Goal: Contribute content: Contribute content

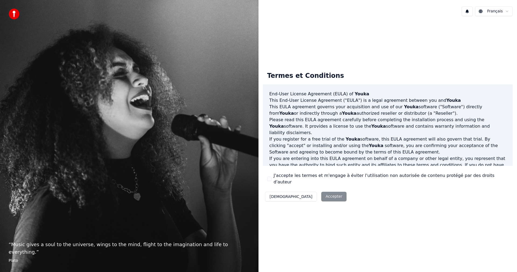
click at [271, 179] on button "J'accepte les termes et m'engage à éviter l'utilisation non autorisée de conten…" at bounding box center [269, 179] width 4 height 4
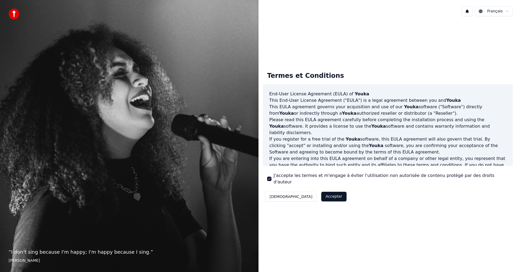
click at [322, 194] on button "Accepter" at bounding box center [334, 197] width 25 height 10
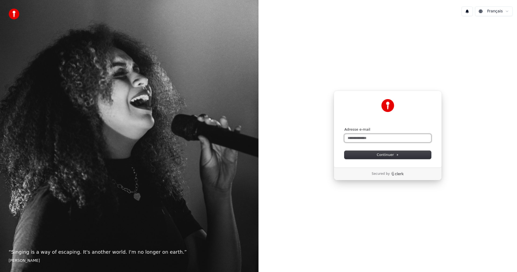
click at [385, 137] on input "Adresse e-mail" at bounding box center [388, 138] width 87 height 8
click at [382, 155] on span "Continuer" at bounding box center [388, 155] width 22 height 5
type input "**********"
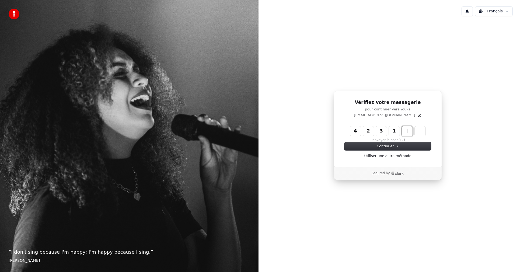
type input "******"
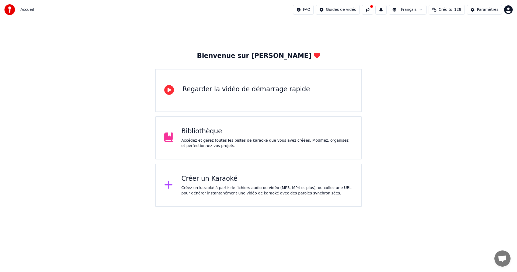
click at [374, 8] on button at bounding box center [367, 10] width 11 height 10
click at [229, 139] on div "Accédez et gérez toutes les pistes de karaoké que vous avez créées. Modifiez, o…" at bounding box center [268, 143] width 172 height 11
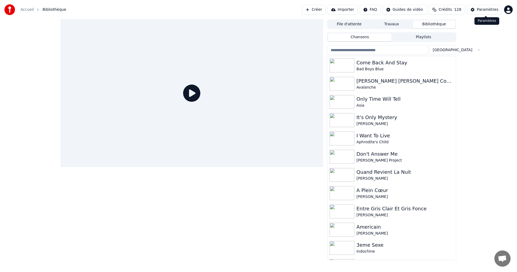
click at [487, 11] on div "Paramètres" at bounding box center [488, 9] width 22 height 5
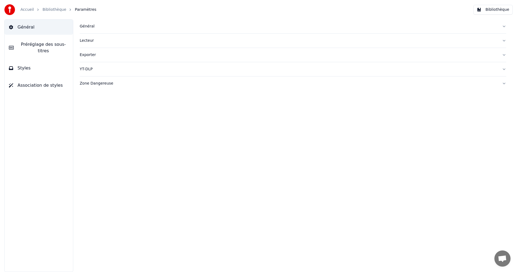
click at [92, 25] on div "Général" at bounding box center [289, 26] width 418 height 5
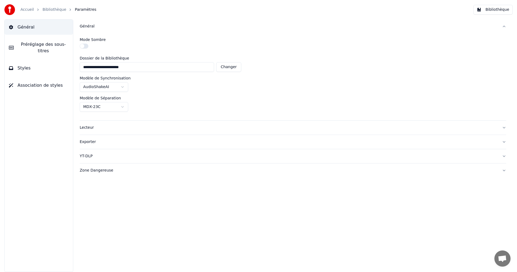
click at [84, 45] on button "button" at bounding box center [84, 46] width 9 height 5
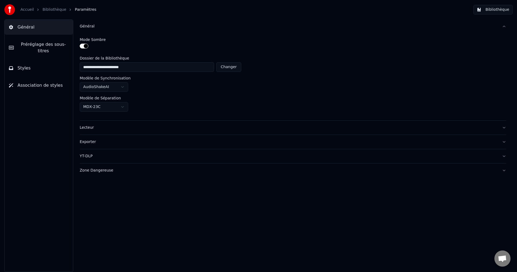
click at [87, 129] on div "Lecteur" at bounding box center [289, 127] width 418 height 5
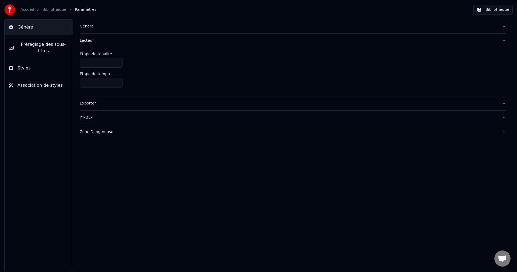
click at [32, 43] on span "Préréglage des sous-titres" at bounding box center [43, 47] width 51 height 13
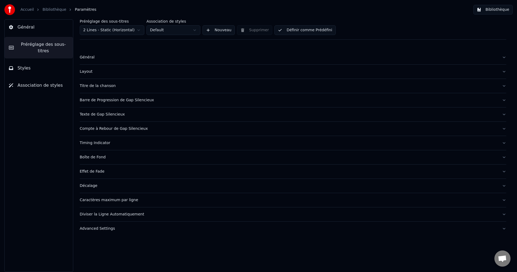
click at [85, 58] on div "Général" at bounding box center [289, 57] width 418 height 5
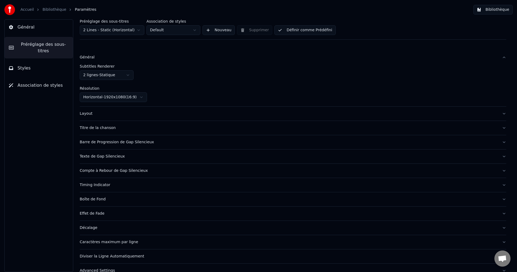
click at [84, 113] on div "Layout" at bounding box center [289, 113] width 418 height 5
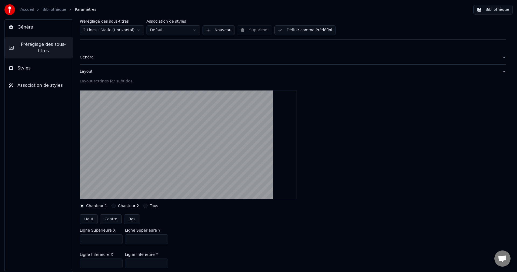
click at [112, 205] on button "Chanteur 2" at bounding box center [114, 206] width 4 height 4
click at [82, 205] on button "Chanteur 1" at bounding box center [82, 206] width 4 height 4
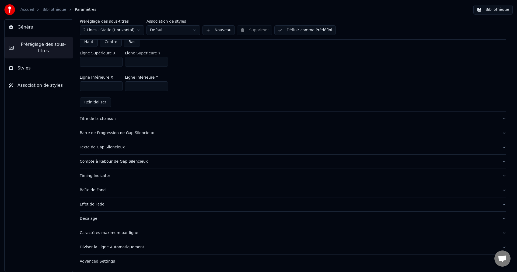
scroll to position [178, 0]
click at [103, 117] on div "Titre de la chanson" at bounding box center [289, 117] width 418 height 5
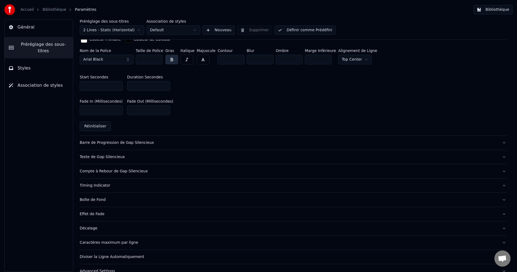
scroll to position [260, 0]
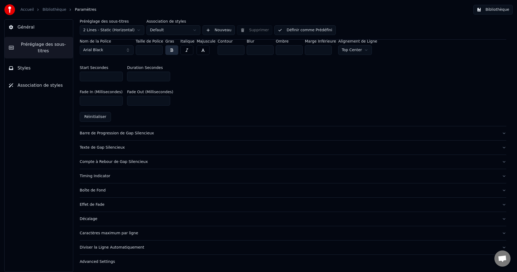
click at [119, 133] on div "Barre de Progression de Gap Silencieux" at bounding box center [289, 133] width 418 height 5
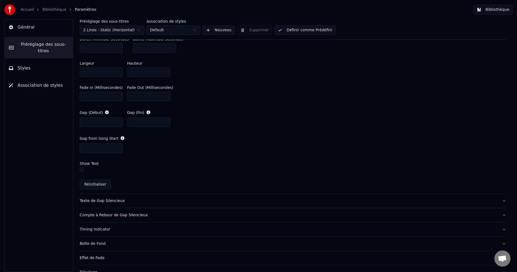
scroll to position [310, 0]
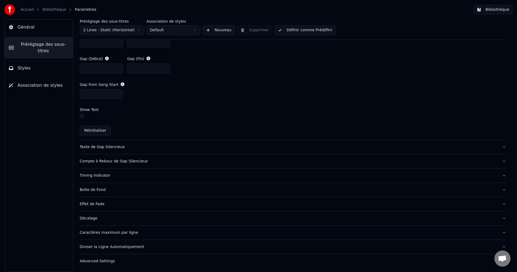
click at [131, 161] on div "Compte à Rebour de Gap Silencieux" at bounding box center [289, 161] width 418 height 5
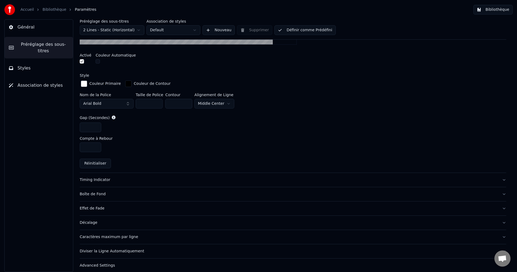
scroll to position [216, 0]
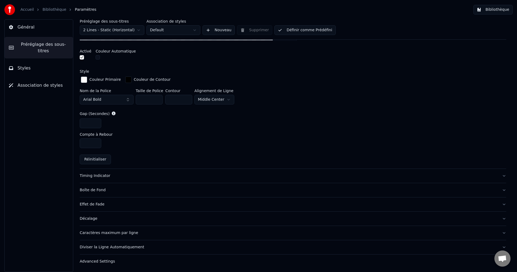
click at [95, 262] on div "Advanced Settings" at bounding box center [289, 261] width 418 height 5
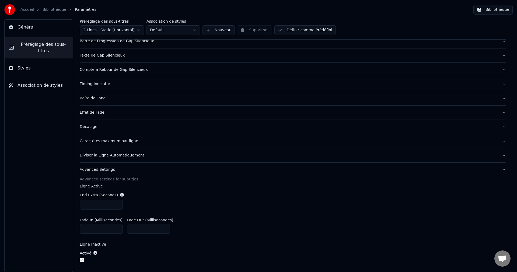
scroll to position [0, 0]
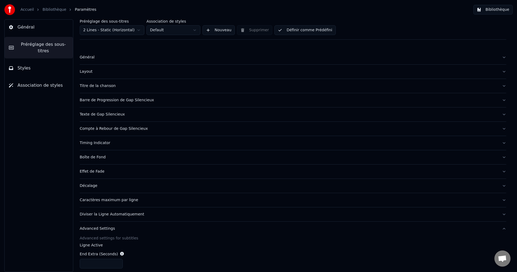
click at [15, 61] on button "Styles" at bounding box center [39, 68] width 68 height 15
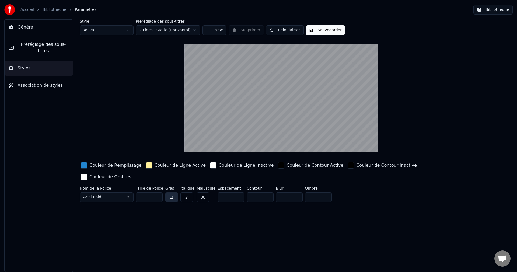
click at [42, 82] on span "Association de styles" at bounding box center [40, 85] width 45 height 6
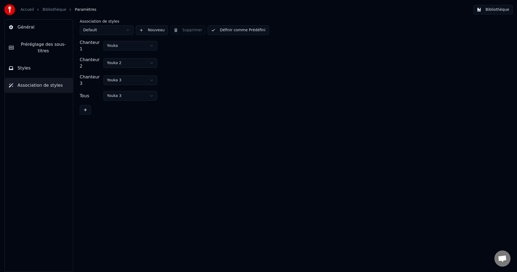
click at [31, 26] on span "Général" at bounding box center [26, 27] width 17 height 6
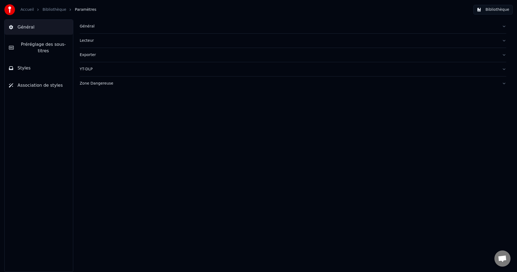
click at [26, 8] on link "Accueil" at bounding box center [26, 9] width 13 height 5
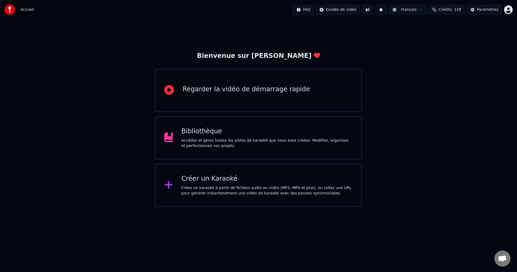
click at [239, 134] on div "Bibliothèque" at bounding box center [268, 131] width 172 height 9
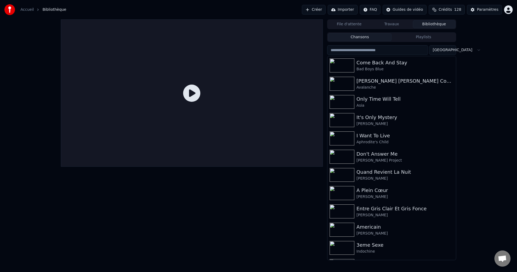
click at [323, 10] on button "Créer" at bounding box center [314, 10] width 24 height 10
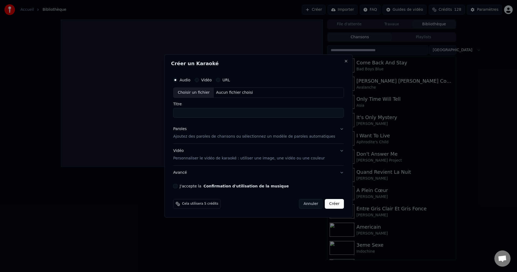
click at [199, 94] on div "Choisir un fichier" at bounding box center [194, 93] width 40 height 10
type input "**********"
click at [336, 130] on button "Paroles Ajoutez des paroles de chansons ou sélectionnez un modèle de paroles au…" at bounding box center [258, 133] width 171 height 22
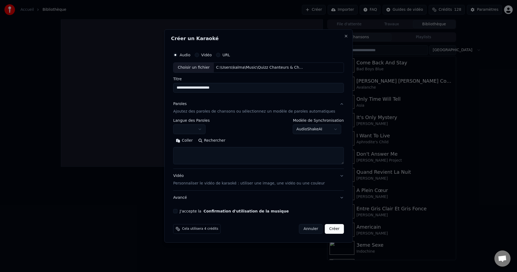
click at [223, 139] on button "Rechercher" at bounding box center [212, 140] width 33 height 9
type textarea "**********"
click at [178, 212] on button "J'accepte la Confirmation d'utilisation de la musique" at bounding box center [175, 211] width 4 height 4
click at [327, 230] on button "Créer" at bounding box center [334, 229] width 19 height 10
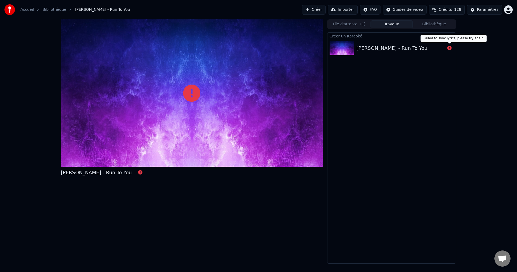
click at [449, 48] on icon at bounding box center [450, 48] width 4 height 4
click at [450, 47] on icon at bounding box center [450, 48] width 4 height 4
click at [452, 47] on div at bounding box center [449, 48] width 9 height 6
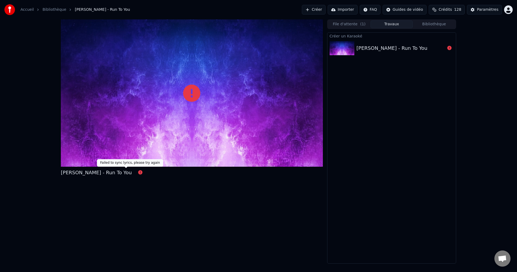
click at [138, 172] on icon at bounding box center [140, 172] width 4 height 4
click at [105, 174] on div "Bryan Adams - Run To You" at bounding box center [96, 173] width 71 height 8
click at [325, 9] on button "Créer" at bounding box center [314, 10] width 24 height 10
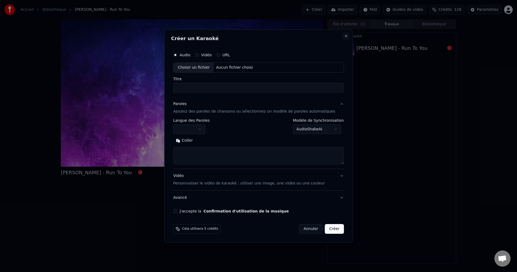
click at [344, 37] on button "Close" at bounding box center [346, 36] width 4 height 4
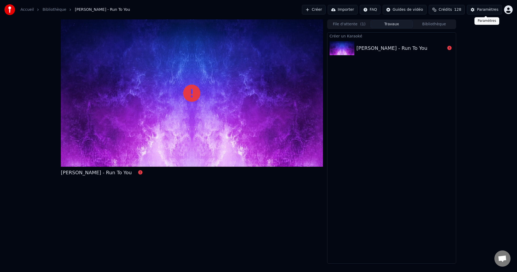
click at [487, 10] on div "Paramètres" at bounding box center [488, 9] width 22 height 5
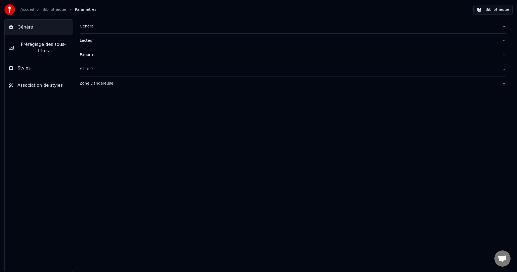
click at [174, 85] on div "Zone Dangereuse" at bounding box center [289, 83] width 418 height 5
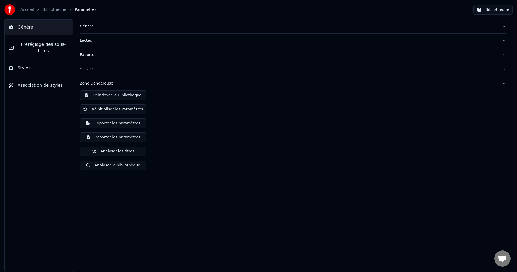
click at [128, 95] on button "Reindexer la Bibliothèque" at bounding box center [113, 96] width 67 height 10
click at [490, 8] on button "Bibliothèque" at bounding box center [493, 10] width 39 height 10
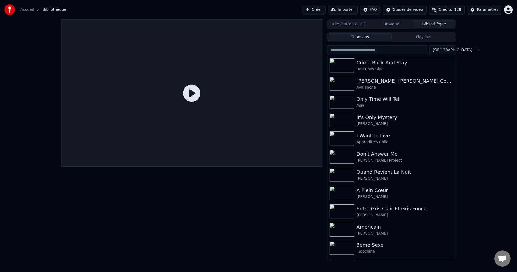
click at [326, 7] on button "Créer" at bounding box center [314, 10] width 24 height 10
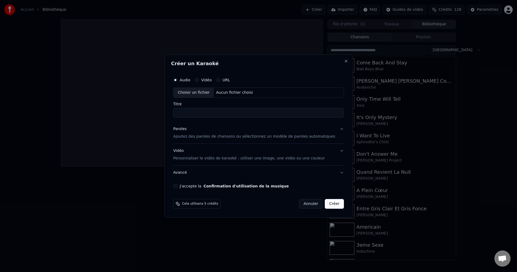
click at [196, 93] on div "Choisir un fichier" at bounding box center [194, 93] width 40 height 10
type input "**********"
click at [333, 128] on button "Paroles Ajoutez des paroles de chansons ou sélectionnez un modèle de paroles au…" at bounding box center [258, 133] width 171 height 22
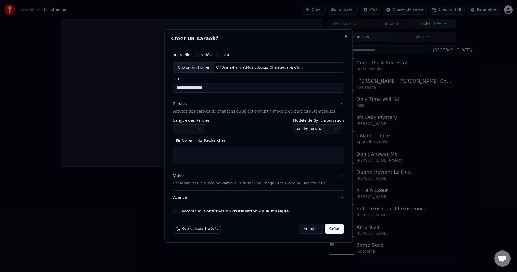
click at [220, 140] on button "Rechercher" at bounding box center [212, 140] width 33 height 9
type textarea "**********"
click at [178, 212] on button "J'accepte la Confirmation d'utilisation de la musique" at bounding box center [175, 211] width 4 height 4
click at [329, 231] on button "Créer" at bounding box center [334, 229] width 19 height 10
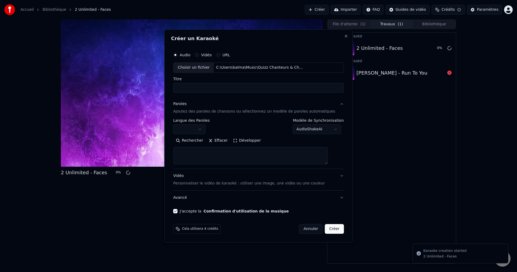
scroll to position [0, 0]
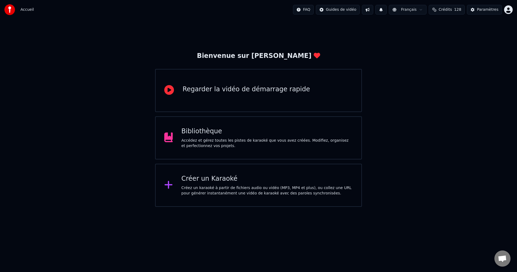
click at [315, 7] on html "Accueil FAQ Guides de vidéo Français Crédits 128 Paramètres Bienvenue sur Youka…" at bounding box center [258, 103] width 517 height 207
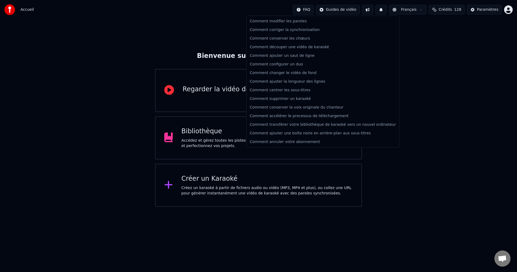
click at [356, 9] on html "Accueil FAQ Guides de vidéo Français Crédits 128 Paramètres Bienvenue sur Youka…" at bounding box center [258, 103] width 517 height 207
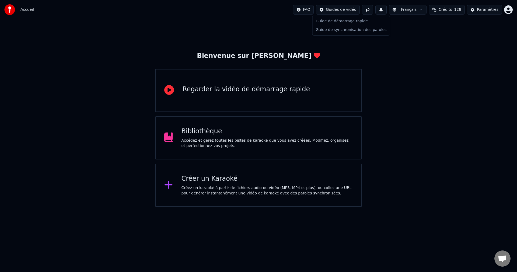
click at [354, 9] on html "Accueil FAQ Guides de vidéo Français Crédits 128 Paramètres Bienvenue sur Youka…" at bounding box center [258, 103] width 517 height 207
click at [376, 10] on html "Accueil FAQ Guides de vidéo Français Crédits 128 Paramètres Bienvenue sur Youka…" at bounding box center [258, 103] width 517 height 207
click at [374, 10] on button at bounding box center [367, 10] width 11 height 10
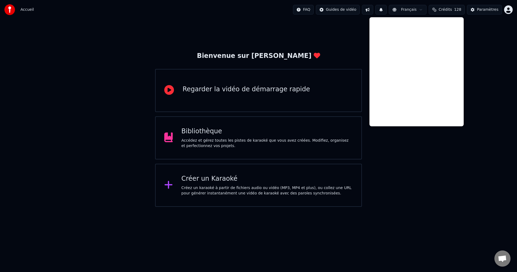
click at [371, 9] on button at bounding box center [367, 10] width 11 height 10
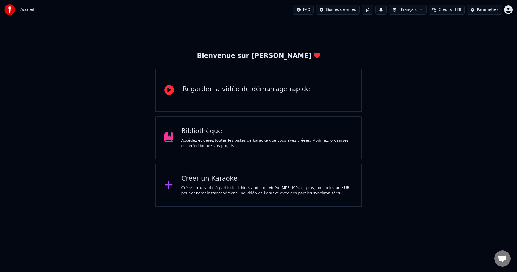
click at [387, 10] on button at bounding box center [381, 10] width 11 height 10
click at [405, 11] on html "Accueil FAQ Guides de vidéo Français Crédits 128 Paramètres Bienvenue sur Youka…" at bounding box center [258, 103] width 517 height 207
click at [452, 10] on span "Crédits" at bounding box center [445, 9] width 13 height 5
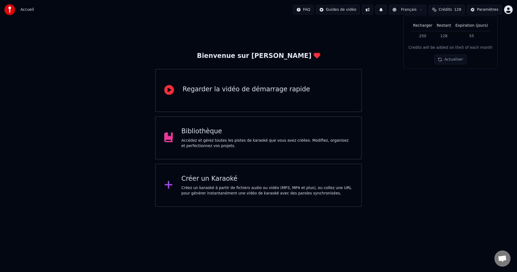
click at [452, 10] on span "Crédits" at bounding box center [445, 9] width 13 height 5
click at [483, 9] on div "Paramètres" at bounding box center [488, 9] width 22 height 5
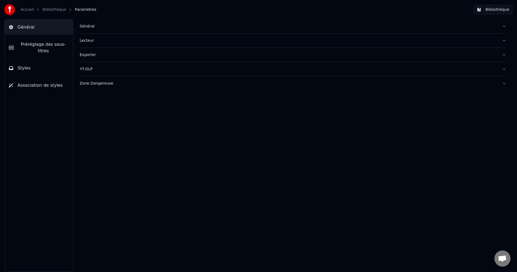
click at [505, 83] on button "Zone Dangereuse" at bounding box center [293, 84] width 427 height 14
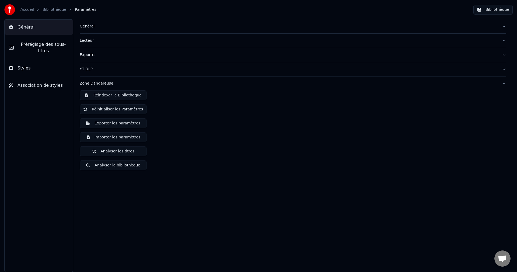
click at [118, 167] on button "Analyser la bibliothèque" at bounding box center [113, 166] width 67 height 10
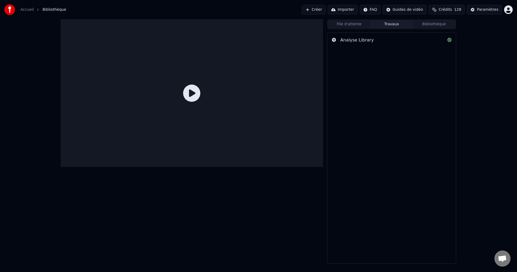
click at [347, 39] on div "Analyse Library" at bounding box center [357, 40] width 33 height 6
click at [335, 39] on icon at bounding box center [334, 40] width 4 height 4
click at [432, 26] on button "Bibliothèque" at bounding box center [434, 24] width 43 height 8
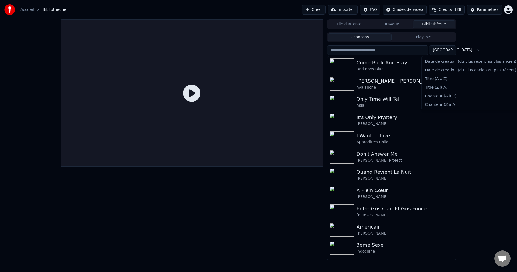
click at [445, 51] on html "Accueil Bibliothèque Créer Importer FAQ Guides de vidéo Crédits 128 Paramètres …" at bounding box center [258, 136] width 517 height 272
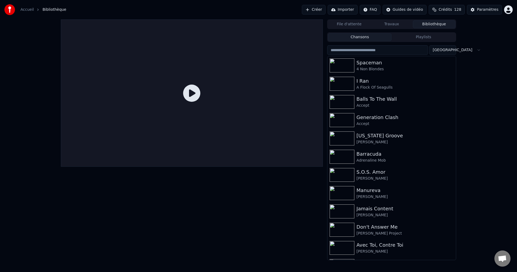
click at [326, 8] on button "Créer" at bounding box center [314, 10] width 24 height 10
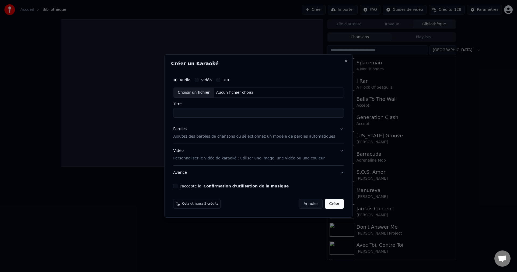
click at [199, 94] on div "Choisir un fichier" at bounding box center [194, 93] width 40 height 10
type input "**********"
click at [335, 130] on button "Paroles Ajoutez des paroles de chansons ou sélectionnez un modèle de paroles au…" at bounding box center [258, 133] width 171 height 22
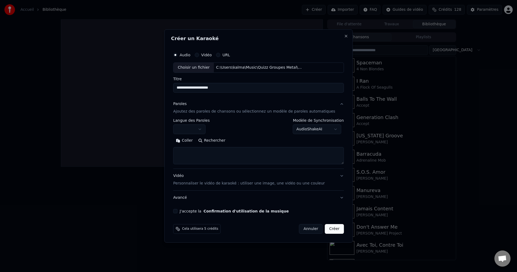
click at [209, 128] on body "**********" at bounding box center [258, 136] width 517 height 272
select select "**"
click at [330, 129] on body "**********" at bounding box center [258, 136] width 517 height 272
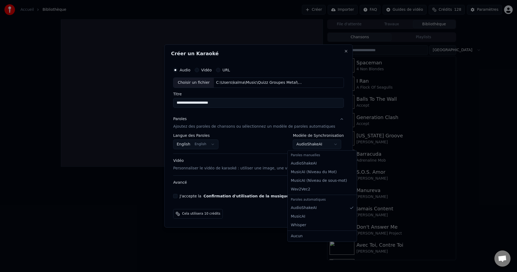
click at [332, 146] on body "**********" at bounding box center [258, 136] width 517 height 272
select select "**********"
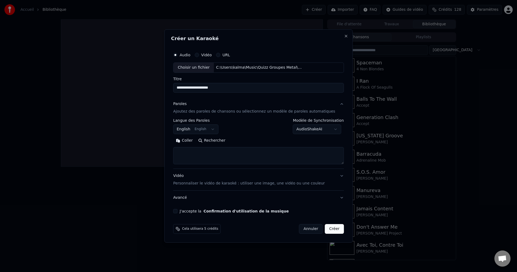
click at [222, 139] on button "Rechercher" at bounding box center [212, 140] width 33 height 9
type textarea "**********"
click at [178, 211] on button "J'accepte la Confirmation d'utilisation de la musique" at bounding box center [175, 211] width 4 height 4
click at [332, 229] on button "Créer" at bounding box center [334, 229] width 19 height 10
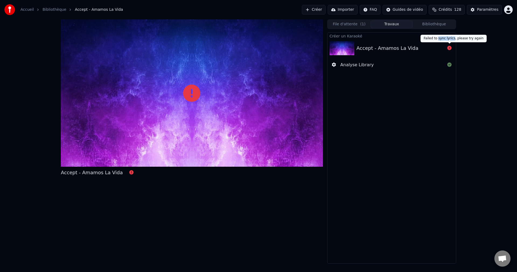
drag, startPoint x: 451, startPoint y: 39, endPoint x: 455, endPoint y: 37, distance: 4.3
click at [438, 39] on div "Failed to sync lyrics, please try again Failed to sync lyrics, please try again" at bounding box center [454, 39] width 66 height 8
drag, startPoint x: 475, startPoint y: 39, endPoint x: 423, endPoint y: 40, distance: 52.3
click at [423, 40] on div "Failed to sync lyrics, please try again Failed to sync lyrics, please try again" at bounding box center [454, 39] width 66 height 8
copy div "Failed to sync lyrics, please try again"
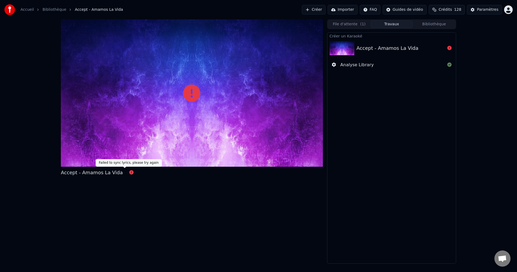
click at [129, 171] on icon at bounding box center [131, 172] width 4 height 4
click at [129, 172] on icon at bounding box center [131, 172] width 4 height 4
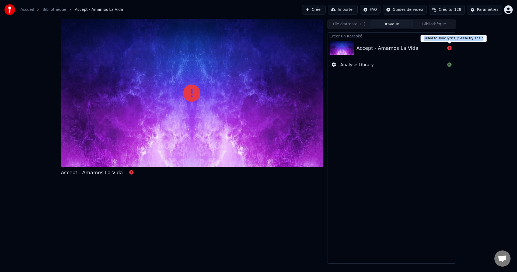
drag, startPoint x: 475, startPoint y: 38, endPoint x: 424, endPoint y: 41, distance: 50.7
click at [424, 41] on div "Failed to sync lyrics, please try again Failed to sync lyrics, please try again" at bounding box center [454, 39] width 66 height 8
drag, startPoint x: 475, startPoint y: 38, endPoint x: 424, endPoint y: 38, distance: 51.7
click at [424, 38] on div "Failed to sync lyrics, please try again Failed to sync lyrics, please try again" at bounding box center [454, 39] width 66 height 8
copy div "Failed to sync lyrics, please try again"
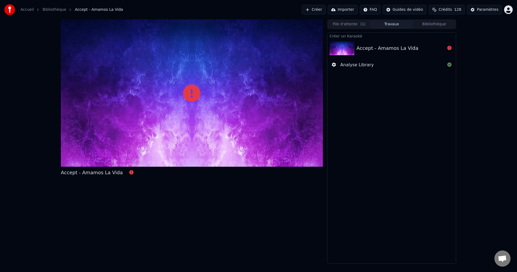
click at [348, 46] on img at bounding box center [342, 48] width 25 height 14
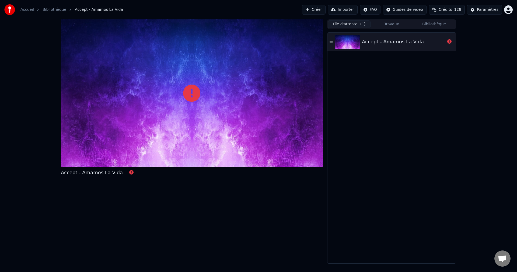
click at [355, 26] on button "File d'attente ( 1 )" at bounding box center [349, 24] width 43 height 8
click at [333, 40] on icon at bounding box center [331, 42] width 3 height 4
click at [331, 42] on icon at bounding box center [331, 41] width 3 height 1
click at [451, 40] on icon at bounding box center [450, 41] width 4 height 4
click at [326, 10] on button "Créer" at bounding box center [314, 10] width 24 height 10
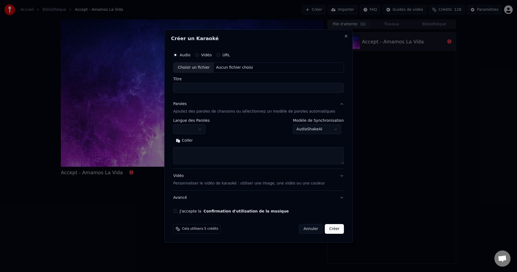
click at [204, 70] on div "Choisir un fichier" at bounding box center [194, 68] width 40 height 10
type input "**********"
click at [263, 112] on p "Ajoutez des paroles de chansons ou sélectionnez un modèle de paroles automatiqu…" at bounding box center [254, 111] width 162 height 5
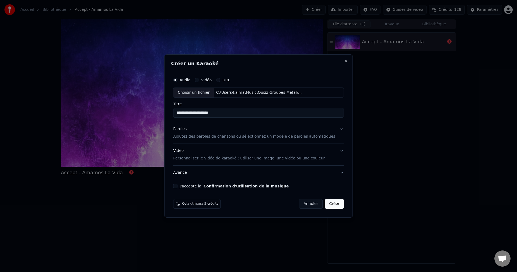
click at [253, 136] on p "Ajoutez des paroles de chansons ou sélectionnez un modèle de paroles automatiqu…" at bounding box center [254, 136] width 162 height 5
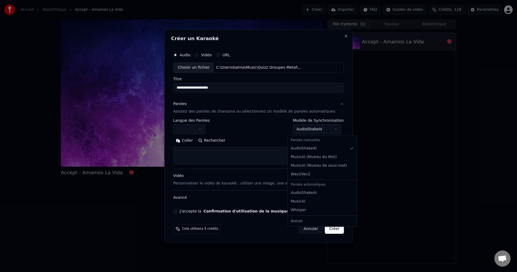
click at [333, 130] on body "**********" at bounding box center [258, 136] width 517 height 272
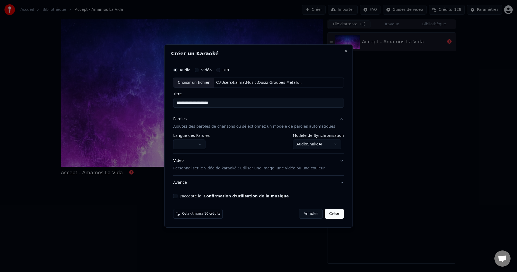
click at [186, 197] on div "J'accepte la Confirmation d'utilisation de la musique" at bounding box center [258, 196] width 171 height 4
click at [178, 196] on button "J'accepte la Confirmation d'utilisation de la musique" at bounding box center [175, 196] width 4 height 4
click at [325, 215] on button "Créer" at bounding box center [334, 214] width 19 height 10
select select "**********"
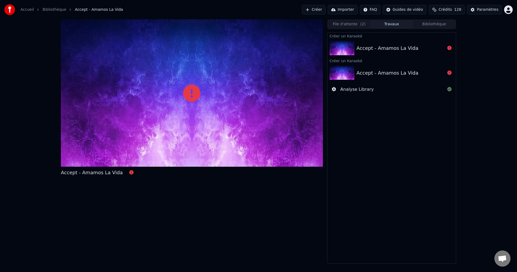
click at [322, 8] on button "Créer" at bounding box center [314, 10] width 24 height 10
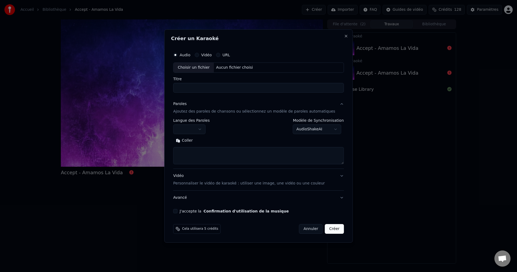
click at [210, 126] on body "**********" at bounding box center [258, 136] width 517 height 272
select select "**"
click at [330, 127] on body "**********" at bounding box center [258, 136] width 517 height 272
select select "********"
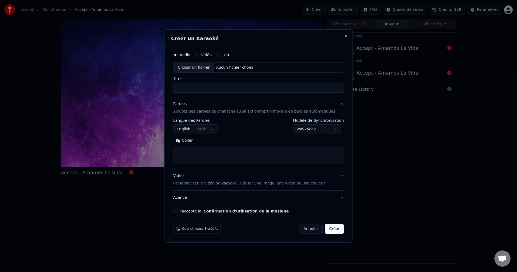
click at [295, 158] on textarea at bounding box center [258, 155] width 171 height 17
click at [201, 66] on div "Choisir un fichier" at bounding box center [194, 68] width 40 height 10
type input "**********"
click at [220, 139] on button "Rechercher" at bounding box center [212, 140] width 33 height 9
type textarea "**********"
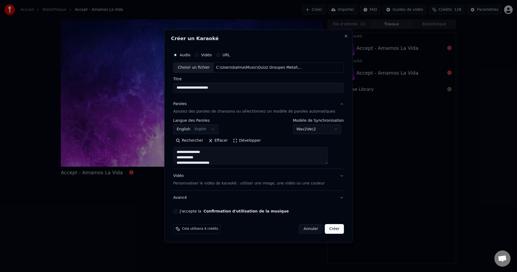
click at [178, 212] on button "J'accepte la Confirmation d'utilisation de la musique" at bounding box center [175, 211] width 4 height 4
click at [326, 230] on button "Créer" at bounding box center [334, 229] width 19 height 10
select select "**********"
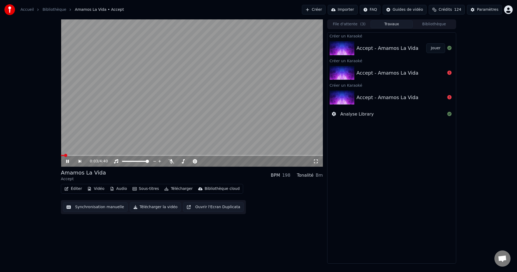
click at [67, 161] on icon at bounding box center [71, 161] width 12 height 4
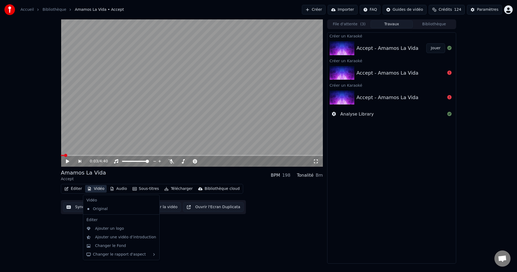
click at [99, 189] on button "Vidéo" at bounding box center [95, 189] width 21 height 8
click at [107, 248] on div "Changer le Fond" at bounding box center [110, 245] width 31 height 5
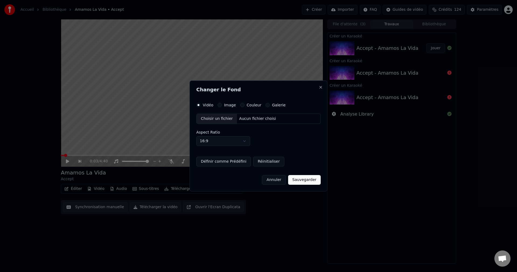
click at [217, 117] on div "Choisir un fichier" at bounding box center [217, 119] width 40 height 10
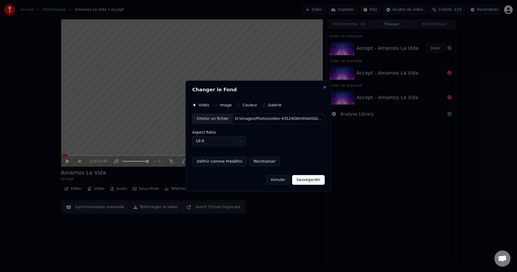
click at [308, 181] on button "Sauvegarder" at bounding box center [308, 180] width 33 height 10
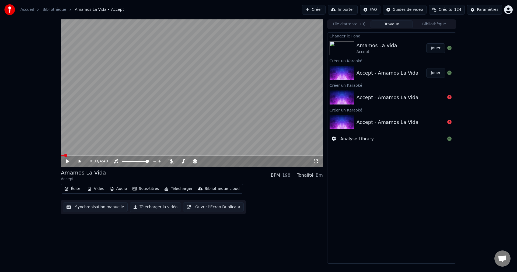
click at [434, 49] on button "Jouer" at bounding box center [436, 48] width 19 height 10
click at [204, 163] on span at bounding box center [202, 161] width 3 height 3
click at [207, 156] on span at bounding box center [192, 155] width 262 height 1
click at [218, 155] on span at bounding box center [192, 155] width 262 height 1
click at [235, 156] on span at bounding box center [192, 155] width 262 height 1
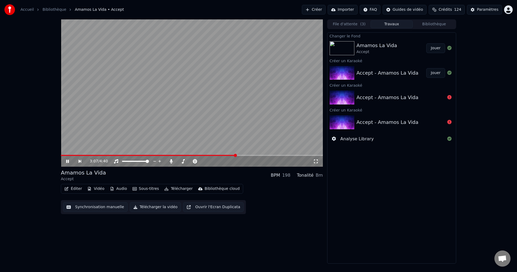
click at [240, 156] on span at bounding box center [192, 155] width 262 height 1
click at [67, 160] on icon at bounding box center [71, 161] width 12 height 4
click at [74, 185] on button "Éditer" at bounding box center [73, 189] width 22 height 8
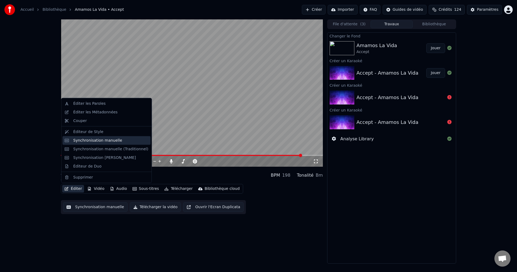
click at [91, 142] on div "Synchronisation manuelle" at bounding box center [97, 140] width 49 height 5
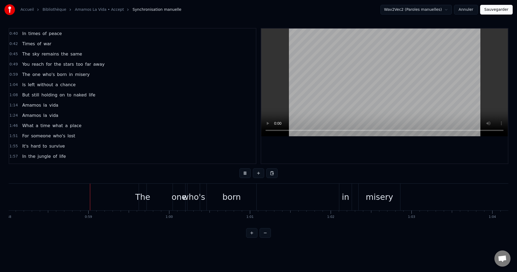
scroll to position [0, 4692]
click at [371, 198] on div "misery" at bounding box center [377, 197] width 27 height 12
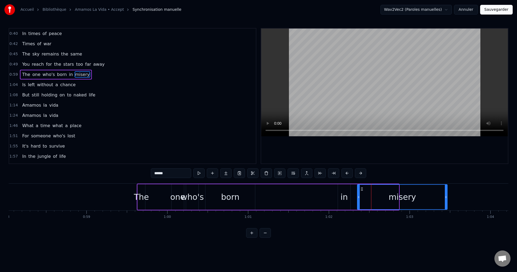
drag, startPoint x: 398, startPoint y: 197, endPoint x: 447, endPoint y: 200, distance: 48.9
click at [447, 200] on div at bounding box center [446, 197] width 2 height 25
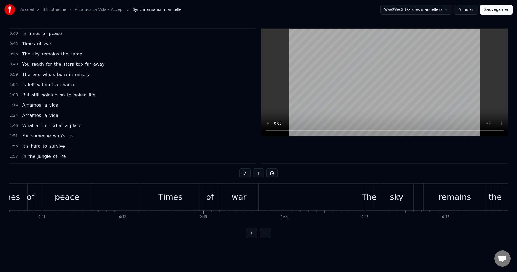
scroll to position [0, 3319]
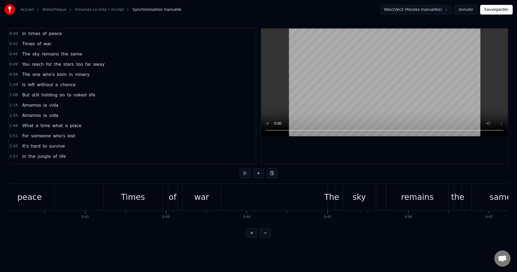
click at [211, 200] on div "war" at bounding box center [202, 197] width 38 height 27
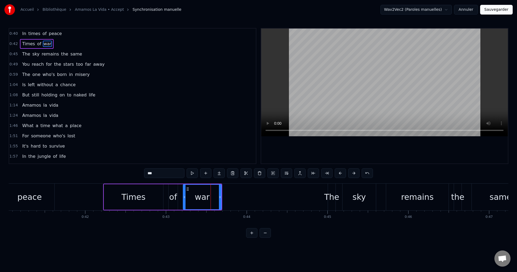
click at [171, 197] on div "of" at bounding box center [173, 197] width 8 height 12
click at [214, 203] on div "war" at bounding box center [202, 197] width 38 height 26
type input "***"
drag, startPoint x: 221, startPoint y: 197, endPoint x: 247, endPoint y: 203, distance: 27.5
click at [247, 203] on div at bounding box center [247, 197] width 2 height 25
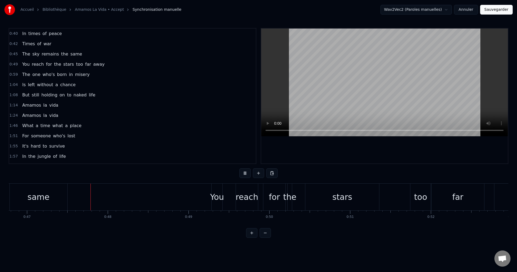
scroll to position [0, 3782]
click at [34, 197] on div "same" at bounding box center [38, 197] width 22 height 12
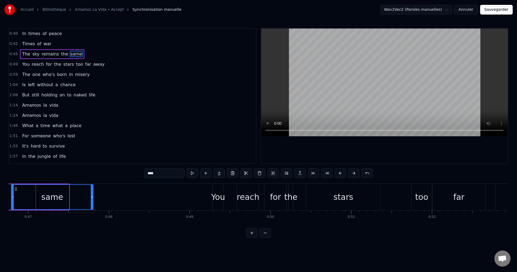
drag, startPoint x: 68, startPoint y: 196, endPoint x: 92, endPoint y: 202, distance: 25.0
click at [92, 202] on div at bounding box center [92, 197] width 2 height 25
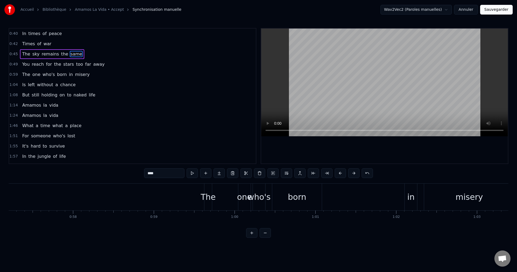
scroll to position [0, 4628]
click at [306, 199] on div "born" at bounding box center [294, 197] width 50 height 27
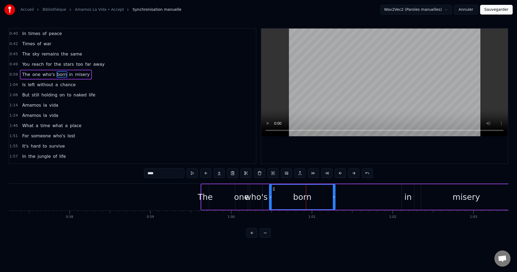
drag, startPoint x: 318, startPoint y: 197, endPoint x: 335, endPoint y: 201, distance: 17.3
click at [335, 201] on div at bounding box center [334, 197] width 2 height 25
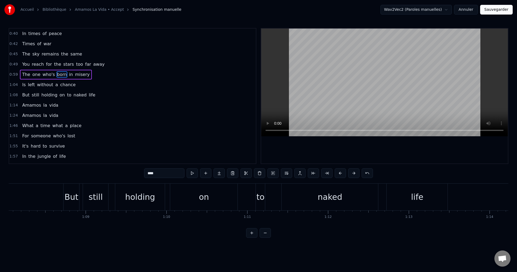
scroll to position [0, 5516]
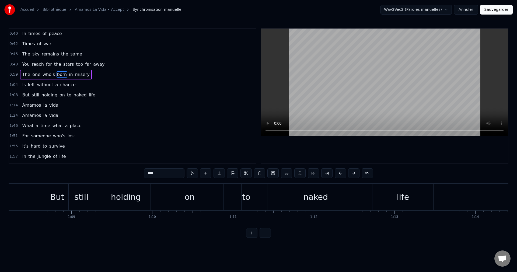
click at [165, 199] on div "on" at bounding box center [189, 197] width 67 height 27
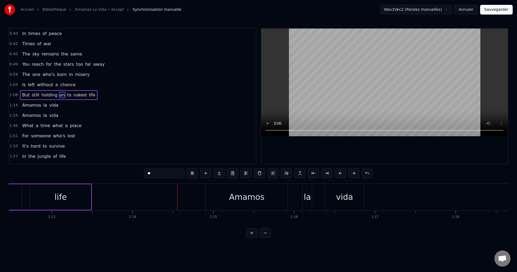
scroll to position [0, 5962]
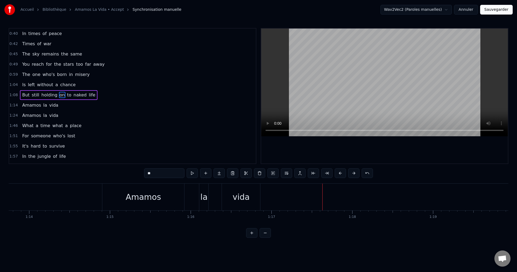
click at [243, 191] on div "vida" at bounding box center [241, 197] width 38 height 27
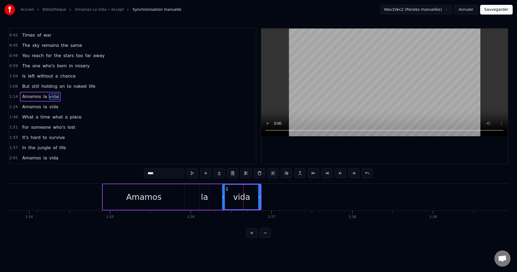
scroll to position [9, 0]
drag, startPoint x: 259, startPoint y: 198, endPoint x: 321, endPoint y: 203, distance: 61.7
click at [316, 203] on div at bounding box center [315, 197] width 2 height 25
click at [203, 198] on div "la" at bounding box center [204, 197] width 7 height 12
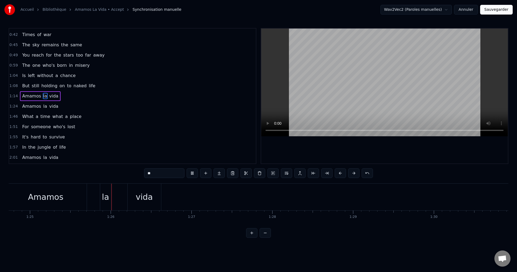
scroll to position [0, 6876]
click at [119, 193] on div "vida" at bounding box center [118, 197] width 17 height 12
type input "****"
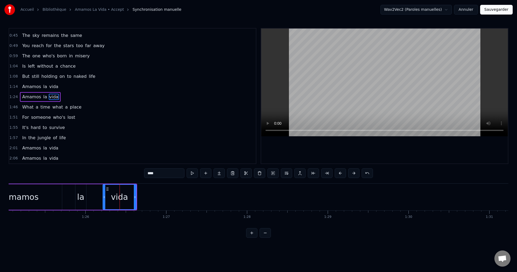
scroll to position [19, 0]
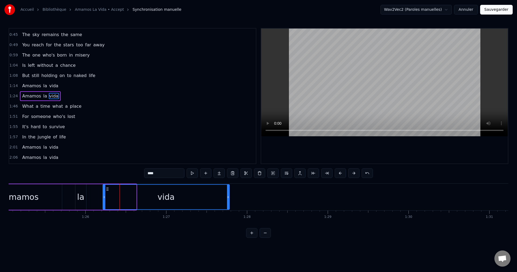
drag, startPoint x: 134, startPoint y: 197, endPoint x: 230, endPoint y: 206, distance: 96.4
click at [229, 206] on div at bounding box center [228, 197] width 2 height 25
click at [91, 201] on div "Amamos la vida" at bounding box center [106, 197] width 254 height 27
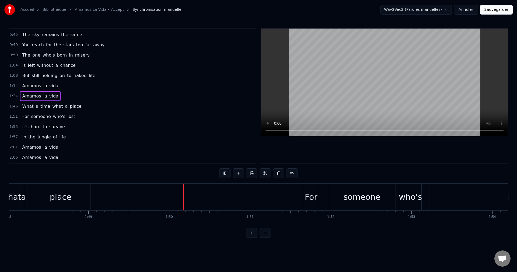
scroll to position [0, 8841]
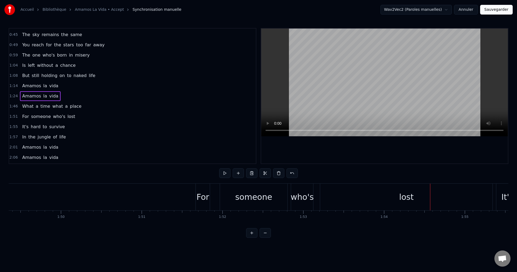
click at [359, 192] on div "lost" at bounding box center [406, 197] width 172 height 27
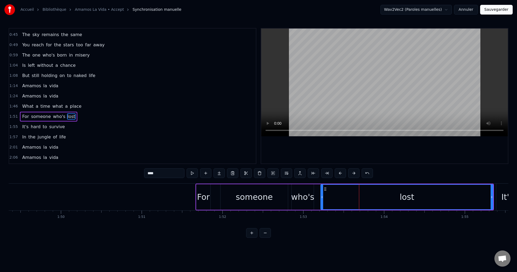
scroll to position [40, 0]
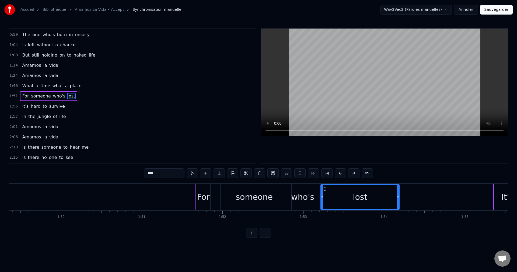
drag, startPoint x: 492, startPoint y: 197, endPoint x: 398, endPoint y: 204, distance: 94.0
click at [398, 204] on div at bounding box center [398, 197] width 2 height 25
click at [306, 196] on div "who's" at bounding box center [302, 197] width 23 height 12
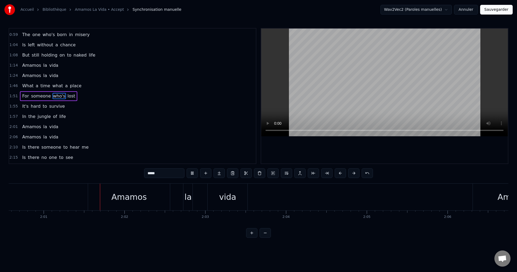
scroll to position [0, 9750]
click at [238, 196] on div "vida" at bounding box center [226, 197] width 40 height 27
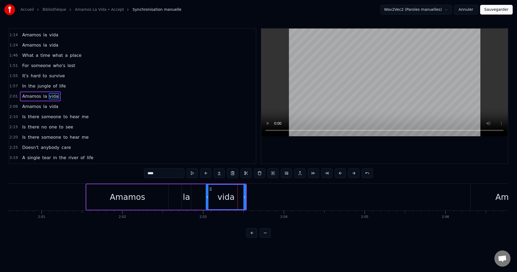
scroll to position [71, 0]
drag, startPoint x: 244, startPoint y: 196, endPoint x: 301, endPoint y: 200, distance: 57.2
click at [301, 200] on div at bounding box center [302, 197] width 2 height 25
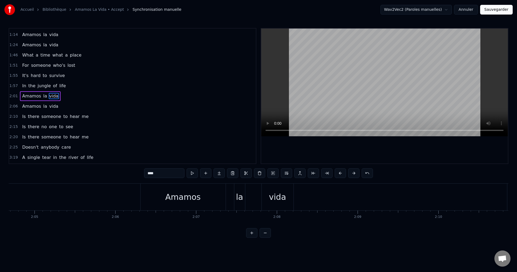
scroll to position [0, 10106]
click at [261, 199] on div "vida" at bounding box center [253, 197] width 32 height 27
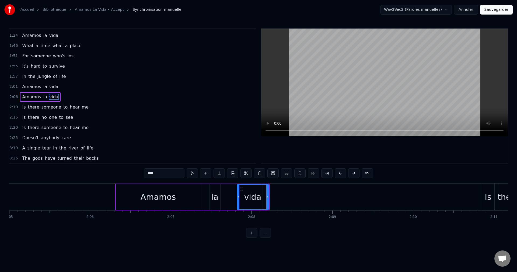
scroll to position [81, 0]
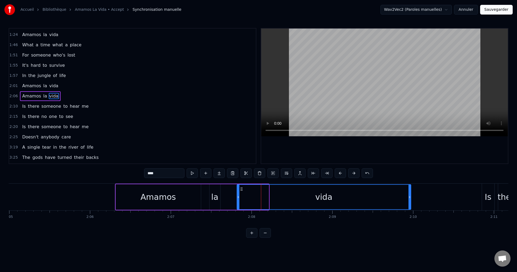
drag, startPoint x: 268, startPoint y: 197, endPoint x: 410, endPoint y: 208, distance: 142.7
click at [410, 208] on div at bounding box center [410, 197] width 2 height 25
click at [218, 198] on div "la" at bounding box center [215, 197] width 11 height 26
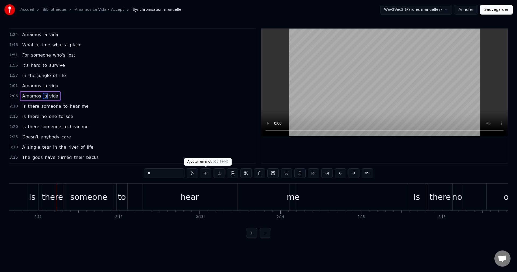
scroll to position [0, 10564]
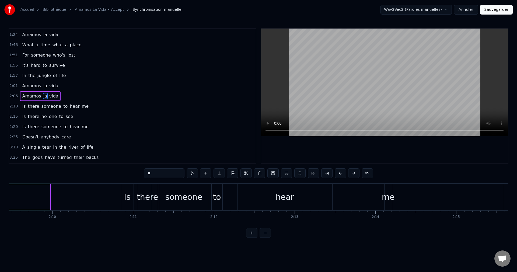
drag, startPoint x: 49, startPoint y: 198, endPoint x: 71, endPoint y: 202, distance: 22.2
click at [71, 202] on div at bounding box center [71, 197] width 2 height 25
click at [175, 201] on div "someone" at bounding box center [184, 197] width 37 height 12
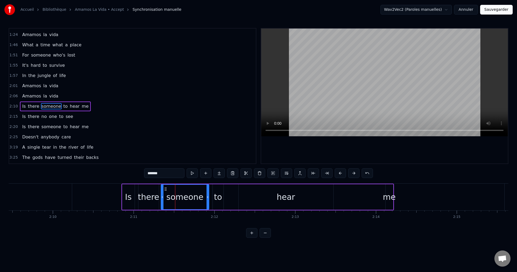
scroll to position [91, 0]
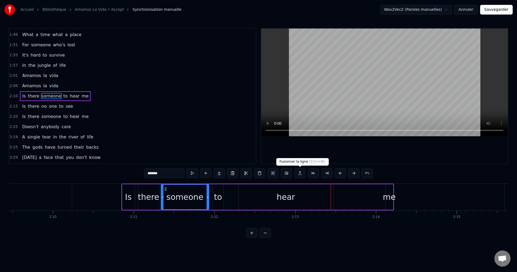
click at [305, 196] on div "hear" at bounding box center [286, 197] width 95 height 26
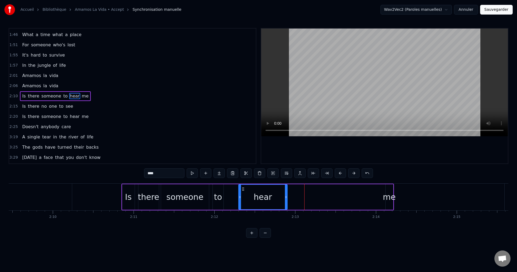
drag, startPoint x: 333, startPoint y: 198, endPoint x: 287, endPoint y: 203, distance: 46.3
click at [287, 203] on div at bounding box center [286, 197] width 2 height 25
click at [387, 198] on div "me" at bounding box center [389, 197] width 13 height 12
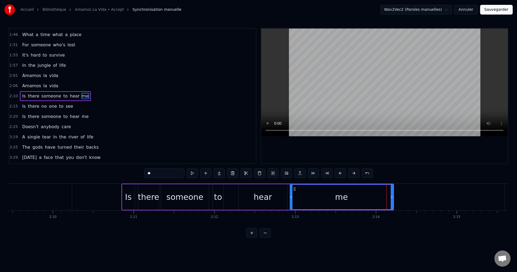
drag, startPoint x: 386, startPoint y: 198, endPoint x: 291, endPoint y: 204, distance: 95.1
click at [291, 204] on div at bounding box center [292, 197] width 2 height 25
drag, startPoint x: 392, startPoint y: 198, endPoint x: 361, endPoint y: 202, distance: 30.7
click at [361, 202] on div at bounding box center [362, 197] width 2 height 25
click at [191, 202] on div "someone" at bounding box center [185, 197] width 37 height 12
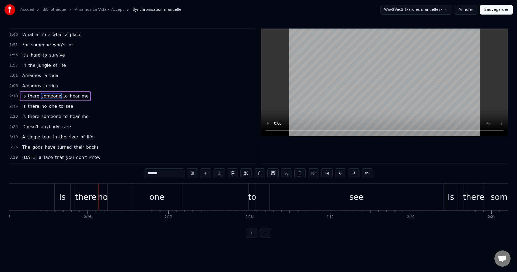
scroll to position [0, 10919]
click at [167, 197] on div "one" at bounding box center [155, 197] width 50 height 27
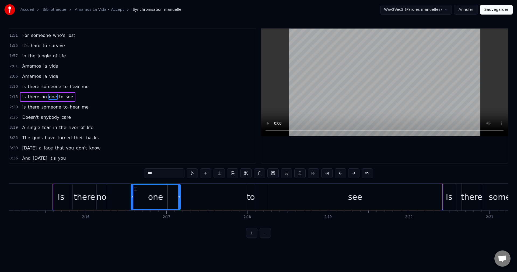
scroll to position [101, 0]
drag, startPoint x: 179, startPoint y: 197, endPoint x: 169, endPoint y: 199, distance: 10.1
click at [169, 199] on icon at bounding box center [169, 197] width 2 height 4
click at [251, 195] on div "to" at bounding box center [251, 197] width 8 height 12
type input "**"
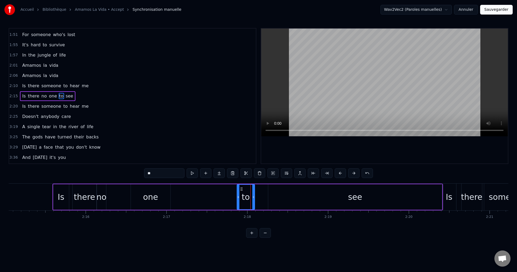
drag, startPoint x: 249, startPoint y: 197, endPoint x: 239, endPoint y: 197, distance: 10.2
click at [239, 197] on icon at bounding box center [238, 197] width 2 height 4
click at [123, 198] on div "Is there no one to see" at bounding box center [248, 197] width 391 height 27
click at [147, 199] on div "one" at bounding box center [150, 197] width 15 height 12
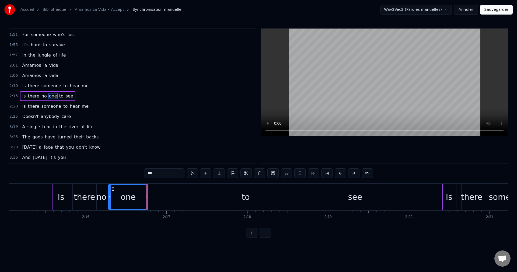
drag, startPoint x: 135, startPoint y: 188, endPoint x: 113, endPoint y: 194, distance: 23.4
click at [113, 194] on div "one" at bounding box center [128, 197] width 39 height 25
drag, startPoint x: 147, startPoint y: 197, endPoint x: 142, endPoint y: 198, distance: 4.3
click at [142, 198] on icon at bounding box center [142, 197] width 2 height 4
click at [244, 202] on div "to" at bounding box center [246, 197] width 8 height 12
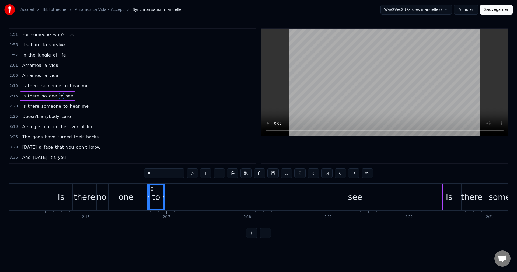
drag, startPoint x: 241, startPoint y: 188, endPoint x: 151, endPoint y: 201, distance: 90.7
click at [151, 201] on div "to" at bounding box center [156, 197] width 17 height 25
click at [316, 197] on div "see" at bounding box center [355, 197] width 174 height 26
type input "***"
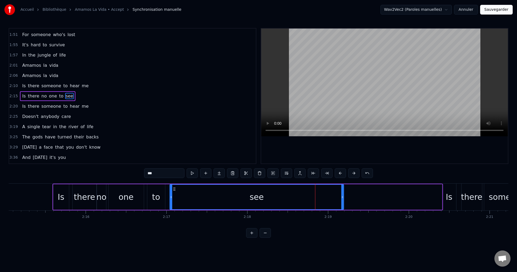
drag, startPoint x: 273, startPoint y: 189, endPoint x: 174, endPoint y: 197, distance: 98.9
click at [174, 197] on div "see" at bounding box center [257, 197] width 174 height 25
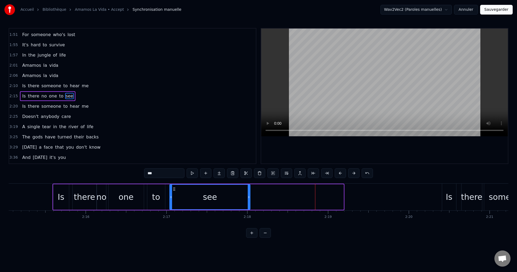
drag, startPoint x: 342, startPoint y: 196, endPoint x: 249, endPoint y: 202, distance: 93.7
click at [249, 202] on div at bounding box center [249, 197] width 2 height 25
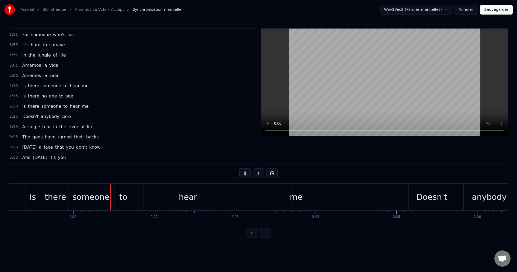
scroll to position [0, 11360]
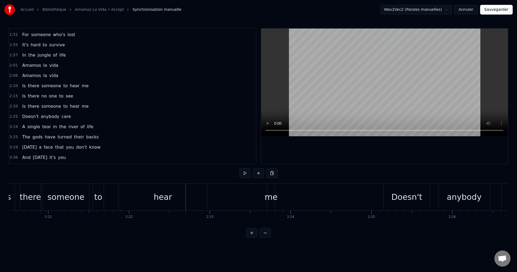
click at [143, 195] on div "hear" at bounding box center [163, 197] width 88 height 27
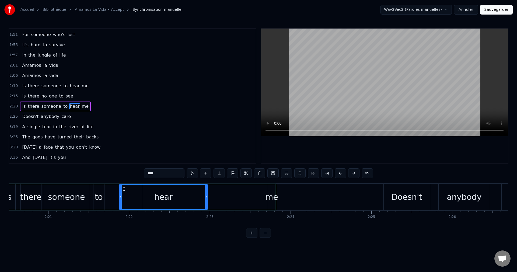
scroll to position [112, 0]
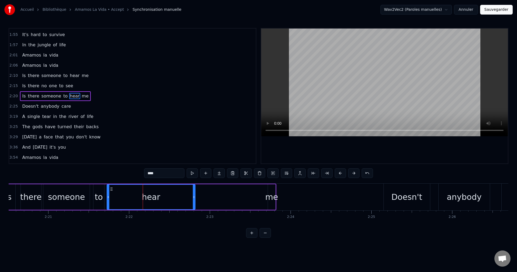
drag, startPoint x: 124, startPoint y: 188, endPoint x: 112, endPoint y: 192, distance: 13.0
click at [112, 192] on div "hear" at bounding box center [151, 197] width 88 height 25
drag, startPoint x: 194, startPoint y: 199, endPoint x: 156, endPoint y: 206, distance: 39.2
click at [156, 206] on div at bounding box center [155, 197] width 2 height 25
click at [274, 197] on div "me" at bounding box center [271, 197] width 13 height 12
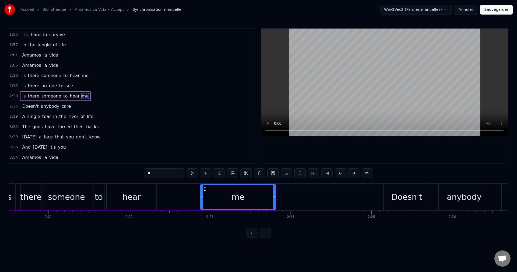
drag, startPoint x: 269, startPoint y: 198, endPoint x: 202, endPoint y: 209, distance: 68.3
click at [202, 209] on div at bounding box center [202, 197] width 2 height 25
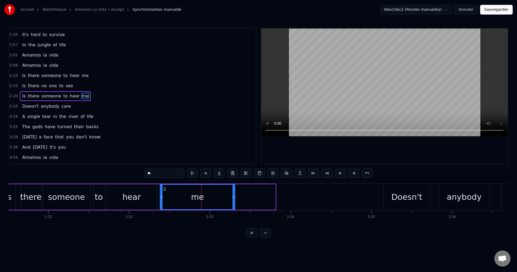
drag, startPoint x: 205, startPoint y: 188, endPoint x: 165, endPoint y: 198, distance: 41.6
click at [165, 198] on div "me" at bounding box center [197, 197] width 74 height 25
click at [33, 202] on div "there" at bounding box center [30, 197] width 21 height 12
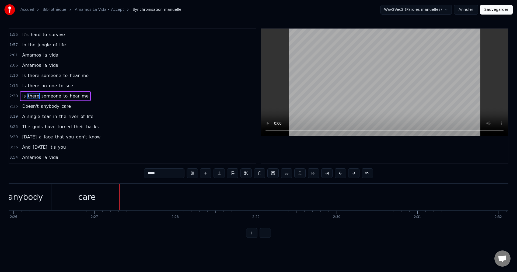
scroll to position [0, 11826]
click at [71, 201] on div "care" at bounding box center [61, 197] width 48 height 27
type input "****"
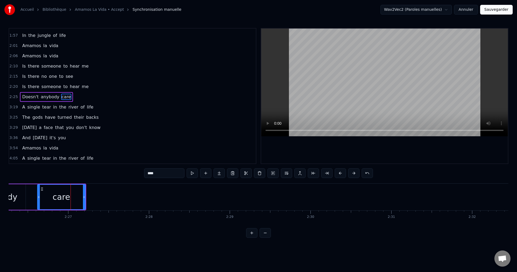
scroll to position [122, 0]
drag, startPoint x: 84, startPoint y: 198, endPoint x: 154, endPoint y: 206, distance: 70.0
click at [154, 206] on div at bounding box center [154, 197] width 2 height 25
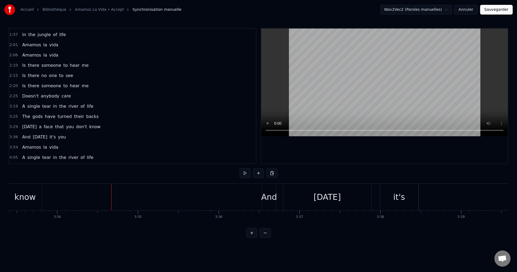
scroll to position [0, 17243]
click at [36, 206] on div "know" at bounding box center [35, 197] width 33 height 27
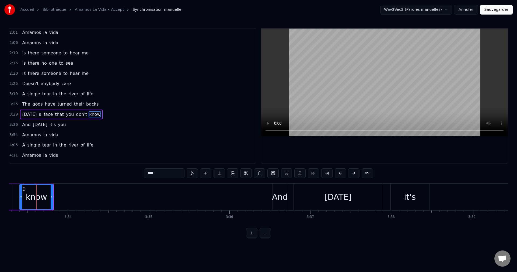
scroll to position [141, 0]
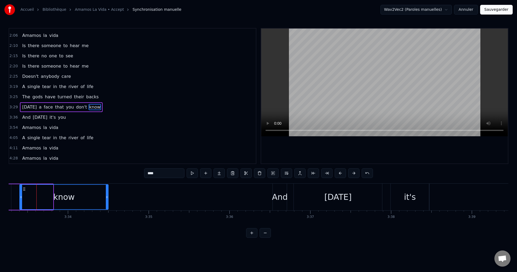
drag, startPoint x: 52, startPoint y: 197, endPoint x: 108, endPoint y: 205, distance: 56.1
click at [108, 205] on div at bounding box center [107, 197] width 2 height 25
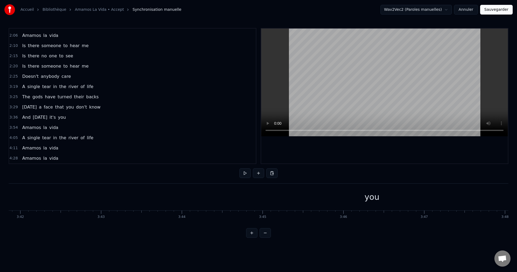
scroll to position [0, 17993]
click at [322, 198] on div "you" at bounding box center [316, 197] width 15 height 12
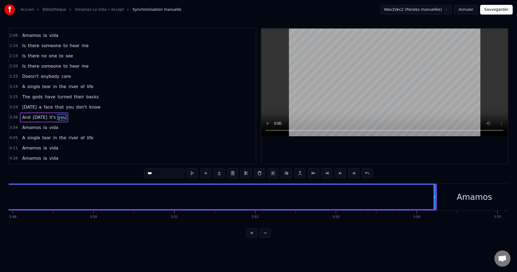
scroll to position [0, 18567]
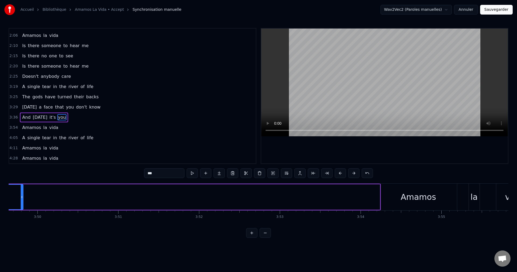
drag, startPoint x: 378, startPoint y: 197, endPoint x: 20, endPoint y: 205, distance: 357.2
click at [21, 205] on div at bounding box center [22, 197] width 2 height 25
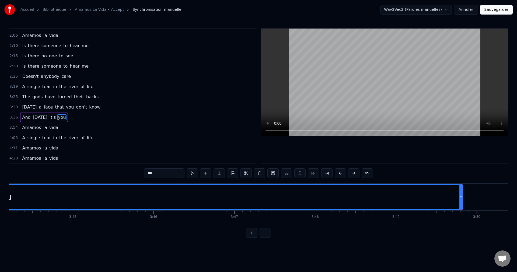
scroll to position [0, 18124]
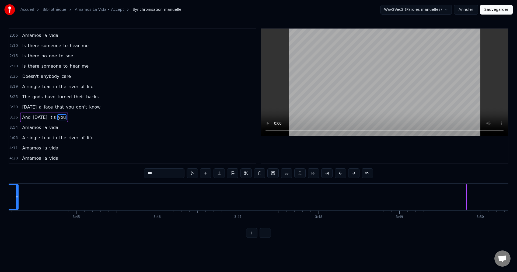
drag, startPoint x: 465, startPoint y: 197, endPoint x: 17, endPoint y: 212, distance: 448.2
click at [17, 212] on div "In times of peace Times of war The sky remains the same You reach for the stars…" at bounding box center [259, 204] width 500 height 40
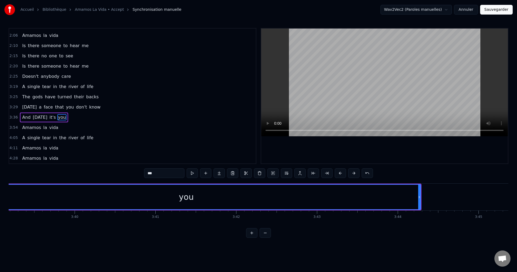
scroll to position [0, 17710]
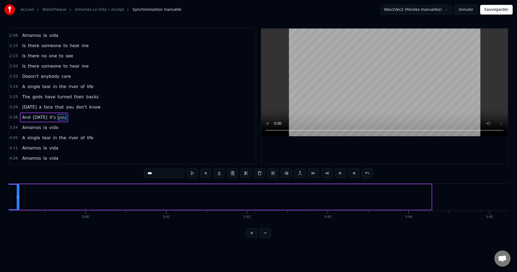
drag, startPoint x: 429, startPoint y: 197, endPoint x: 15, endPoint y: 214, distance: 414.9
click at [16, 212] on div "In times of peace Times of war The sky remains the same You reach for the stars…" at bounding box center [259, 204] width 500 height 40
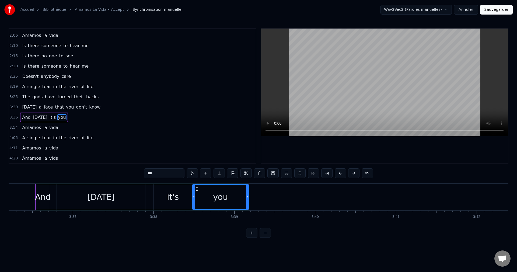
scroll to position [0, 17473]
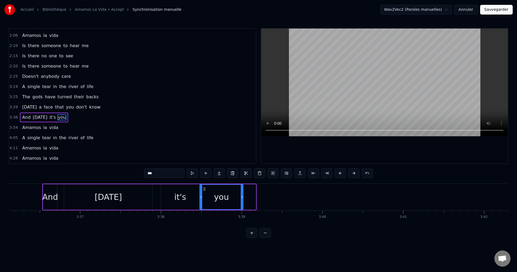
drag, startPoint x: 255, startPoint y: 197, endPoint x: 243, endPoint y: 199, distance: 12.8
click at [243, 199] on icon at bounding box center [242, 197] width 2 height 4
click at [49, 199] on div "And" at bounding box center [50, 197] width 16 height 12
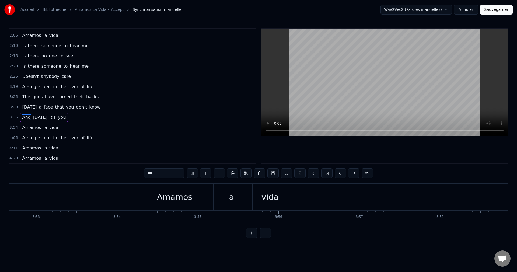
scroll to position [0, 18836]
click at [248, 198] on div "vida" at bounding box center [244, 197] width 17 height 12
type input "****"
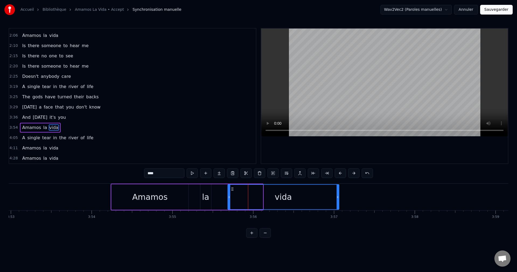
drag, startPoint x: 263, startPoint y: 197, endPoint x: 337, endPoint y: 204, distance: 74.5
click at [337, 204] on div at bounding box center [338, 197] width 2 height 25
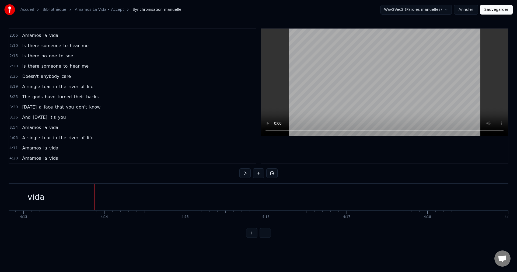
scroll to position [0, 20435]
click at [43, 203] on div "vida" at bounding box center [41, 197] width 17 height 12
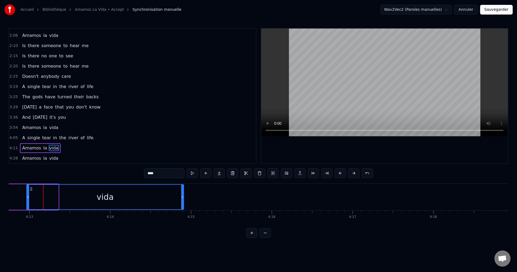
drag, startPoint x: 58, startPoint y: 197, endPoint x: 183, endPoint y: 204, distance: 125.5
click at [183, 204] on div at bounding box center [182, 197] width 2 height 25
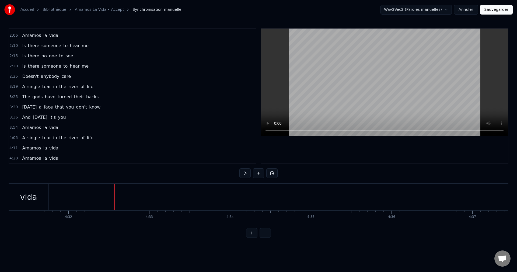
scroll to position [0, 21924]
click at [36, 204] on div "vida" at bounding box center [36, 197] width 40 height 27
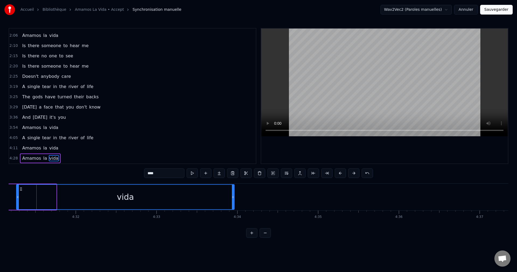
drag, startPoint x: 55, startPoint y: 197, endPoint x: 235, endPoint y: 202, distance: 180.4
click at [234, 202] on div at bounding box center [233, 197] width 2 height 25
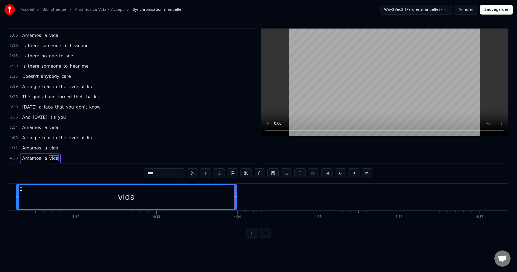
click at [500, 10] on button "Sauvegarder" at bounding box center [497, 10] width 33 height 10
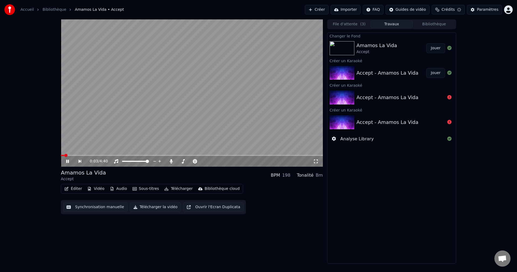
click at [147, 156] on span at bounding box center [192, 155] width 262 height 1
click at [181, 155] on span at bounding box center [192, 155] width 262 height 1
click at [181, 161] on span at bounding box center [190, 161] width 27 height 1
click at [67, 161] on icon at bounding box center [67, 161] width 3 height 3
click at [156, 208] on button "Télécharger la vidéo" at bounding box center [155, 207] width 51 height 10
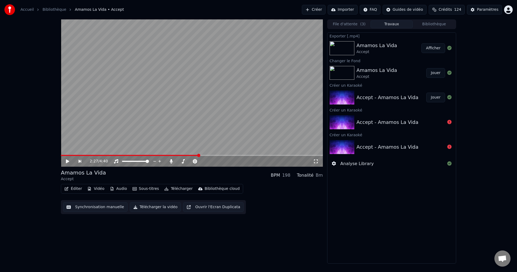
click at [325, 8] on button "Créer" at bounding box center [314, 10] width 24 height 10
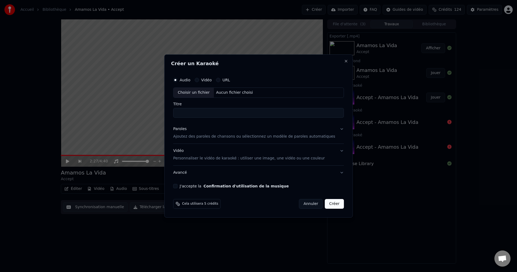
click at [195, 94] on div "Choisir un fichier" at bounding box center [194, 93] width 40 height 10
type input "**********"
click at [332, 129] on button "Paroles Ajoutez des paroles de chansons ou sélectionnez un modèle de paroles au…" at bounding box center [258, 133] width 171 height 22
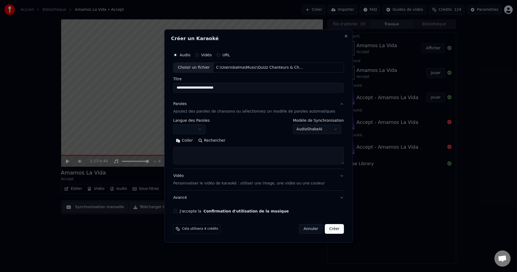
click at [333, 129] on body "**********" at bounding box center [258, 136] width 517 height 272
select select "********"
click at [208, 129] on body "**********" at bounding box center [258, 136] width 517 height 272
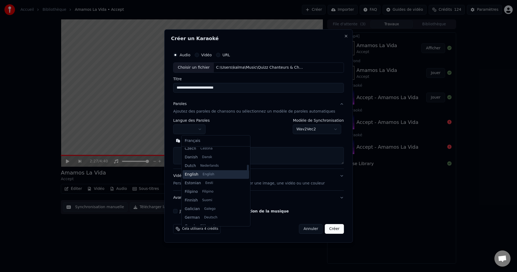
scroll to position [108, 0]
select select "**"
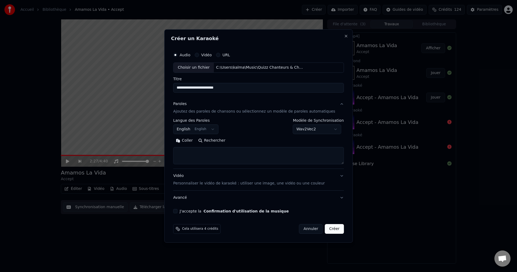
click at [219, 141] on button "Rechercher" at bounding box center [212, 140] width 33 height 9
type textarea "**********"
click at [178, 213] on button "J'accepte la Confirmation d'utilisation de la musique" at bounding box center [175, 211] width 4 height 4
click at [325, 228] on button "Créer" at bounding box center [334, 229] width 19 height 10
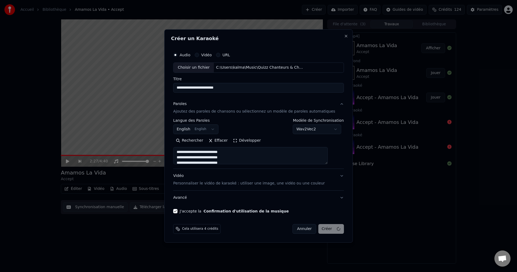
select select "**********"
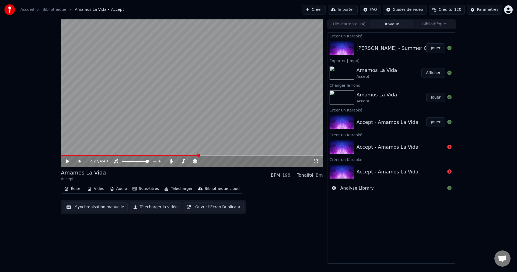
click at [438, 50] on button "Jouer" at bounding box center [436, 48] width 19 height 10
click at [68, 161] on icon at bounding box center [67, 161] width 3 height 3
click at [96, 190] on button "Vidéo" at bounding box center [95, 189] width 21 height 8
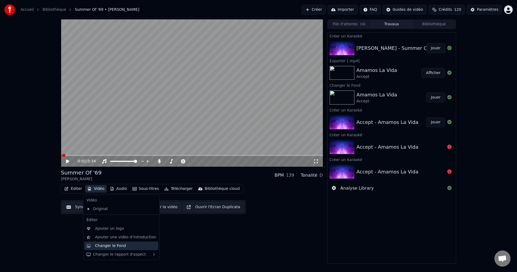
click at [105, 247] on div "Changer le Fond" at bounding box center [110, 245] width 31 height 5
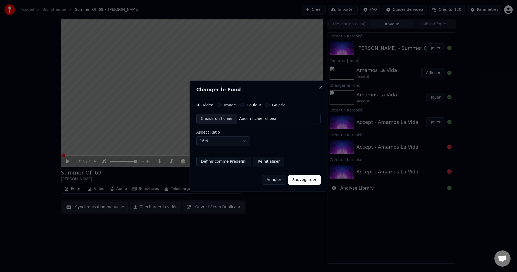
click at [205, 120] on div "Choisir un fichier" at bounding box center [217, 119] width 40 height 10
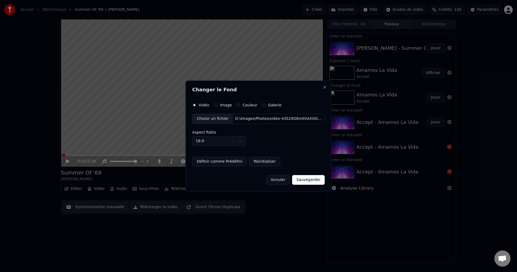
click at [305, 184] on button "Sauvegarder" at bounding box center [308, 180] width 33 height 10
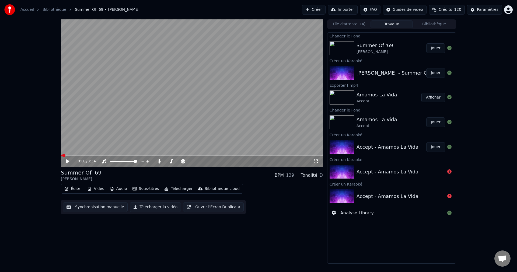
click at [444, 46] on button "Jouer" at bounding box center [436, 48] width 19 height 10
click at [192, 163] on span at bounding box center [190, 161] width 3 height 3
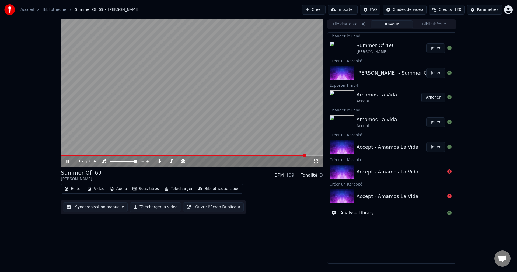
click at [67, 161] on icon at bounding box center [67, 161] width 3 height 3
click at [77, 189] on button "Éditer" at bounding box center [73, 189] width 22 height 8
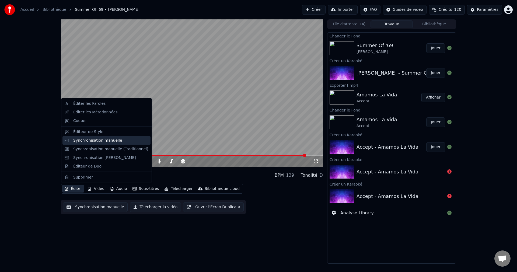
click at [93, 139] on div "Synchronisation manuelle" at bounding box center [97, 140] width 49 height 5
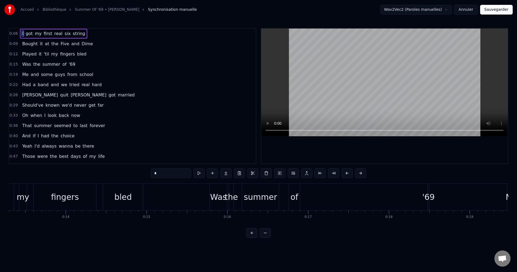
scroll to position [0, 1086]
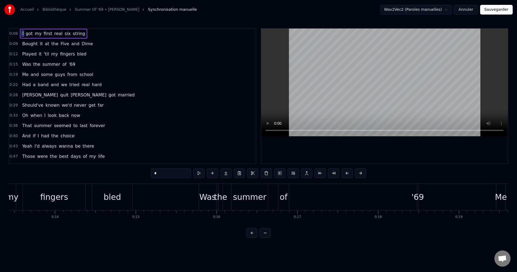
click at [356, 198] on div "Was the summer of '69" at bounding box center [309, 197] width 221 height 27
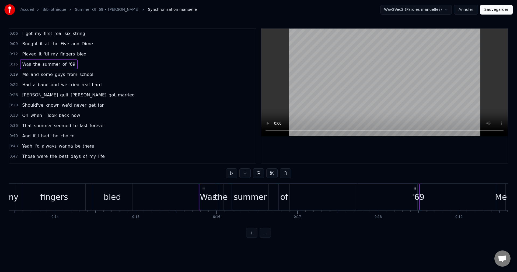
click at [418, 196] on div "'69" at bounding box center [418, 197] width 12 height 12
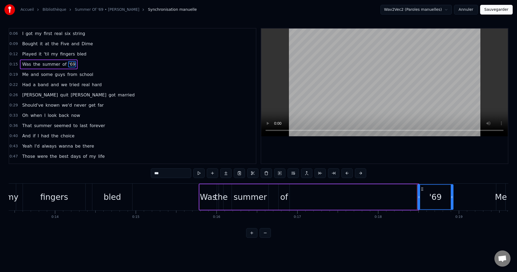
drag, startPoint x: 417, startPoint y: 197, endPoint x: 452, endPoint y: 200, distance: 34.6
click at [452, 200] on div at bounding box center [452, 197] width 2 height 25
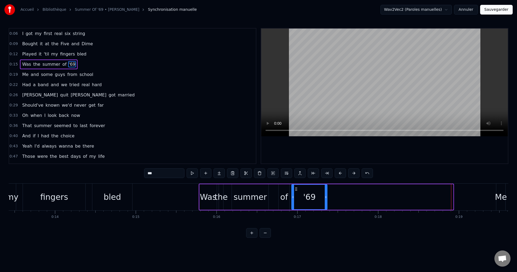
drag, startPoint x: 424, startPoint y: 189, endPoint x: 298, endPoint y: 199, distance: 126.5
click at [298, 199] on div "'69" at bounding box center [309, 197] width 35 height 25
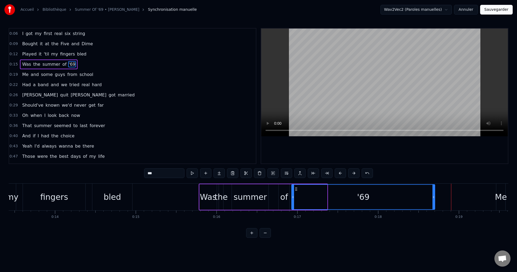
drag, startPoint x: 326, startPoint y: 196, endPoint x: 433, endPoint y: 208, distance: 108.4
click at [433, 208] on div at bounding box center [434, 197] width 2 height 25
click at [213, 198] on div "Was" at bounding box center [208, 197] width 17 height 12
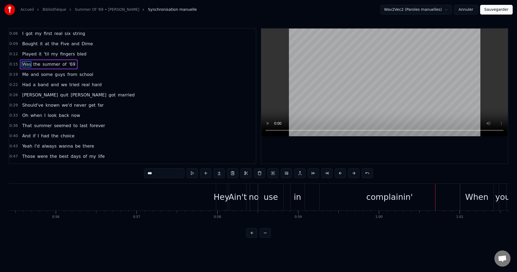
scroll to position [0, 4471]
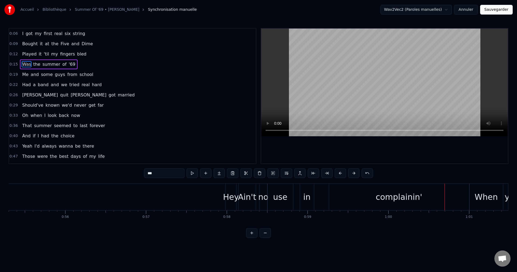
click at [229, 196] on div "Hey" at bounding box center [231, 197] width 16 height 12
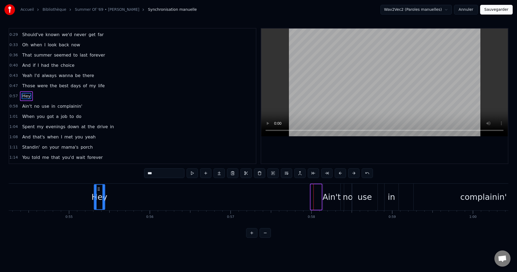
scroll to position [0, 4386]
drag, startPoint x: 230, startPoint y: 189, endPoint x: 139, endPoint y: 203, distance: 92.1
click at [139, 203] on div "Hey" at bounding box center [141, 197] width 10 height 25
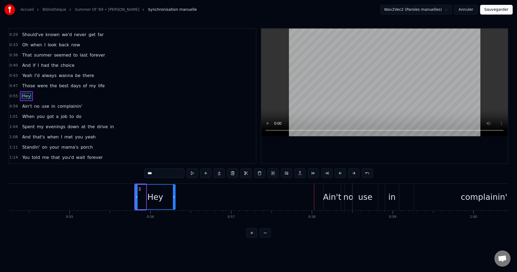
drag, startPoint x: 145, startPoint y: 195, endPoint x: 175, endPoint y: 200, distance: 29.8
click at [175, 200] on div at bounding box center [174, 197] width 2 height 25
click at [326, 200] on div "Ain't" at bounding box center [332, 197] width 18 height 12
type input "*****"
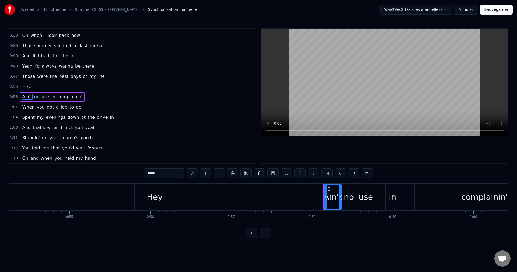
scroll to position [81, 0]
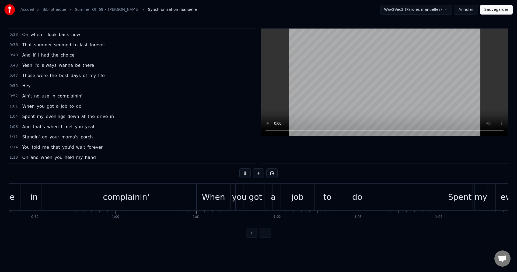
scroll to position [0, 4852]
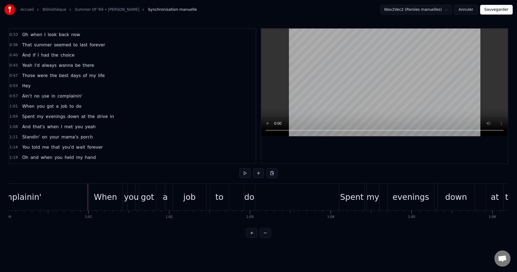
click at [51, 195] on div "complainin'" at bounding box center [18, 197] width 140 height 27
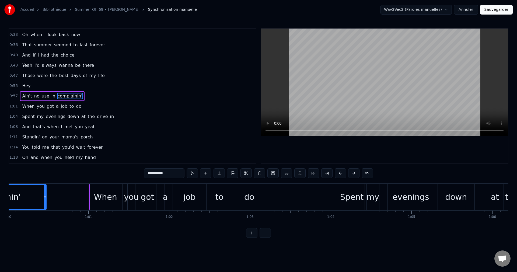
drag, startPoint x: 88, startPoint y: 198, endPoint x: 45, endPoint y: 202, distance: 42.7
click at [45, 202] on div at bounding box center [45, 197] width 2 height 25
click at [251, 197] on div "do" at bounding box center [249, 197] width 10 height 12
type input "**"
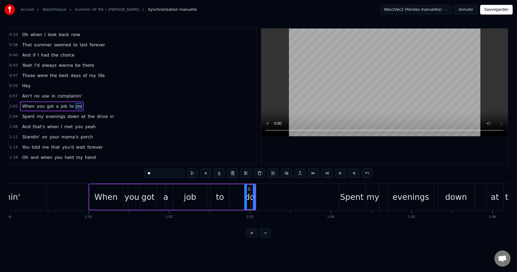
scroll to position [91, 0]
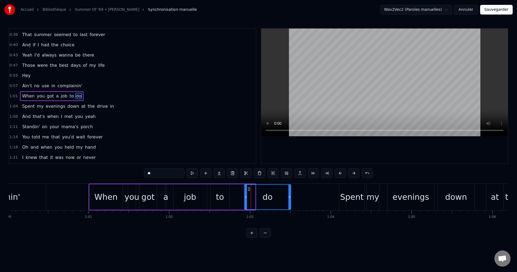
drag, startPoint x: 254, startPoint y: 197, endPoint x: 289, endPoint y: 198, distance: 35.6
click at [289, 198] on icon at bounding box center [290, 197] width 2 height 4
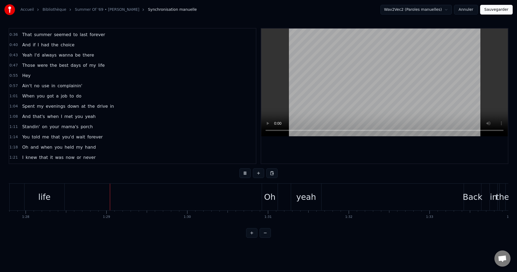
scroll to position [0, 7123]
click at [276, 196] on div "yeah" at bounding box center [281, 197] width 20 height 12
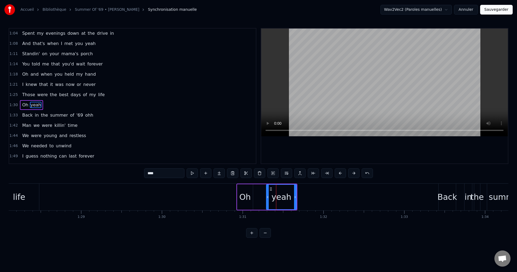
scroll to position [173, 0]
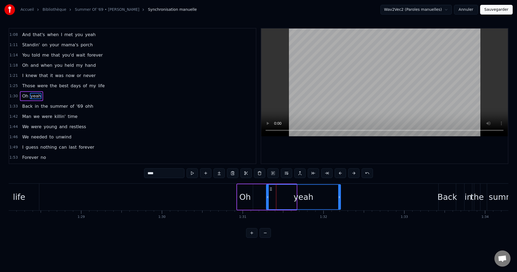
drag, startPoint x: 295, startPoint y: 197, endPoint x: 339, endPoint y: 202, distance: 44.4
click at [339, 202] on div at bounding box center [339, 197] width 2 height 25
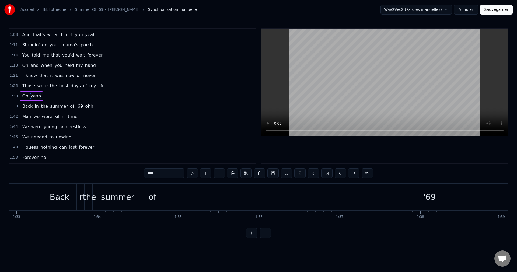
scroll to position [0, 7522]
drag, startPoint x: 420, startPoint y: 195, endPoint x: 436, endPoint y: 197, distance: 15.8
click at [436, 197] on div "Back in the summer of '69 ohh" at bounding box center [407, 197] width 734 height 27
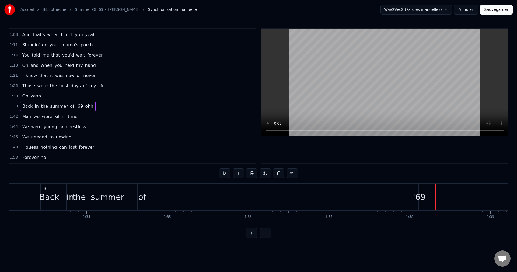
click at [420, 196] on div "'69" at bounding box center [419, 197] width 12 height 12
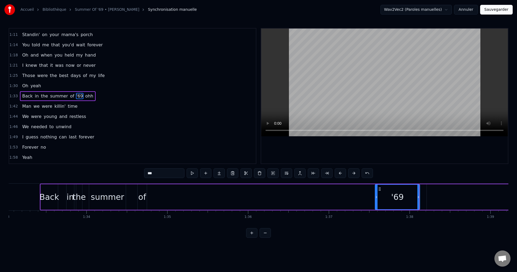
drag, startPoint x: 420, startPoint y: 196, endPoint x: 377, endPoint y: 199, distance: 43.2
click at [376, 199] on div at bounding box center [377, 197] width 2 height 25
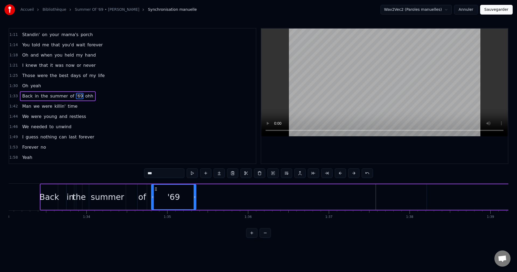
drag, startPoint x: 380, startPoint y: 188, endPoint x: 156, endPoint y: 210, distance: 225.0
click at [156, 210] on div "'69" at bounding box center [173, 197] width 45 height 26
drag, startPoint x: 194, startPoint y: 197, endPoint x: 267, endPoint y: 204, distance: 73.1
click at [267, 204] on div at bounding box center [267, 197] width 2 height 25
click at [40, 193] on div "Back in the summer of '69 ohh" at bounding box center [407, 197] width 734 height 27
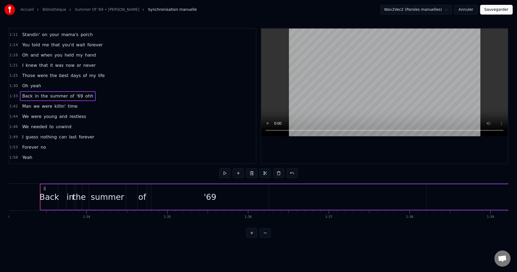
click at [50, 195] on div "Back" at bounding box center [50, 197] width 20 height 12
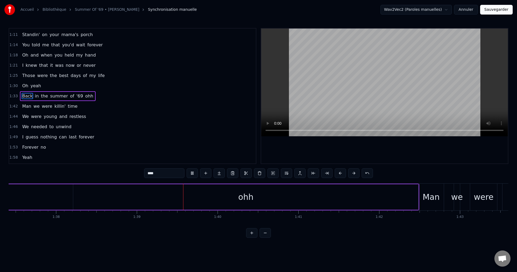
scroll to position [0, 7983]
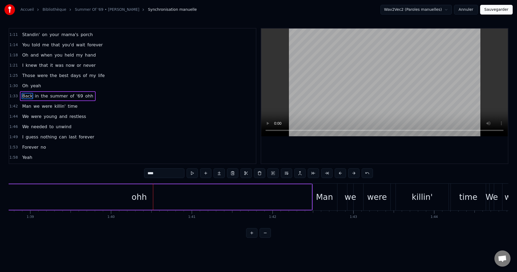
click at [268, 196] on div "ohh" at bounding box center [140, 197] width 346 height 26
drag, startPoint x: 310, startPoint y: 196, endPoint x: 70, endPoint y: 206, distance: 240.6
click at [70, 206] on div at bounding box center [69, 197] width 2 height 25
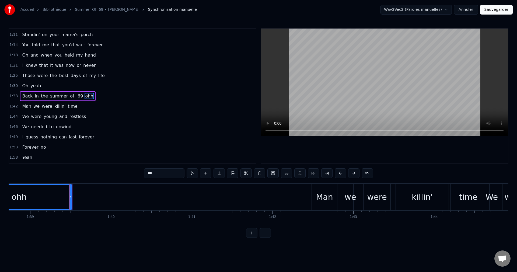
click at [30, 199] on div "ohh" at bounding box center [19, 197] width 105 height 25
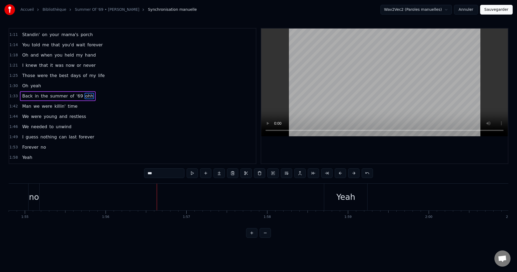
scroll to position [0, 9282]
click at [32, 198] on div "no" at bounding box center [34, 197] width 10 height 12
type input "**"
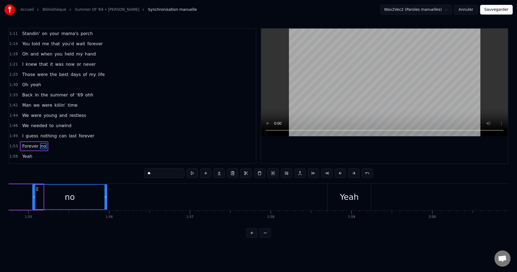
drag, startPoint x: 43, startPoint y: 196, endPoint x: 90, endPoint y: 203, distance: 47.6
click at [106, 205] on div at bounding box center [106, 197] width 2 height 25
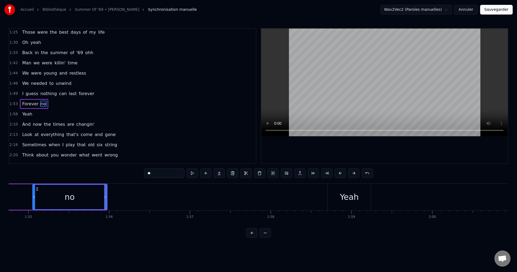
scroll to position [234, 0]
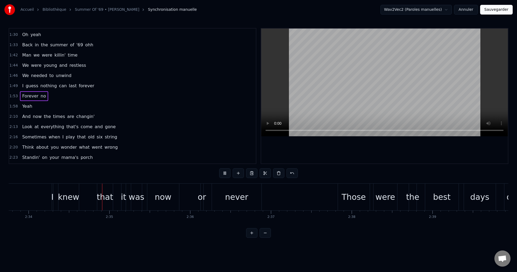
scroll to position [0, 12433]
click at [248, 192] on div "never" at bounding box center [235, 197] width 50 height 27
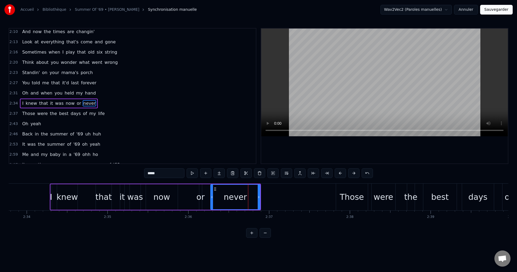
scroll to position [327, 0]
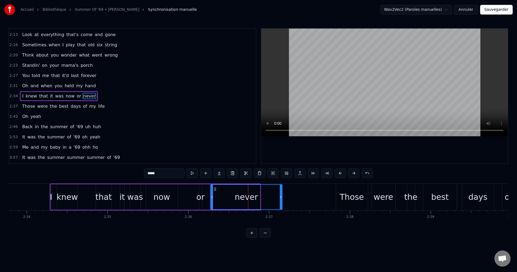
drag, startPoint x: 258, startPoint y: 197, endPoint x: 284, endPoint y: 200, distance: 25.6
click at [282, 200] on div at bounding box center [281, 197] width 2 height 25
click at [228, 198] on div "never" at bounding box center [248, 197] width 74 height 25
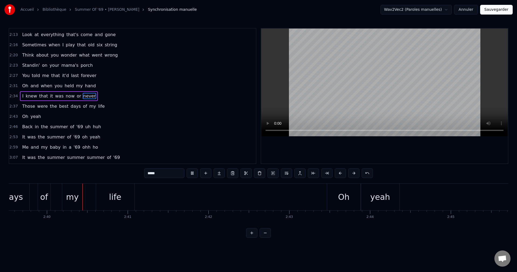
scroll to position [0, 12898]
click at [378, 196] on div "yeah" at bounding box center [380, 197] width 20 height 12
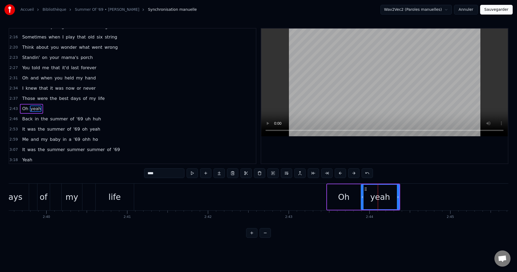
scroll to position [336, 0]
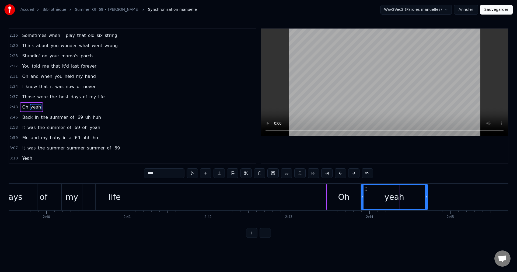
drag, startPoint x: 399, startPoint y: 196, endPoint x: 430, endPoint y: 199, distance: 31.4
click at [428, 199] on div at bounding box center [427, 197] width 2 height 25
click at [338, 198] on div "Oh" at bounding box center [343, 197] width 33 height 26
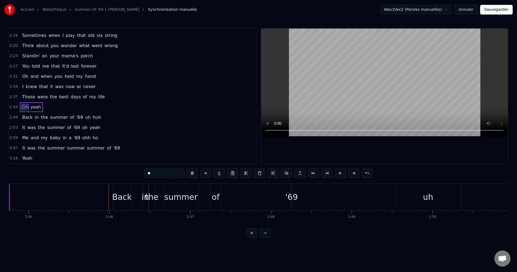
scroll to position [0, 13346]
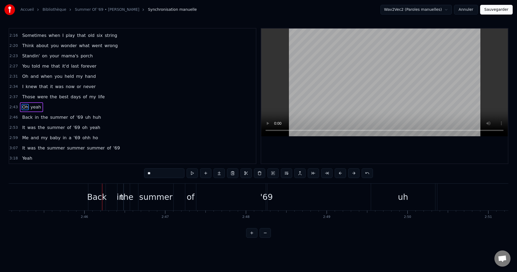
click at [266, 193] on div "'69" at bounding box center [267, 197] width 12 height 12
type input "***"
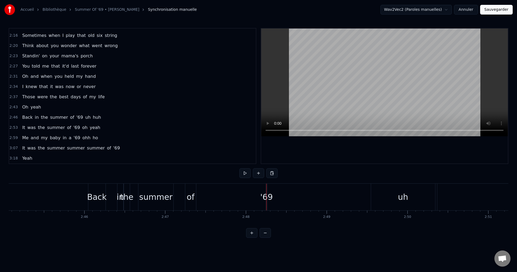
click at [267, 193] on div at bounding box center [267, 197] width 0 height 27
click at [267, 196] on div "'69" at bounding box center [267, 197] width 12 height 12
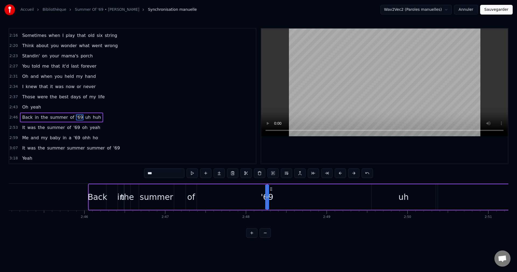
drag, startPoint x: 267, startPoint y: 196, endPoint x: 277, endPoint y: 198, distance: 10.4
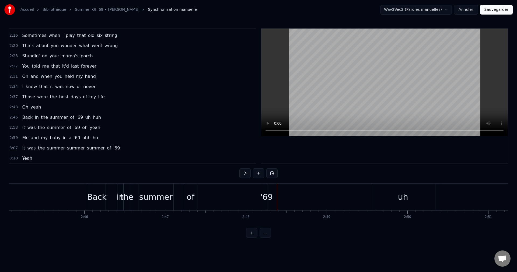
click at [267, 196] on div "'69" at bounding box center [267, 197] width 12 height 12
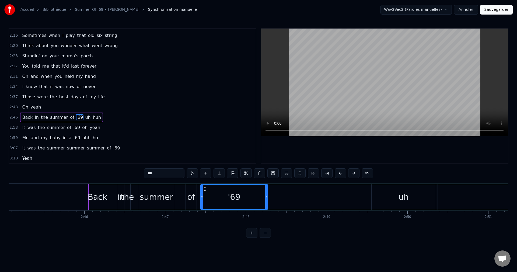
drag, startPoint x: 268, startPoint y: 197, endPoint x: 202, endPoint y: 197, distance: 66.0
click at [202, 197] on icon at bounding box center [202, 197] width 2 height 4
drag, startPoint x: 266, startPoint y: 198, endPoint x: 315, endPoint y: 202, distance: 49.5
click at [315, 202] on div at bounding box center [316, 197] width 2 height 25
click at [102, 199] on div "Back" at bounding box center [98, 197] width 20 height 12
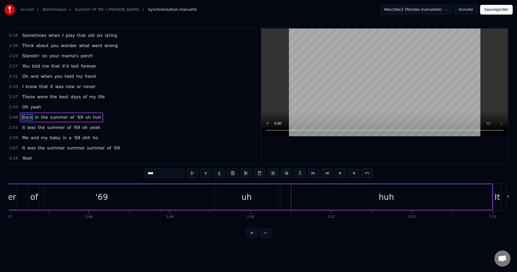
scroll to position [0, 13508]
click at [258, 200] on div "uh" at bounding box center [242, 197] width 64 height 26
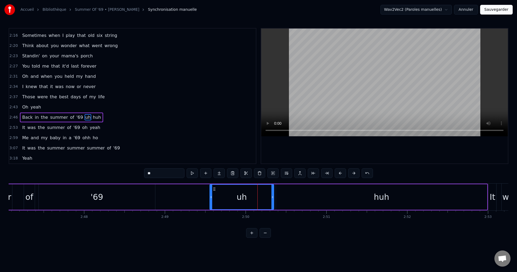
click at [323, 201] on div "huh" at bounding box center [381, 197] width 211 height 26
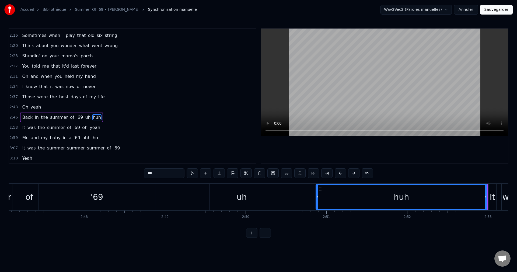
drag, startPoint x: 278, startPoint y: 197, endPoint x: 318, endPoint y: 202, distance: 40.3
click at [318, 202] on div at bounding box center [317, 197] width 2 height 25
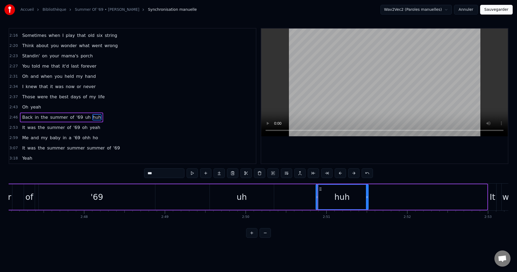
drag, startPoint x: 485, startPoint y: 197, endPoint x: 366, endPoint y: 208, distance: 120.0
click at [366, 208] on div at bounding box center [367, 197] width 2 height 25
click at [255, 201] on div "uh" at bounding box center [242, 197] width 64 height 26
type input "**"
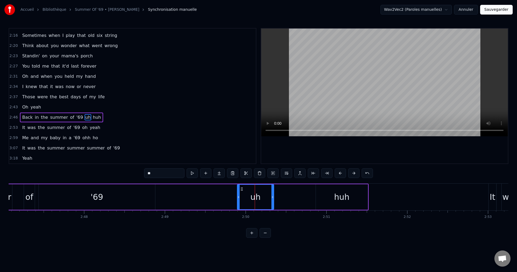
drag, startPoint x: 210, startPoint y: 197, endPoint x: 238, endPoint y: 204, distance: 28.4
click at [238, 204] on div at bounding box center [239, 197] width 2 height 25
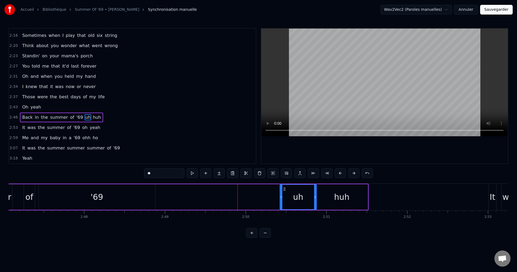
drag, startPoint x: 241, startPoint y: 188, endPoint x: 270, endPoint y: 198, distance: 30.0
click at [281, 199] on div "uh" at bounding box center [298, 197] width 36 height 25
click at [223, 197] on div "Back in the summer of '69 uh huh" at bounding box center [147, 197] width 443 height 27
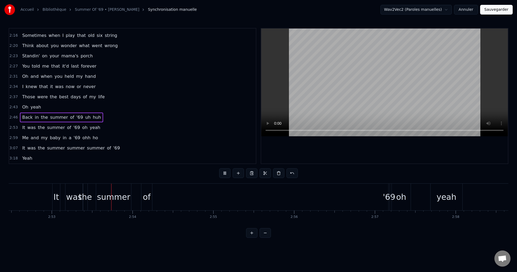
scroll to position [0, 13970]
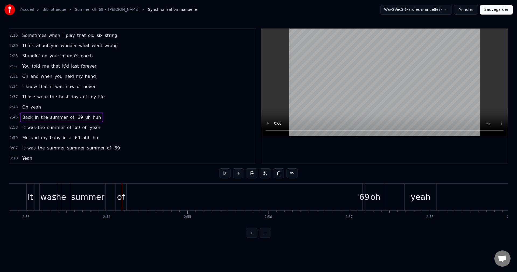
click at [362, 196] on div "'69" at bounding box center [363, 197] width 12 height 12
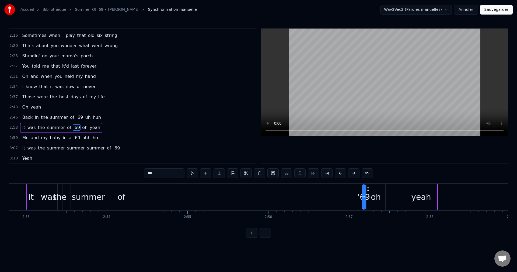
drag, startPoint x: 362, startPoint y: 196, endPoint x: 368, endPoint y: 198, distance: 6.0
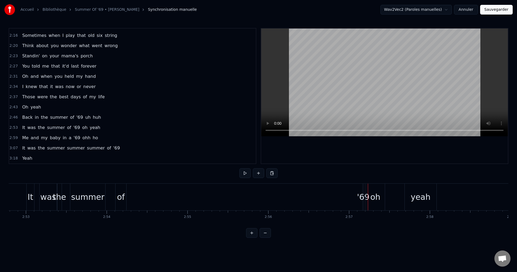
click at [364, 196] on div "'69" at bounding box center [363, 197] width 12 height 12
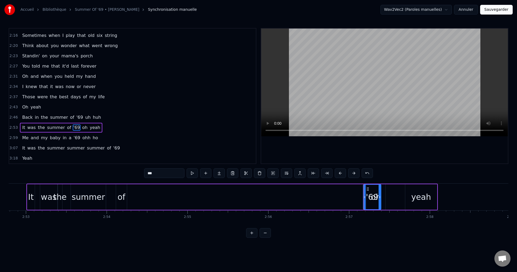
drag, startPoint x: 363, startPoint y: 196, endPoint x: 373, endPoint y: 195, distance: 10.3
click at [379, 198] on icon at bounding box center [380, 197] width 2 height 4
drag, startPoint x: 369, startPoint y: 188, endPoint x: 148, endPoint y: 203, distance: 221.5
click at [137, 207] on div "'69" at bounding box center [140, 197] width 16 height 25
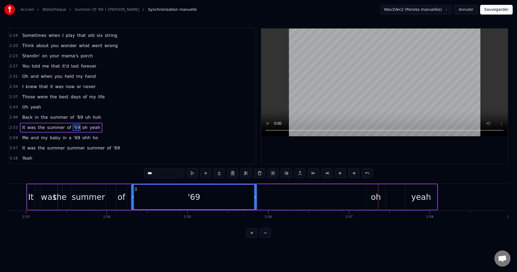
drag, startPoint x: 147, startPoint y: 196, endPoint x: 253, endPoint y: 199, distance: 105.7
click at [256, 201] on div at bounding box center [255, 197] width 2 height 25
click at [120, 196] on div "of" at bounding box center [122, 197] width 8 height 12
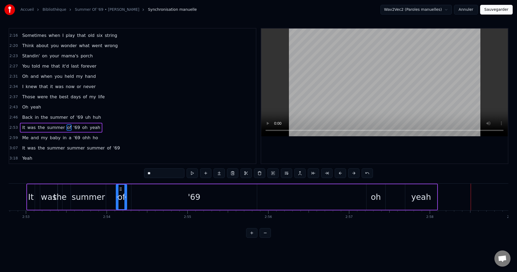
click at [428, 199] on div "yeah" at bounding box center [422, 197] width 20 height 12
type input "****"
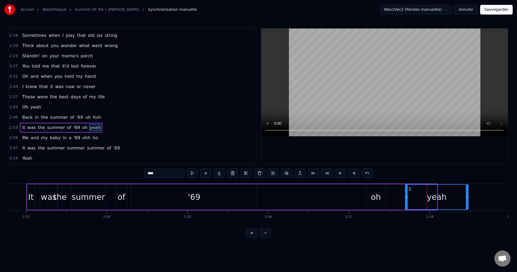
drag, startPoint x: 436, startPoint y: 196, endPoint x: 467, endPoint y: 202, distance: 31.7
click at [467, 202] on div at bounding box center [467, 197] width 2 height 25
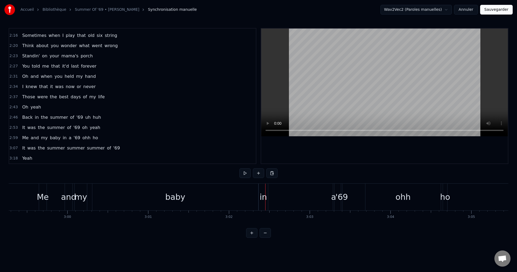
scroll to position [0, 14473]
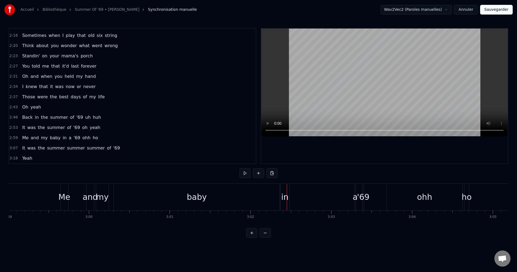
click at [194, 198] on div "baby" at bounding box center [197, 197] width 20 height 12
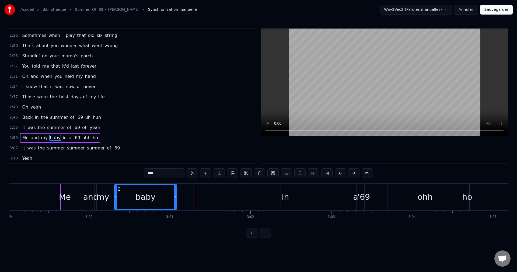
drag, startPoint x: 280, startPoint y: 198, endPoint x: 163, endPoint y: 206, distance: 117.5
click at [175, 207] on div at bounding box center [175, 197] width 2 height 25
click at [68, 199] on div "Me" at bounding box center [65, 197] width 12 height 12
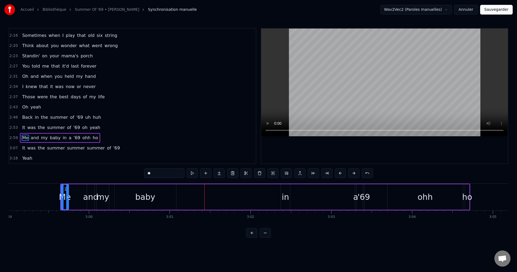
click at [165, 198] on div "baby" at bounding box center [146, 197] width 62 height 26
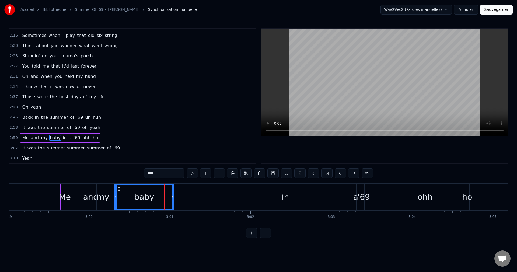
click at [173, 197] on icon at bounding box center [173, 197] width 2 height 4
drag, startPoint x: 286, startPoint y: 195, endPoint x: 286, endPoint y: 192, distance: 3.0
click at [286, 195] on div "in" at bounding box center [285, 197] width 7 height 12
type input "**"
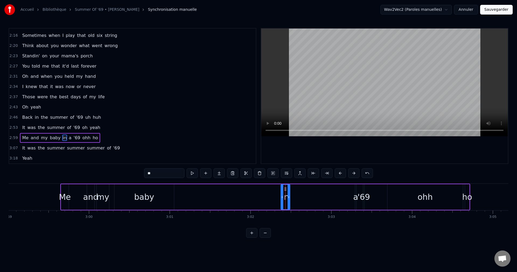
drag, startPoint x: 286, startPoint y: 188, endPoint x: 281, endPoint y: 189, distance: 4.7
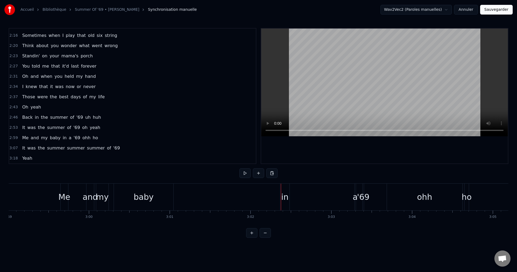
click at [286, 190] on div "in" at bounding box center [285, 197] width 9 height 27
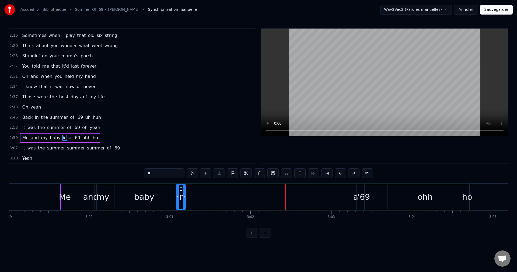
drag, startPoint x: 286, startPoint y: 188, endPoint x: 181, endPoint y: 199, distance: 105.1
click at [181, 199] on div "in" at bounding box center [181, 197] width 9 height 25
click at [364, 197] on div "'69" at bounding box center [364, 197] width 12 height 12
type input "***"
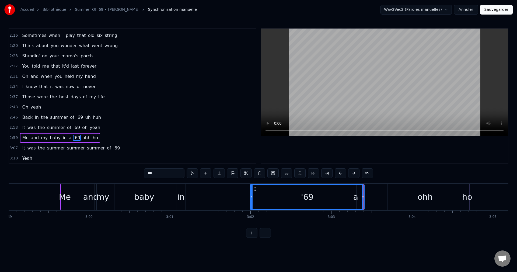
drag, startPoint x: 364, startPoint y: 197, endPoint x: 251, endPoint y: 203, distance: 113.4
click at [251, 203] on div at bounding box center [252, 197] width 2 height 25
drag, startPoint x: 254, startPoint y: 187, endPoint x: 238, endPoint y: 193, distance: 17.3
click at [238, 193] on div "Me and my baby in '69 a ohh ho" at bounding box center [265, 197] width 410 height 27
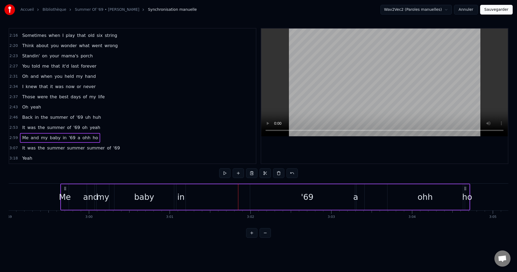
click at [270, 195] on div "'69" at bounding box center [307, 197] width 114 height 26
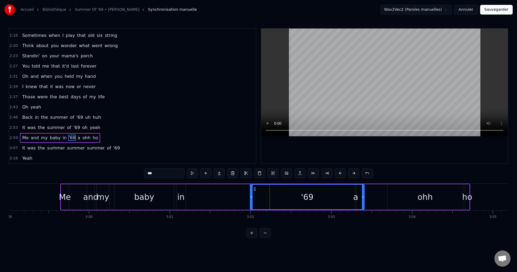
click at [182, 199] on div "in" at bounding box center [180, 197] width 7 height 12
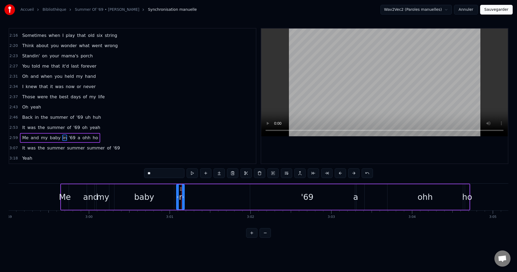
click at [183, 198] on icon at bounding box center [183, 197] width 2 height 4
click at [357, 198] on div "a" at bounding box center [356, 197] width 5 height 12
drag, startPoint x: 358, startPoint y: 192, endPoint x: 348, endPoint y: 194, distance: 9.2
click at [348, 194] on div at bounding box center [348, 197] width 2 height 25
drag, startPoint x: 352, startPoint y: 189, endPoint x: 191, endPoint y: 209, distance: 162.4
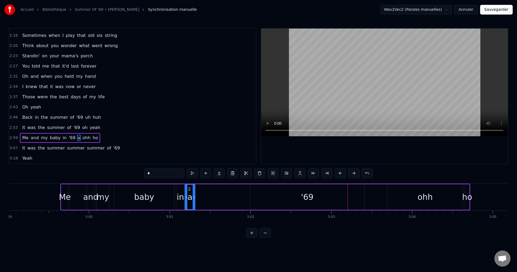
click at [191, 209] on div "a" at bounding box center [190, 197] width 10 height 25
click at [270, 203] on div "'69" at bounding box center [307, 197] width 114 height 26
type input "***"
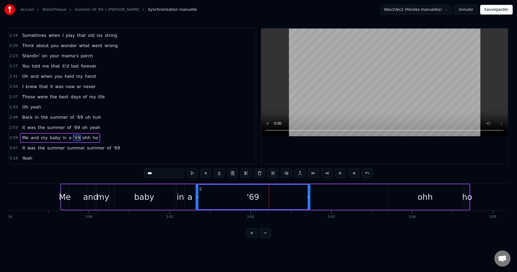
drag, startPoint x: 256, startPoint y: 188, endPoint x: 202, endPoint y: 196, distance: 54.8
click at [202, 196] on div "'69" at bounding box center [253, 197] width 114 height 25
drag, startPoint x: 308, startPoint y: 196, endPoint x: 290, endPoint y: 200, distance: 18.5
click at [290, 200] on div at bounding box center [291, 197] width 2 height 25
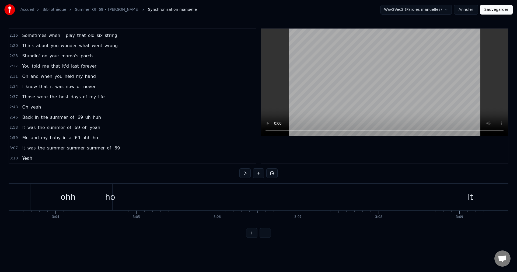
scroll to position [0, 14822]
click at [118, 199] on div "ho" at bounding box center [117, 197] width 10 height 12
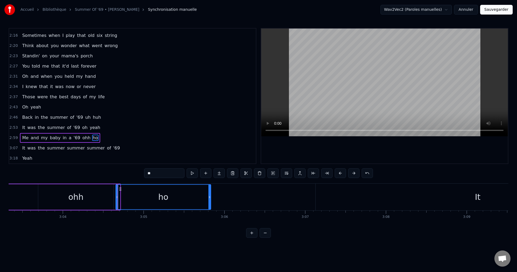
drag, startPoint x: 118, startPoint y: 198, endPoint x: 188, endPoint y: 208, distance: 70.7
click at [209, 211] on div "I got my first real six string Bought it at the Five and Dime Played it 'til my…" at bounding box center [259, 204] width 500 height 40
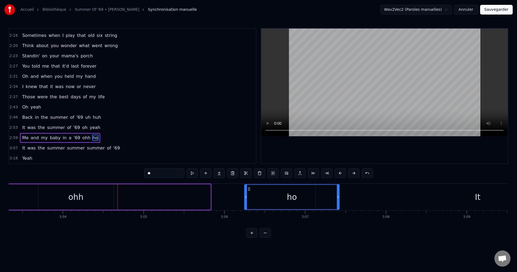
drag, startPoint x: 121, startPoint y: 188, endPoint x: 250, endPoint y: 202, distance: 129.7
click at [250, 202] on div "ho" at bounding box center [292, 197] width 94 height 25
click at [93, 197] on div "ohh" at bounding box center [75, 197] width 75 height 26
type input "***"
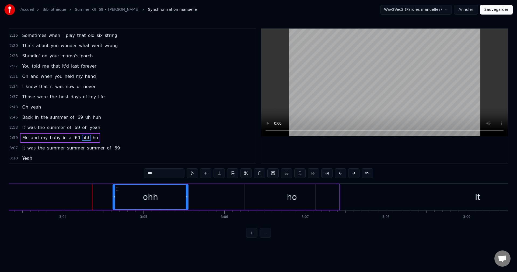
drag, startPoint x: 43, startPoint y: 188, endPoint x: 118, endPoint y: 198, distance: 75.4
click at [118, 198] on div "ohh" at bounding box center [150, 197] width 75 height 25
drag, startPoint x: 187, startPoint y: 197, endPoint x: 236, endPoint y: 207, distance: 49.8
click at [236, 207] on div at bounding box center [236, 197] width 2 height 25
click at [72, 203] on div "Me and my baby in a '69 ohh ho" at bounding box center [26, 197] width 630 height 27
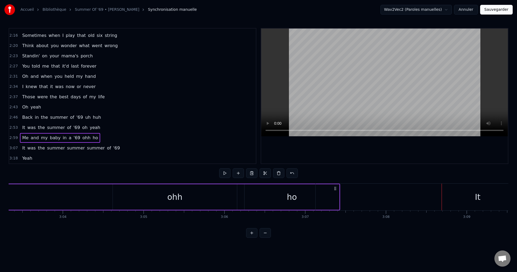
click at [281, 192] on div "ho" at bounding box center [292, 197] width 95 height 26
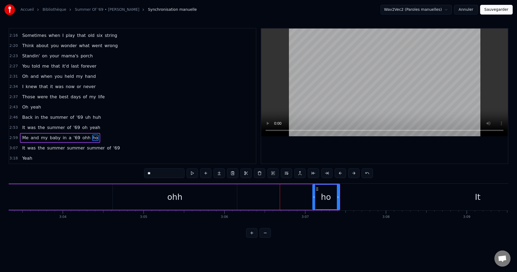
drag, startPoint x: 245, startPoint y: 197, endPoint x: 313, endPoint y: 210, distance: 69.5
click at [313, 210] on div "Me and my baby in a '69 ohh ho" at bounding box center [26, 197] width 630 height 27
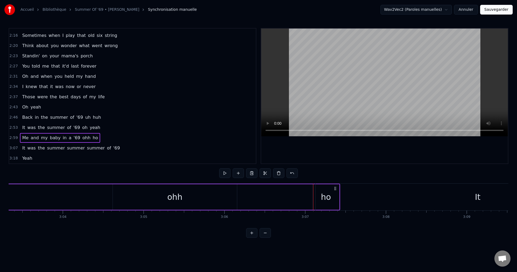
click at [374, 200] on div "It" at bounding box center [478, 197] width 324 height 27
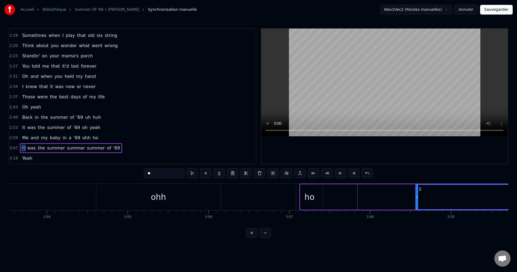
drag, startPoint x: 320, startPoint y: 189, endPoint x: 417, endPoint y: 199, distance: 97.0
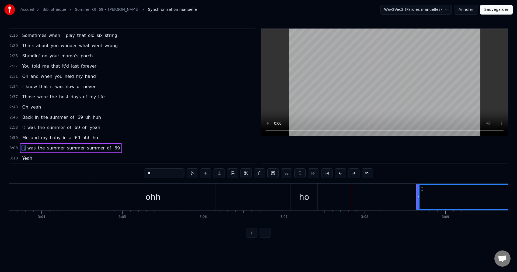
click at [304, 198] on div "ho" at bounding box center [304, 197] width 10 height 12
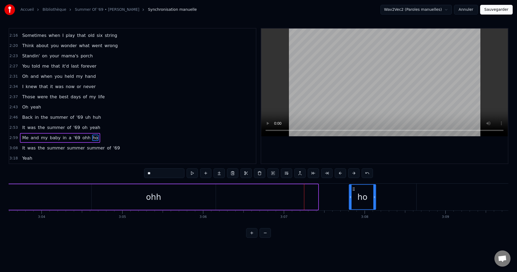
drag, startPoint x: 295, startPoint y: 188, endPoint x: 353, endPoint y: 197, distance: 58.7
click at [353, 197] on div "ho" at bounding box center [363, 197] width 26 height 25
click at [161, 199] on div "ohh" at bounding box center [154, 197] width 124 height 26
type input "***"
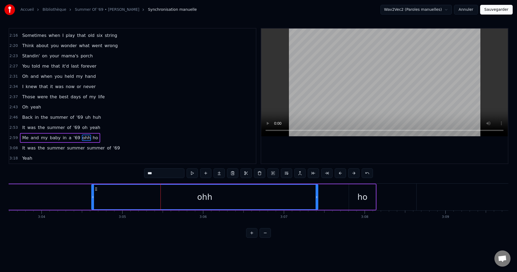
drag, startPoint x: 215, startPoint y: 196, endPoint x: 243, endPoint y: 211, distance: 32.3
click at [317, 208] on div at bounding box center [317, 197] width 2 height 25
drag, startPoint x: 50, startPoint y: 199, endPoint x: 111, endPoint y: 186, distance: 62.4
click at [50, 199] on div "Me and my baby in a '69 ohh ho" at bounding box center [34, 197] width 688 height 27
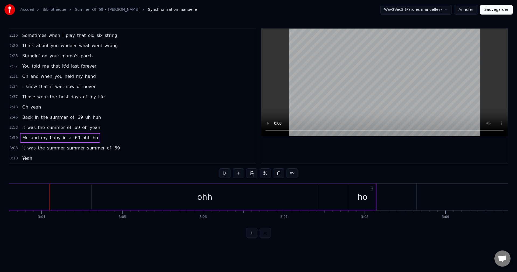
click at [109, 199] on div "ohh" at bounding box center [205, 197] width 227 height 26
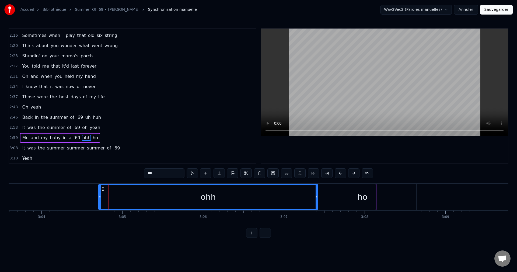
drag, startPoint x: 94, startPoint y: 195, endPoint x: 84, endPoint y: 197, distance: 10.6
click at [98, 197] on div "ohh" at bounding box center [208, 197] width 220 height 26
click at [64, 197] on div "Me and my baby in a '69 ohh ho" at bounding box center [34, 197] width 688 height 27
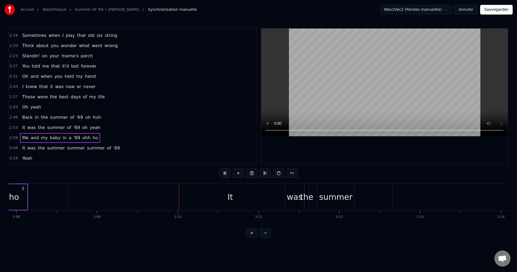
scroll to position [0, 15298]
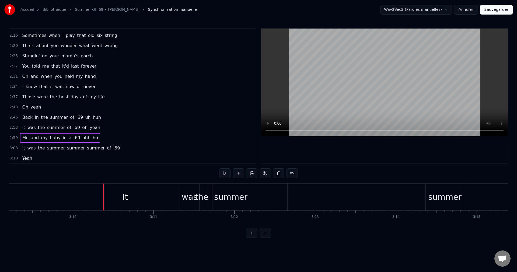
click at [126, 199] on div "It" at bounding box center [126, 197] width 6 height 12
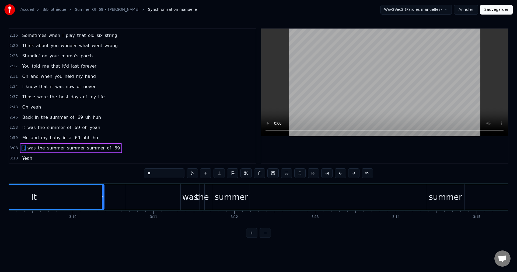
drag, startPoint x: 286, startPoint y: 199, endPoint x: 102, endPoint y: 212, distance: 184.3
click at [102, 212] on div "I got my first real six string Bought it at the Five and Dime Played it 'til my…" at bounding box center [259, 204] width 500 height 40
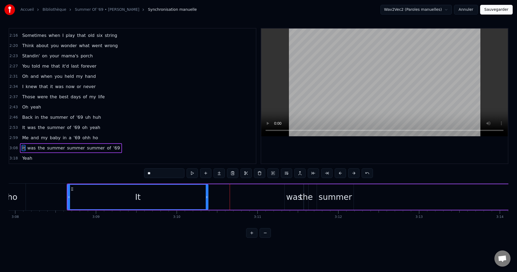
scroll to position [0, 15190]
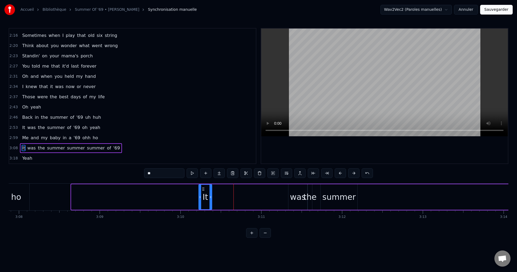
drag, startPoint x: 72, startPoint y: 198, endPoint x: 199, endPoint y: 213, distance: 128.4
click at [199, 213] on div "I got my first real six string Bought it at the Five and Dime Played it 'til my…" at bounding box center [259, 204] width 500 height 40
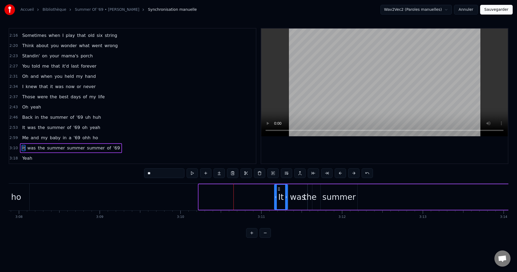
drag, startPoint x: 204, startPoint y: 188, endPoint x: 280, endPoint y: 200, distance: 76.7
click at [280, 200] on div "It" at bounding box center [281, 197] width 13 height 25
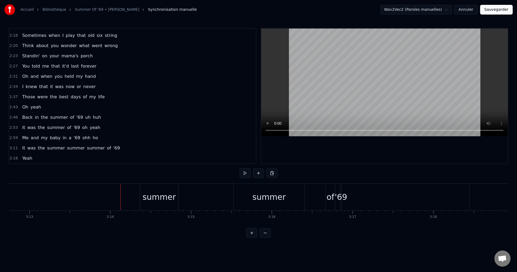
scroll to position [0, 15533]
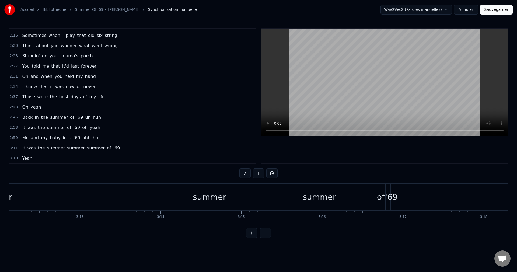
click at [211, 196] on div "summer" at bounding box center [209, 197] width 33 height 12
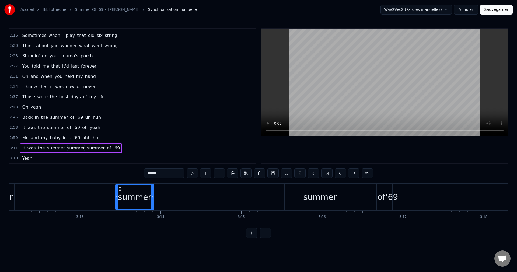
drag, startPoint x: 196, startPoint y: 188, endPoint x: 120, endPoint y: 201, distance: 76.6
click at [120, 201] on div "summer" at bounding box center [135, 197] width 38 height 25
click at [48, 203] on div "It was the summer summer summer of '69" at bounding box center [161, 197] width 463 height 27
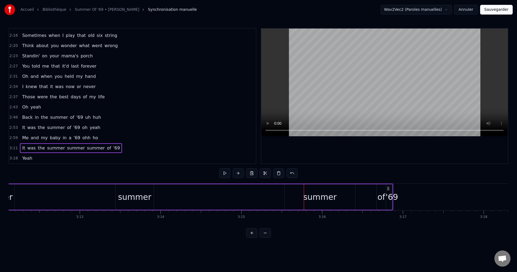
click at [318, 197] on div "summer" at bounding box center [319, 197] width 33 height 12
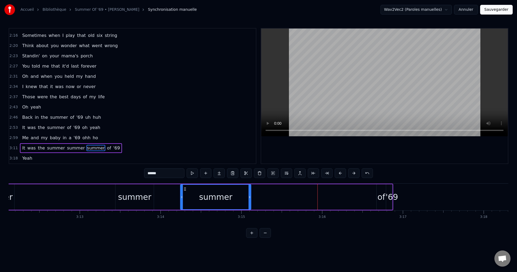
drag, startPoint x: 288, startPoint y: 189, endPoint x: 184, endPoint y: 194, distance: 104.4
click at [184, 194] on div "summer" at bounding box center [216, 197] width 70 height 25
click at [380, 197] on div "of" at bounding box center [382, 197] width 8 height 12
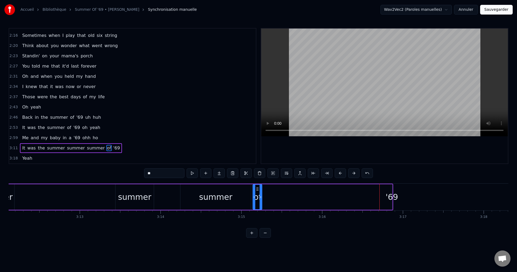
drag, startPoint x: 381, startPoint y: 189, endPoint x: 257, endPoint y: 204, distance: 124.9
click at [257, 204] on div "of" at bounding box center [257, 197] width 9 height 25
click at [393, 196] on div "'69" at bounding box center [392, 197] width 12 height 12
type input "***"
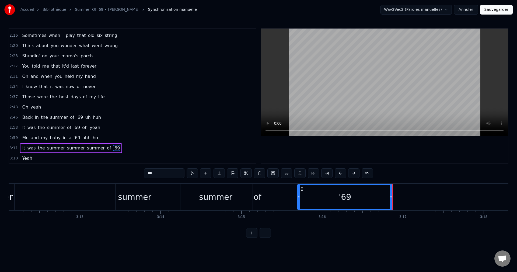
drag, startPoint x: 393, startPoint y: 196, endPoint x: 299, endPoint y: 205, distance: 94.2
click at [299, 205] on div at bounding box center [299, 197] width 2 height 25
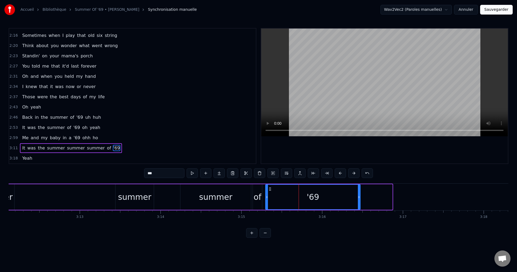
drag, startPoint x: 302, startPoint y: 189, endPoint x: 270, endPoint y: 195, distance: 32.5
click at [270, 195] on div "'69" at bounding box center [313, 197] width 94 height 25
click at [95, 202] on div "It was the summer summer summer of '69" at bounding box center [145, 197] width 431 height 27
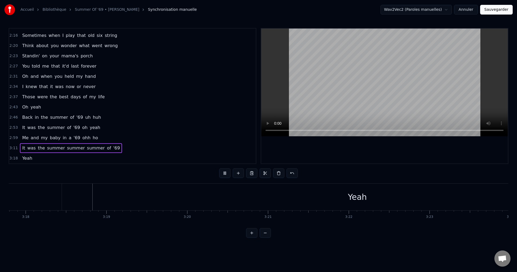
scroll to position [0, 15996]
click at [356, 200] on div "Yeah" at bounding box center [352, 197] width 19 height 12
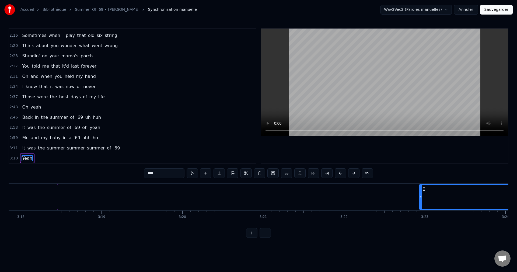
drag, startPoint x: 59, startPoint y: 196, endPoint x: 430, endPoint y: 206, distance: 371.0
click at [422, 208] on div at bounding box center [421, 197] width 2 height 25
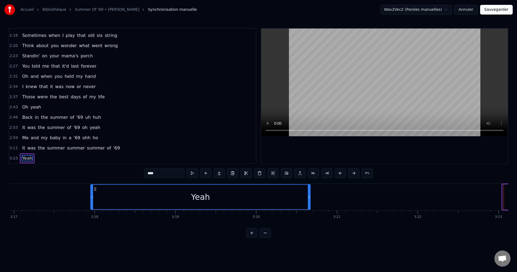
scroll to position [0, 15915]
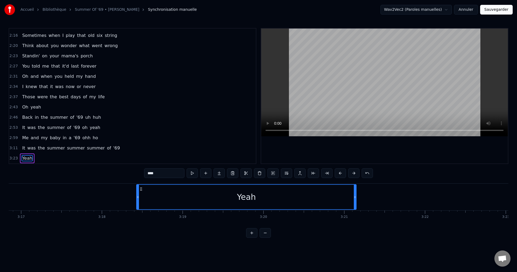
drag, startPoint x: 433, startPoint y: 189, endPoint x: 140, endPoint y: 215, distance: 293.5
click at [140, 215] on div "I got my first real six string Bought it at the Five and Dime Played it 'til my…" at bounding box center [259, 204] width 500 height 40
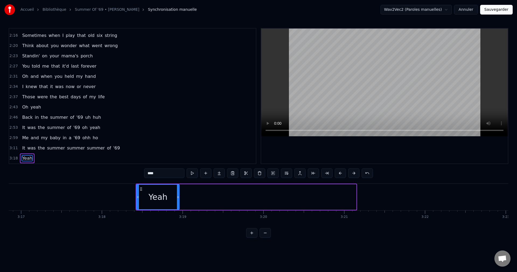
drag, startPoint x: 355, startPoint y: 196, endPoint x: 174, endPoint y: 211, distance: 182.3
click at [174, 211] on div "I got my first real six string Bought it at the Five and Dime Played it 'til my…" at bounding box center [259, 204] width 500 height 40
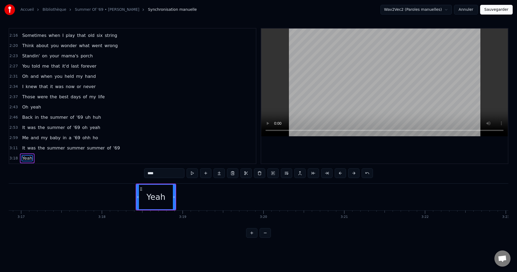
click at [494, 13] on button "Sauvegarder" at bounding box center [497, 10] width 33 height 10
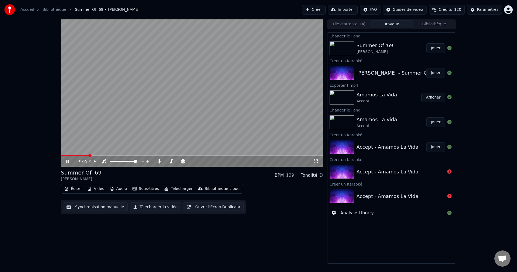
click at [295, 156] on span at bounding box center [192, 155] width 262 height 1
click at [171, 156] on span at bounding box center [116, 155] width 110 height 1
click at [170, 161] on span at bounding box center [167, 161] width 5 height 1
click at [168, 161] on span at bounding box center [169, 161] width 3 height 3
click at [118, 155] on span at bounding box center [89, 155] width 57 height 1
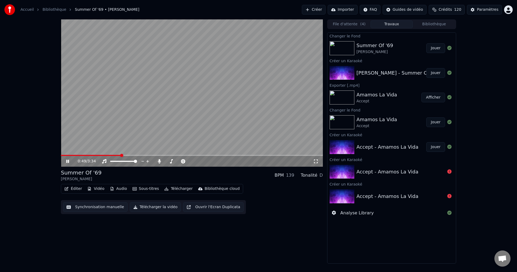
click at [67, 161] on icon at bounding box center [67, 161] width 3 height 3
click at [143, 208] on button "Télécharger la vidéo" at bounding box center [155, 207] width 51 height 10
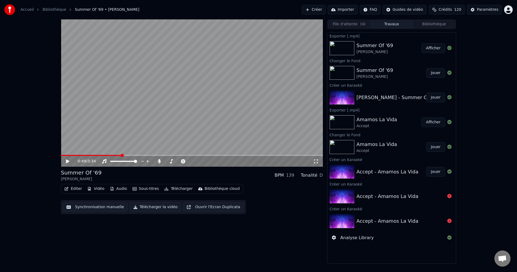
click at [322, 8] on button "Créer" at bounding box center [314, 10] width 24 height 10
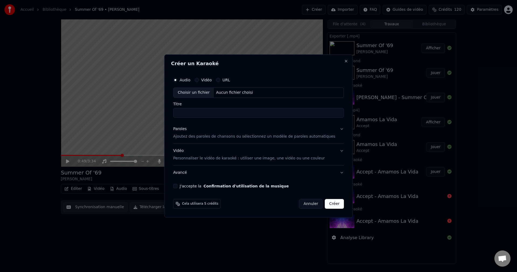
click at [195, 93] on div "Choisir un fichier" at bounding box center [194, 93] width 40 height 10
type input "**********"
click at [334, 130] on button "Paroles Ajoutez des paroles de chansons ou sélectionnez un modèle de paroles au…" at bounding box center [258, 133] width 171 height 22
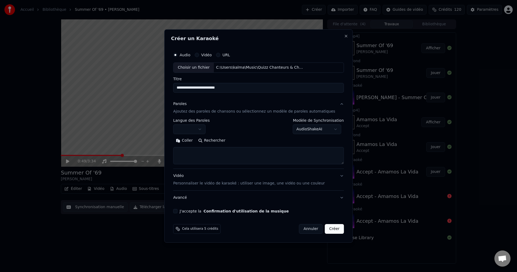
click at [325, 130] on body "**********" at bounding box center [258, 136] width 517 height 272
select select "********"
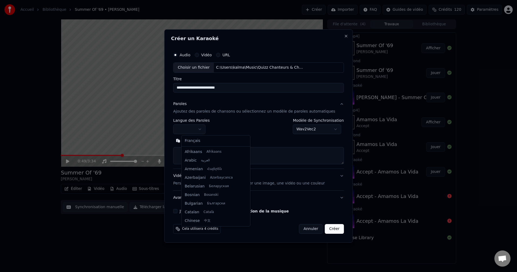
click at [208, 129] on body "**********" at bounding box center [258, 136] width 517 height 272
select select "**"
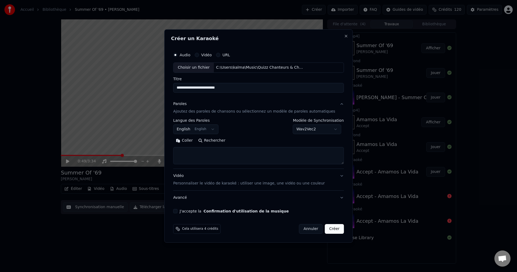
click at [202, 157] on textarea at bounding box center [258, 155] width 171 height 17
paste textarea "**********"
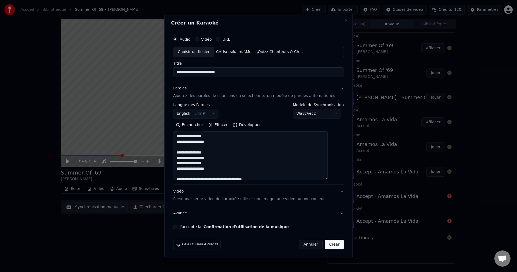
drag, startPoint x: 334, startPoint y: 163, endPoint x: 335, endPoint y: 178, distance: 15.4
click at [328, 178] on textarea at bounding box center [250, 156] width 155 height 49
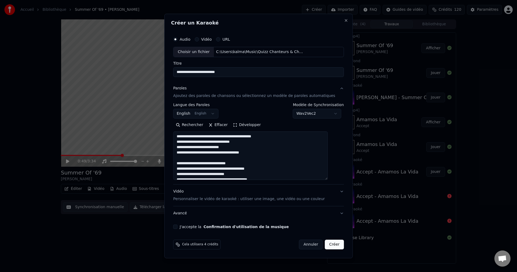
scroll to position [54, 0]
click at [239, 164] on textarea at bounding box center [250, 156] width 155 height 49
click at [228, 163] on textarea at bounding box center [250, 156] width 155 height 49
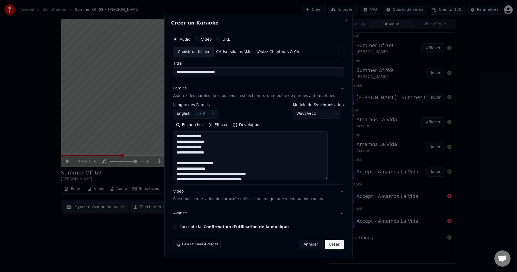
scroll to position [61, 0]
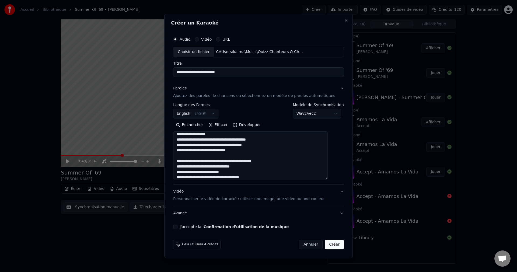
click at [226, 140] on textarea at bounding box center [250, 156] width 155 height 49
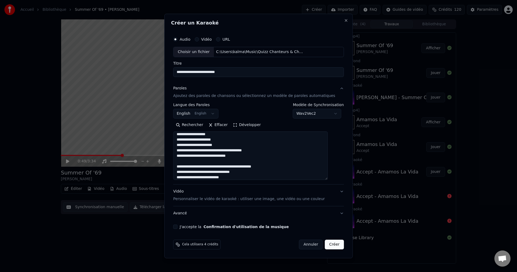
scroll to position [72, 0]
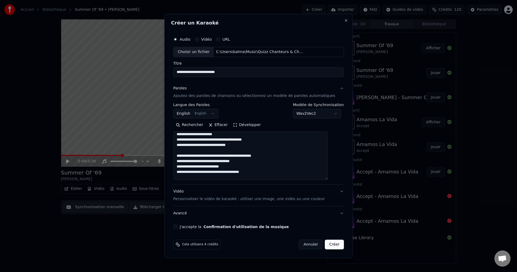
click at [233, 139] on textarea at bounding box center [250, 156] width 155 height 49
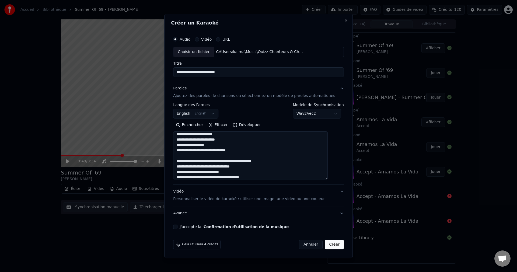
scroll to position [83, 0]
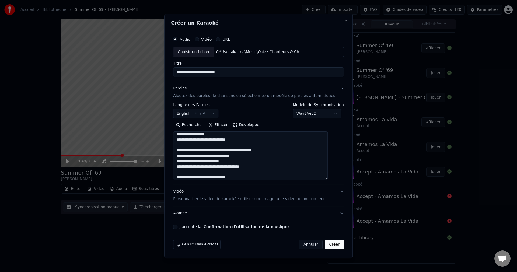
click at [219, 140] on textarea at bounding box center [250, 156] width 155 height 49
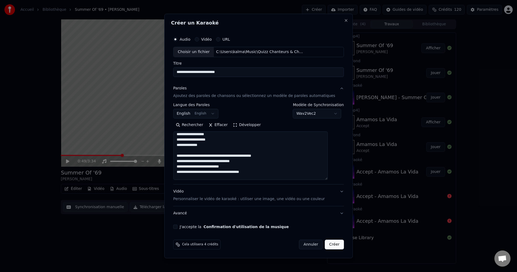
scroll to position [94, 0]
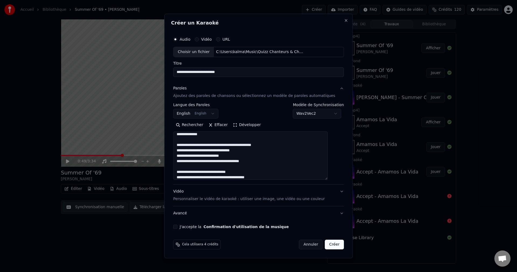
click at [240, 145] on textarea at bounding box center [250, 156] width 155 height 49
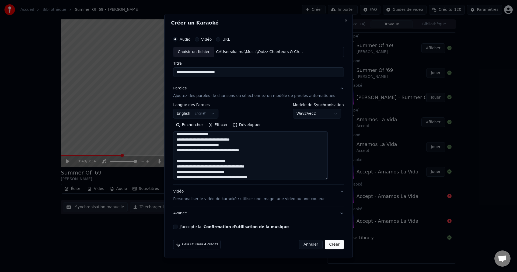
click at [224, 141] on textarea at bounding box center [250, 156] width 155 height 49
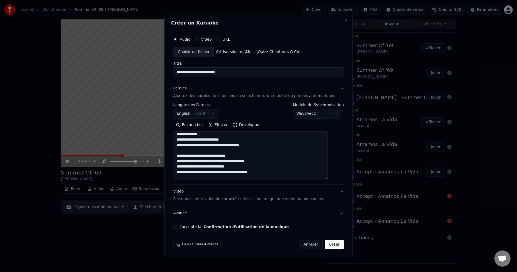
click at [219, 140] on textarea at bounding box center [250, 156] width 155 height 49
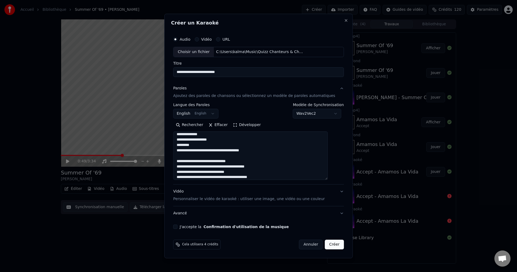
scroll to position [132, 0]
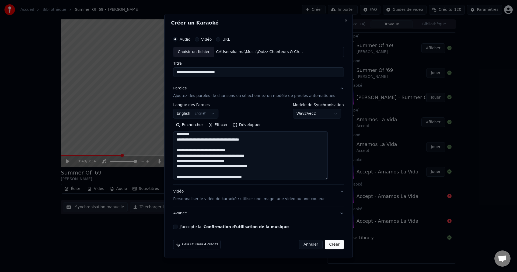
click at [228, 139] on textarea at bounding box center [250, 156] width 155 height 49
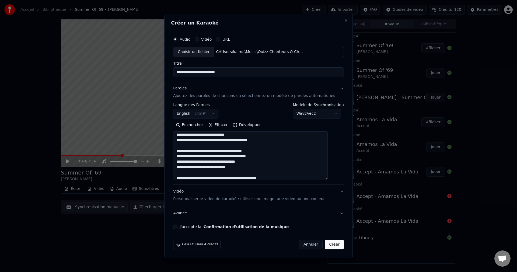
scroll to position [169, 0]
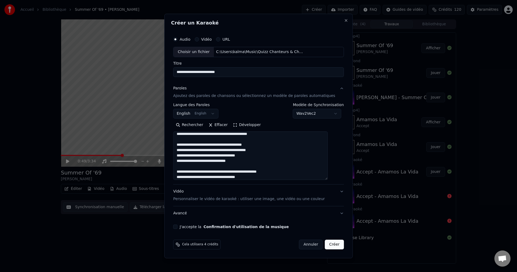
click at [229, 146] on textarea at bounding box center [250, 156] width 155 height 49
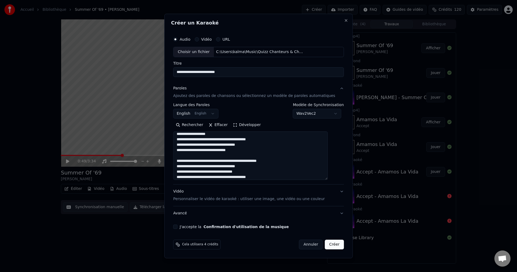
click at [226, 140] on textarea at bounding box center [250, 156] width 155 height 49
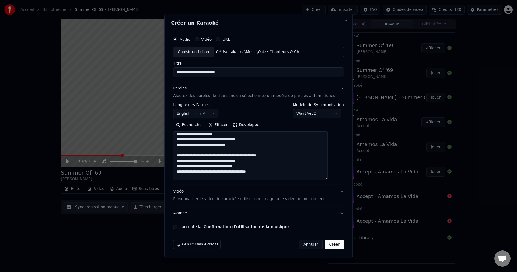
click at [229, 140] on textarea at bounding box center [250, 156] width 155 height 49
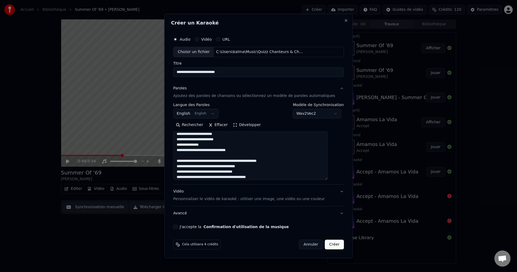
scroll to position [207, 0]
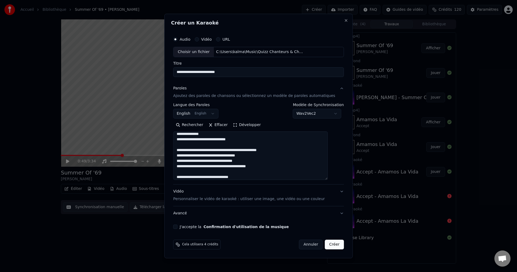
click at [219, 140] on textarea at bounding box center [250, 156] width 155 height 49
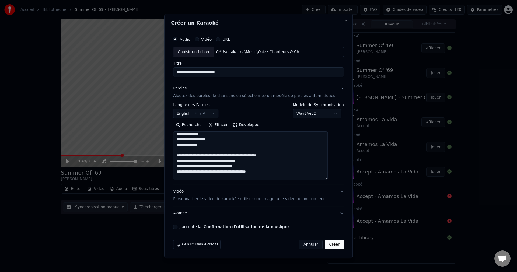
scroll to position [218, 0]
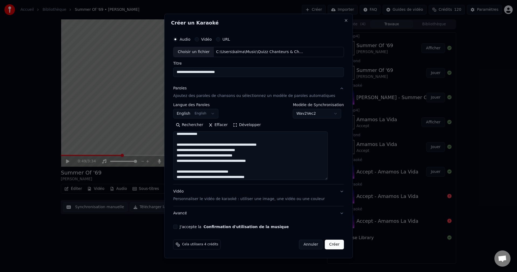
click at [243, 145] on textarea at bounding box center [250, 156] width 155 height 49
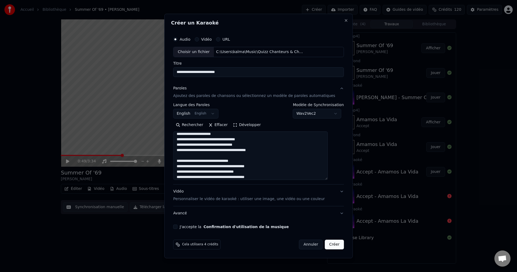
click at [220, 140] on textarea at bounding box center [250, 156] width 155 height 49
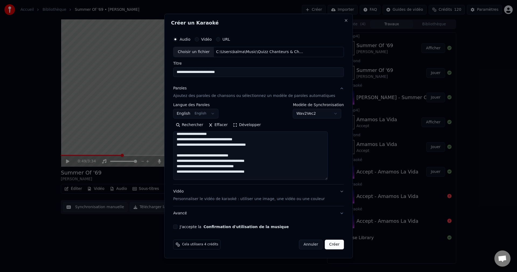
click at [236, 140] on textarea at bounding box center [250, 156] width 155 height 49
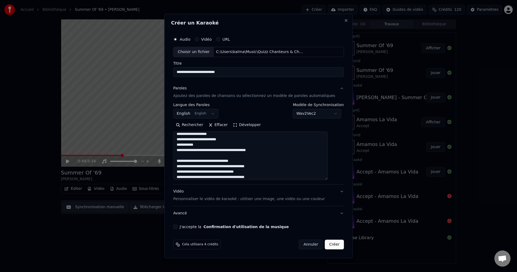
scroll to position [255, 0]
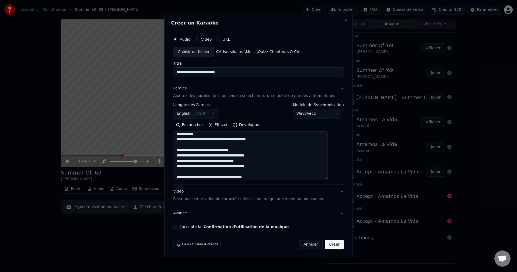
click at [232, 139] on textarea at bounding box center [250, 156] width 155 height 49
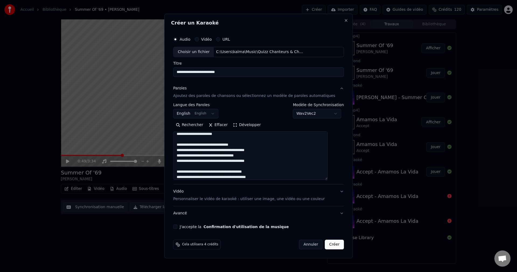
scroll to position [293, 0]
click at [229, 144] on textarea at bounding box center [250, 156] width 155 height 49
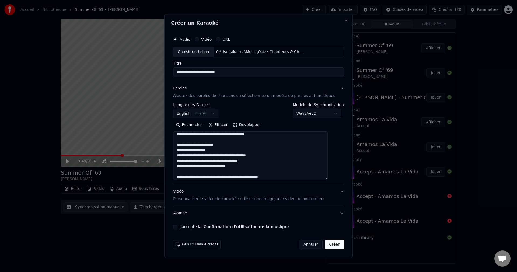
scroll to position [309, 0]
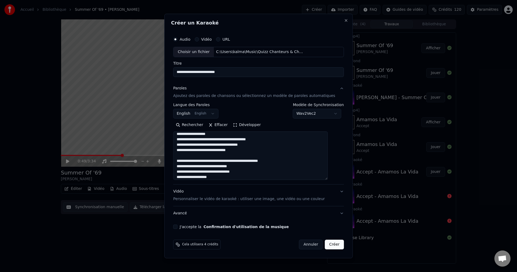
click at [226, 140] on textarea at bounding box center [250, 156] width 155 height 49
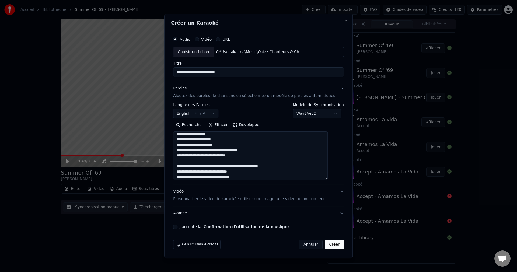
scroll to position [320, 0]
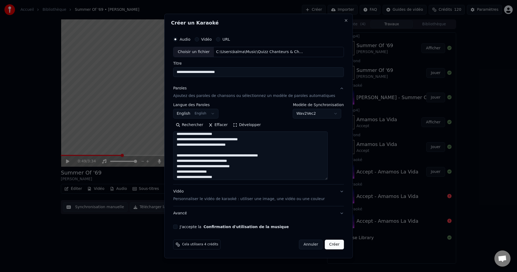
click at [233, 140] on textarea at bounding box center [250, 156] width 155 height 49
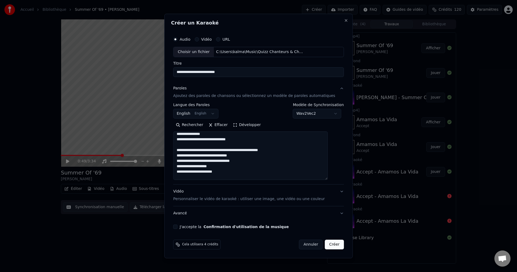
click at [219, 141] on textarea at bounding box center [250, 156] width 155 height 49
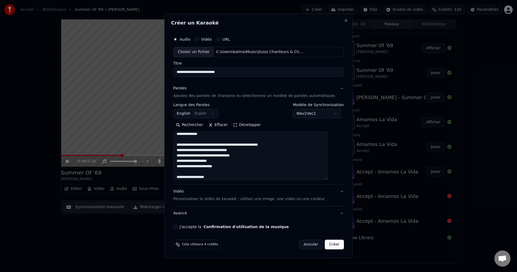
click at [244, 144] on textarea at bounding box center [250, 156] width 155 height 49
click at [227, 139] on textarea at bounding box center [250, 156] width 155 height 49
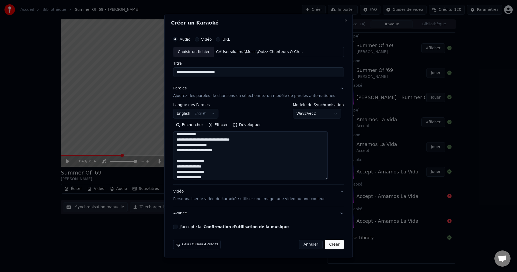
click at [225, 139] on textarea at bounding box center [250, 156] width 155 height 49
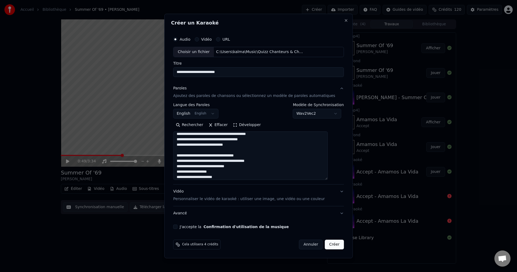
scroll to position [514, 0]
click at [229, 155] on textarea at bounding box center [250, 156] width 155 height 49
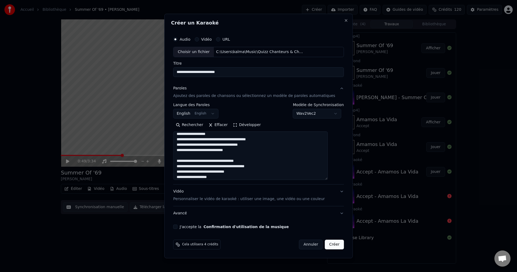
click at [226, 139] on textarea at bounding box center [250, 156] width 155 height 49
click at [232, 139] on textarea at bounding box center [250, 156] width 155 height 49
click at [232, 140] on textarea at bounding box center [250, 156] width 155 height 49
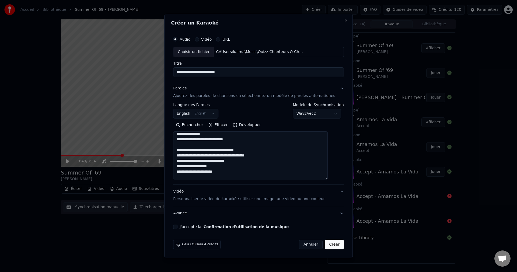
click at [215, 140] on textarea at bounding box center [250, 156] width 155 height 49
click at [225, 145] on textarea at bounding box center [250, 156] width 155 height 49
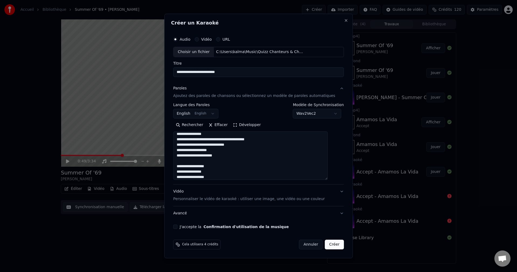
click at [229, 140] on textarea at bounding box center [250, 156] width 155 height 49
click at [219, 139] on textarea at bounding box center [250, 156] width 155 height 49
type textarea "**********"
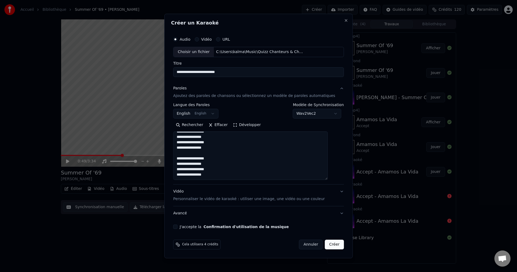
click at [186, 227] on div "J'accepte la Confirmation d'utilisation de la musique" at bounding box center [258, 227] width 171 height 4
click at [178, 226] on button "J'accepte la Confirmation d'utilisation de la musique" at bounding box center [175, 227] width 4 height 4
click at [328, 243] on button "Créer" at bounding box center [334, 245] width 19 height 10
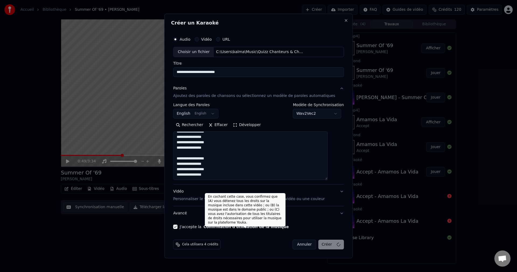
select select "**********"
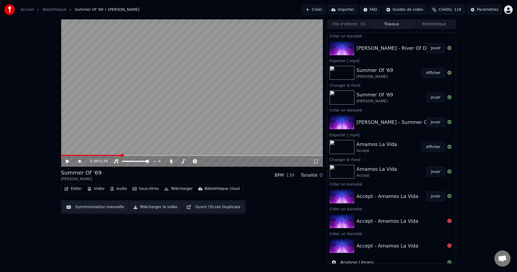
click at [430, 47] on button "Jouer" at bounding box center [436, 48] width 19 height 10
click at [68, 160] on icon at bounding box center [71, 161] width 13 height 4
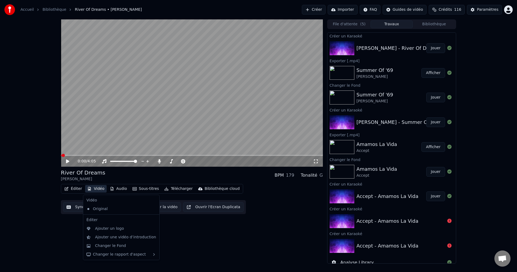
click at [95, 188] on button "Vidéo" at bounding box center [95, 189] width 21 height 8
click at [115, 244] on div "Changer le Fond" at bounding box center [110, 245] width 31 height 5
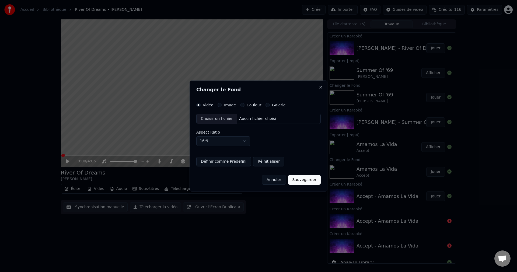
click at [218, 117] on div "Choisir un fichier" at bounding box center [217, 119] width 40 height 10
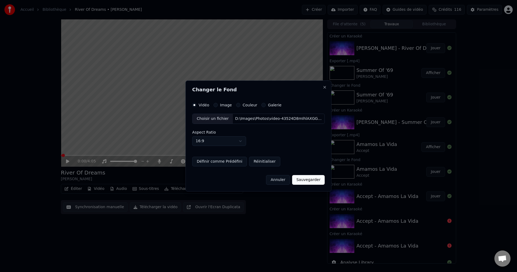
click at [311, 179] on button "Sauvegarder" at bounding box center [308, 180] width 33 height 10
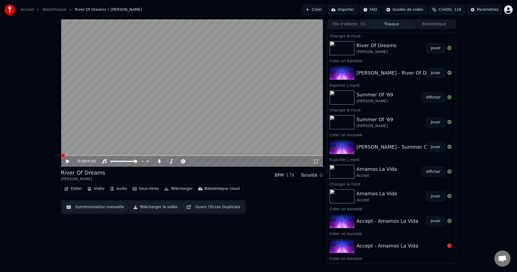
click at [433, 48] on button "Jouer" at bounding box center [436, 48] width 19 height 10
click at [192, 163] on span at bounding box center [190, 161] width 3 height 3
click at [70, 161] on icon at bounding box center [71, 161] width 13 height 4
click at [76, 190] on button "Éditer" at bounding box center [73, 189] width 22 height 8
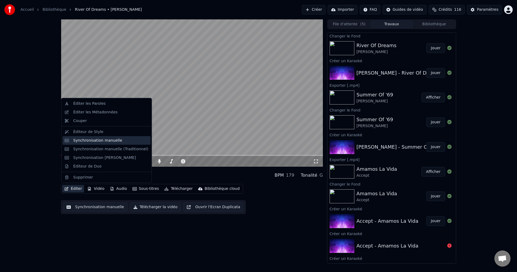
click at [99, 140] on div "Synchronisation manuelle" at bounding box center [97, 140] width 49 height 5
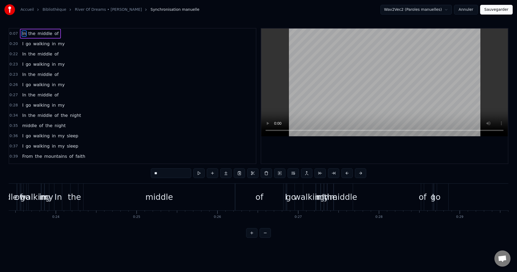
scroll to position [0, 1944]
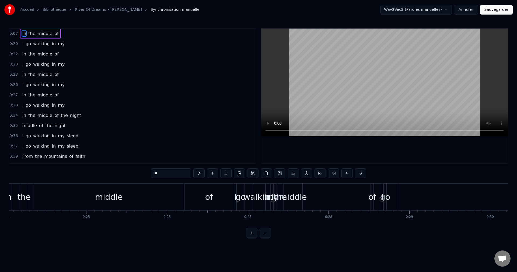
click at [473, 10] on button "Annuler" at bounding box center [466, 10] width 24 height 10
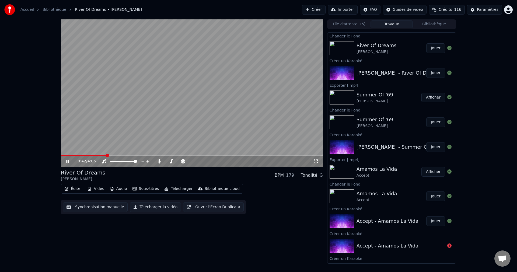
click at [69, 159] on div "0:42 / 4:05" at bounding box center [192, 161] width 258 height 5
click at [67, 162] on icon at bounding box center [67, 161] width 3 height 3
click at [69, 189] on button "Éditer" at bounding box center [73, 189] width 22 height 8
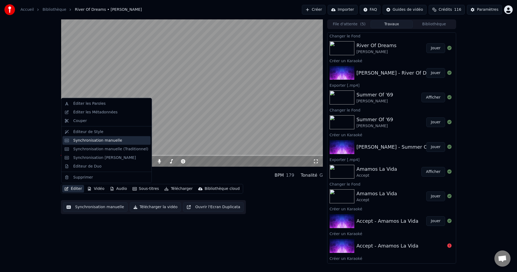
click at [85, 140] on div "Synchronisation manuelle" at bounding box center [97, 140] width 49 height 5
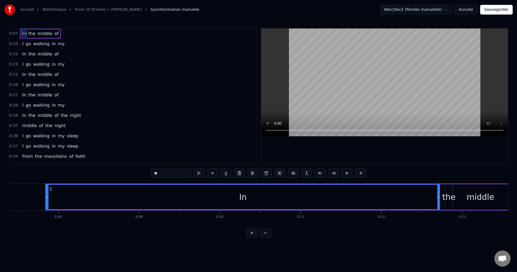
scroll to position [0, 607]
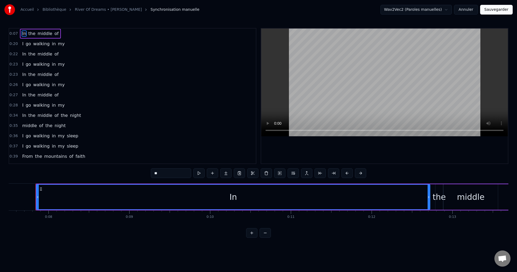
click at [474, 7] on button "Annuler" at bounding box center [466, 10] width 24 height 10
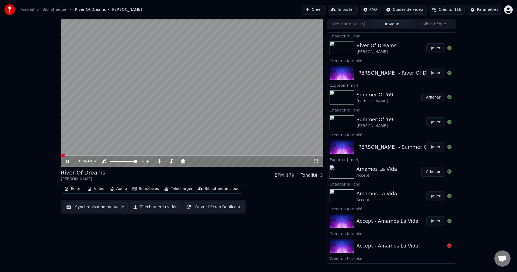
click at [69, 160] on icon at bounding box center [67, 161] width 3 height 3
click at [71, 188] on button "Éditer" at bounding box center [73, 189] width 22 height 8
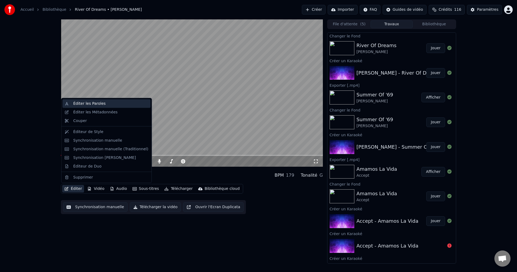
click at [88, 104] on div "Éditer les Paroles" at bounding box center [89, 103] width 32 height 5
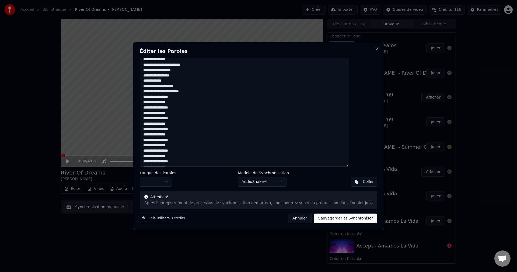
scroll to position [607, 0]
drag, startPoint x: 157, startPoint y: 63, endPoint x: 211, endPoint y: 187, distance: 135.3
click at [211, 187] on div "Éditer les Paroles Langue des Paroles Modèle de Synchronisation AudioShakeAI Co…" at bounding box center [258, 136] width 251 height 188
paste textarea "**********"
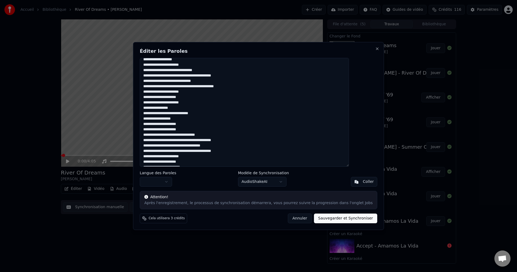
scroll to position [0, 0]
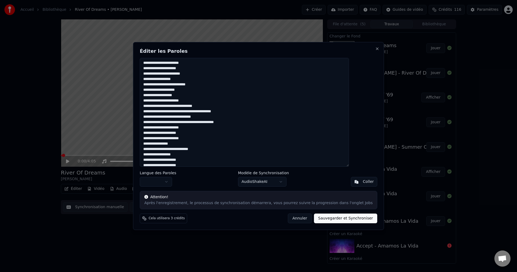
type textarea "**********"
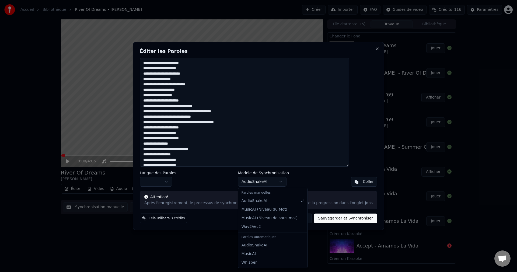
click at [279, 181] on body "Accueil Bibliothèque River Of Dreams • Billy Joel Créer Importer FAQ Guides de …" at bounding box center [258, 136] width 517 height 272
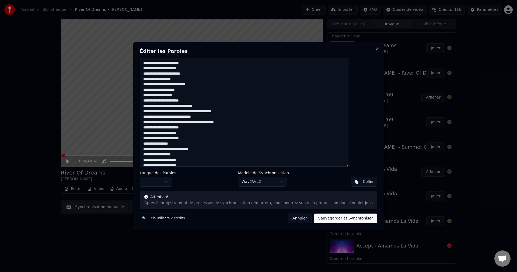
click at [183, 184] on body "Accueil Bibliothèque River Of Dreams • Billy Joel Créer Importer FAQ Guides de …" at bounding box center [258, 136] width 517 height 272
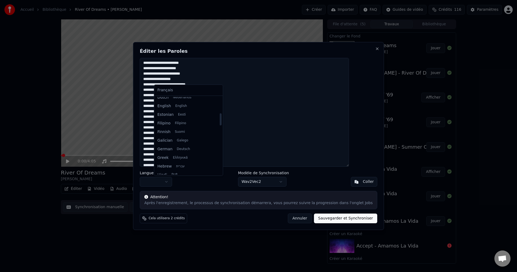
scroll to position [108, 0]
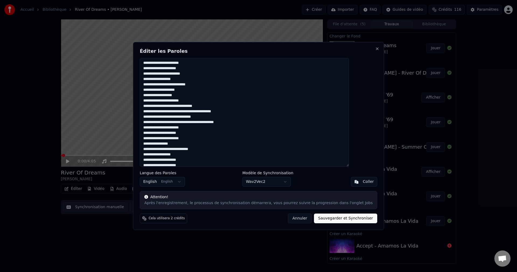
click at [314, 218] on button "Sauvegarder et Synchroniser" at bounding box center [346, 219] width 64 height 10
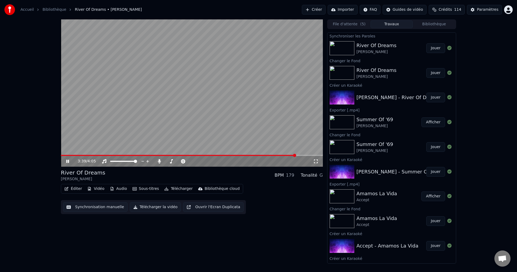
click at [68, 160] on icon at bounding box center [67, 161] width 3 height 3
click at [74, 189] on button "Éditer" at bounding box center [73, 189] width 22 height 8
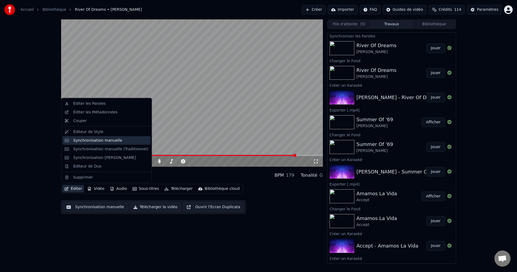
click at [94, 142] on div "Synchronisation manuelle" at bounding box center [97, 140] width 49 height 5
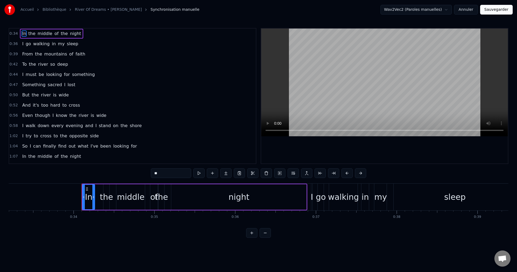
scroll to position [0, 2730]
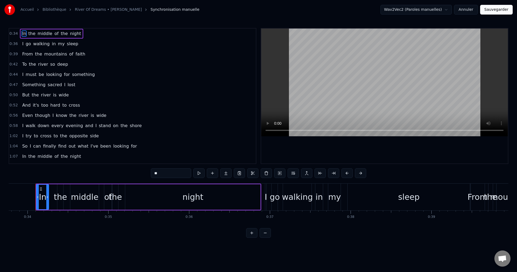
click at [8, 206] on div "Accueil Bibliothèque River Of Dreams • Billy Joel Synchronisation manuelle Wav2…" at bounding box center [258, 119] width 517 height 238
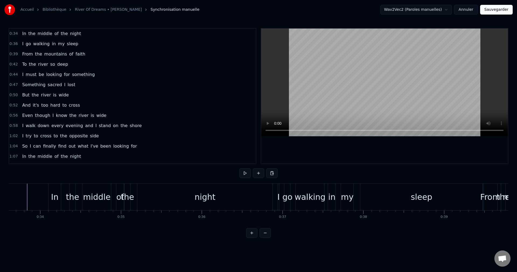
scroll to position [0, 2709]
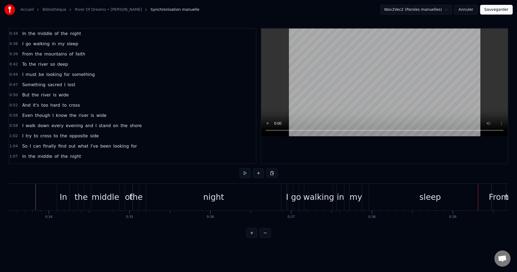
click at [395, 195] on div "sleep" at bounding box center [430, 197] width 122 height 27
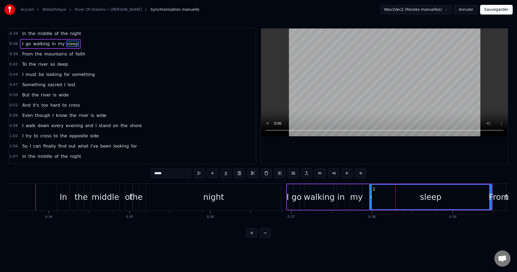
drag, startPoint x: 489, startPoint y: 196, endPoint x: 477, endPoint y: 199, distance: 12.7
click at [477, 199] on div "sleep" at bounding box center [431, 197] width 122 height 25
click at [420, 198] on div "sleep" at bounding box center [431, 197] width 122 height 25
drag, startPoint x: 371, startPoint y: 197, endPoint x: 380, endPoint y: 198, distance: 9.5
click at [380, 198] on icon at bounding box center [380, 197] width 2 height 4
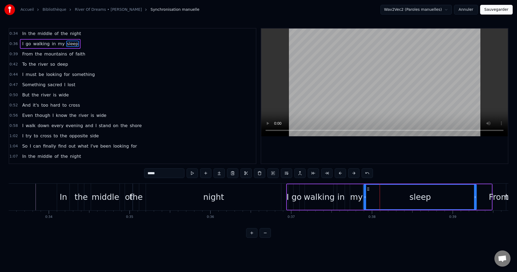
drag, startPoint x: 383, startPoint y: 188, endPoint x: 368, endPoint y: 190, distance: 15.6
click at [368, 190] on icon at bounding box center [369, 189] width 4 height 4
click at [243, 202] on div "night" at bounding box center [213, 197] width 135 height 27
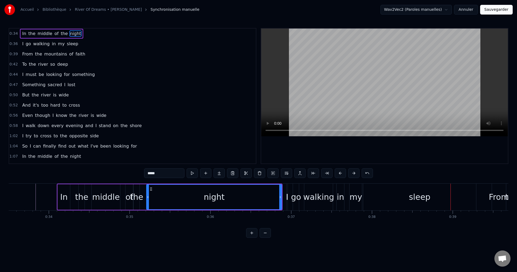
click at [406, 198] on div "sleep" at bounding box center [420, 197] width 113 height 27
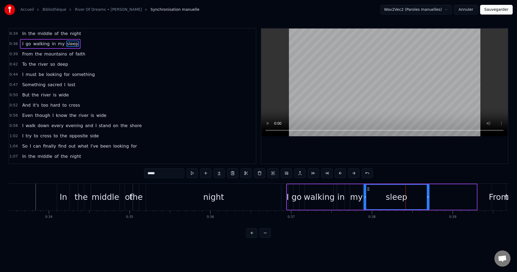
drag, startPoint x: 475, startPoint y: 197, endPoint x: 428, endPoint y: 201, distance: 47.6
click at [428, 201] on div at bounding box center [428, 197] width 2 height 25
click at [218, 195] on div "night" at bounding box center [213, 197] width 21 height 12
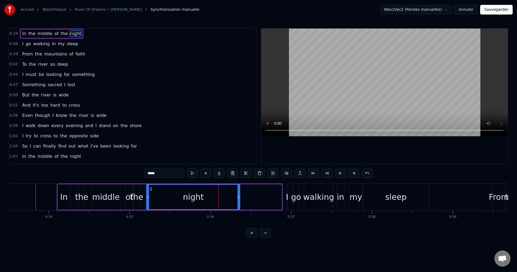
drag, startPoint x: 281, startPoint y: 197, endPoint x: 239, endPoint y: 204, distance: 42.3
click at [239, 204] on div at bounding box center [239, 197] width 2 height 25
click at [127, 201] on div "of" at bounding box center [130, 197] width 8 height 12
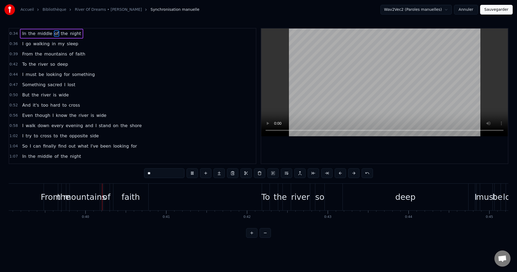
scroll to position [0, 3159]
click at [430, 199] on div "deep" at bounding box center [404, 197] width 126 height 27
type input "****"
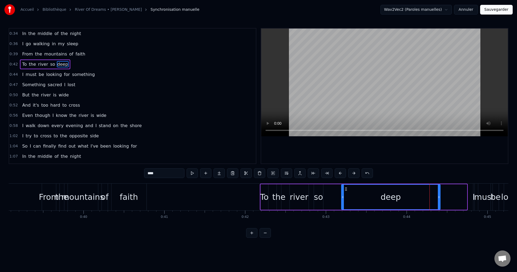
drag, startPoint x: 465, startPoint y: 196, endPoint x: 437, endPoint y: 200, distance: 28.9
click at [438, 200] on div at bounding box center [439, 197] width 2 height 25
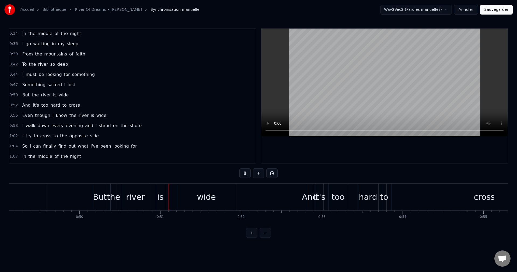
scroll to position [0, 4062]
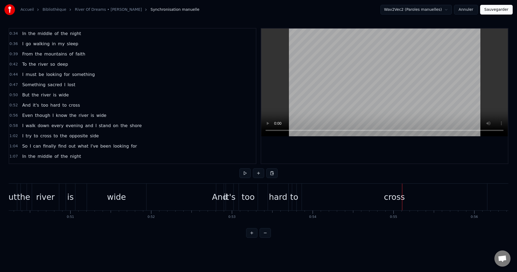
click at [437, 204] on div "cross" at bounding box center [394, 197] width 185 height 27
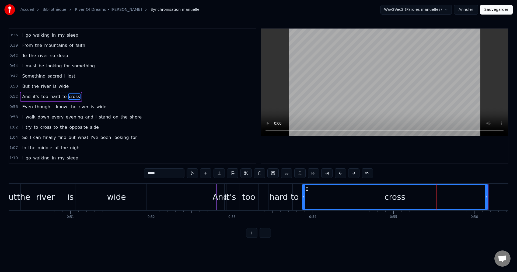
scroll to position [9, 0]
drag, startPoint x: 486, startPoint y: 196, endPoint x: 411, endPoint y: 199, distance: 75.3
click at [411, 199] on icon at bounding box center [411, 197] width 2 height 4
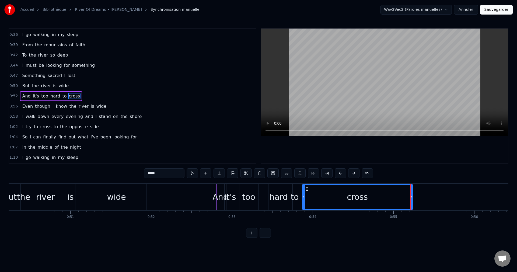
click at [297, 196] on div "to" at bounding box center [295, 197] width 8 height 12
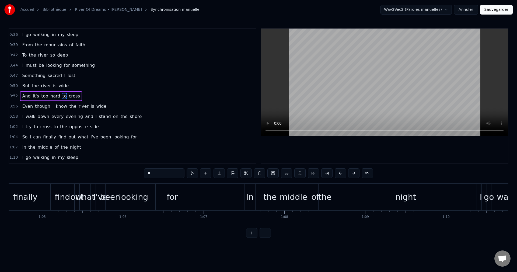
scroll to position [0, 5200]
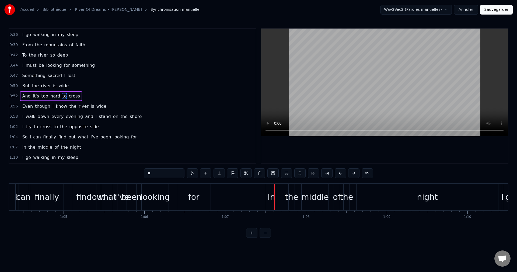
click at [93, 205] on div "find" at bounding box center [84, 197] width 24 height 27
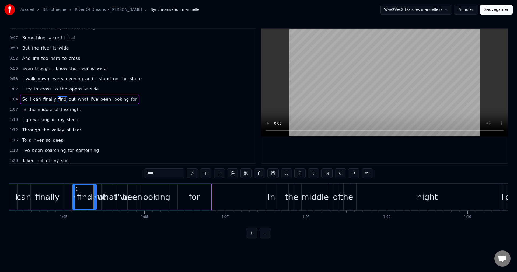
scroll to position [50, 0]
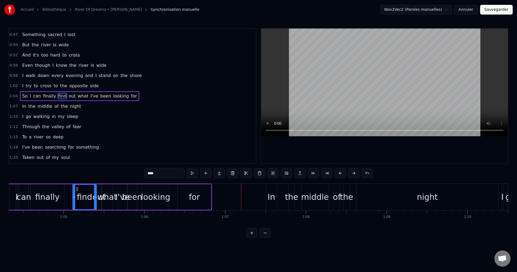
click at [194, 189] on div "for" at bounding box center [194, 197] width 33 height 26
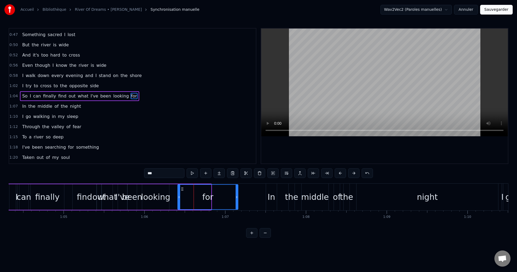
drag, startPoint x: 210, startPoint y: 195, endPoint x: 237, endPoint y: 199, distance: 27.3
click at [237, 199] on div at bounding box center [237, 197] width 2 height 25
click at [221, 199] on div "for" at bounding box center [208, 197] width 60 height 25
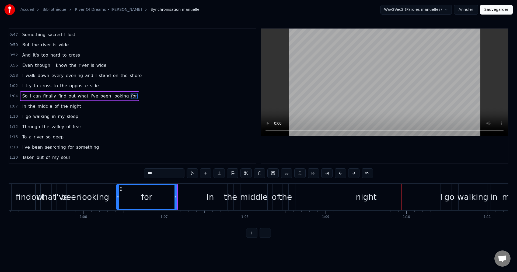
scroll to position [0, 5272]
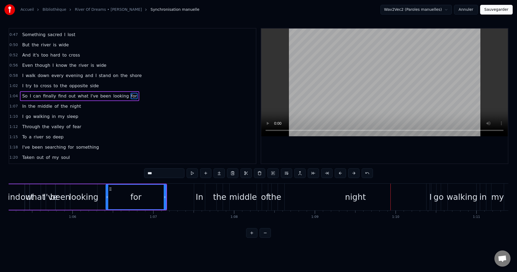
click at [374, 201] on div "night" at bounding box center [356, 197] width 142 height 27
type input "*****"
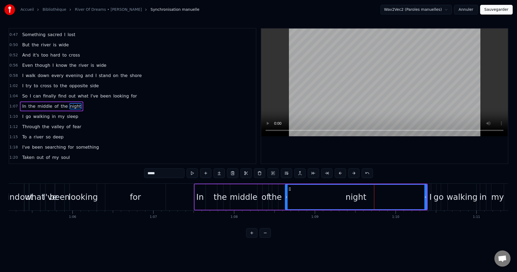
scroll to position [60, 0]
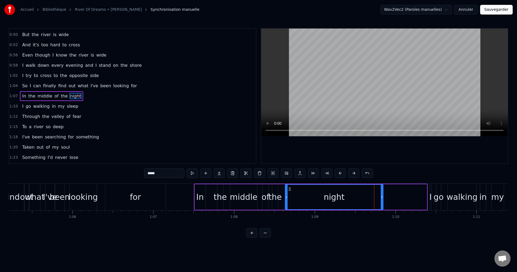
drag, startPoint x: 427, startPoint y: 197, endPoint x: 382, endPoint y: 205, distance: 45.6
click at [382, 205] on div at bounding box center [382, 197] width 2 height 25
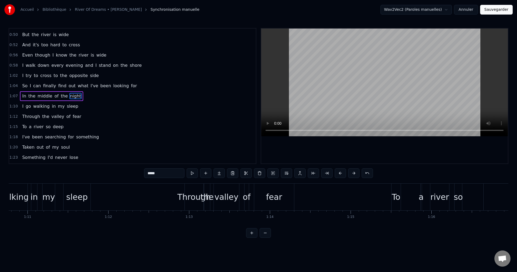
scroll to position [0, 5743]
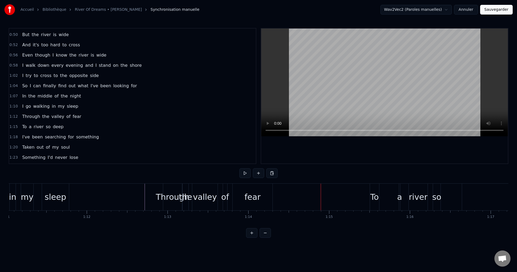
click at [261, 195] on div "fear" at bounding box center [253, 197] width 40 height 27
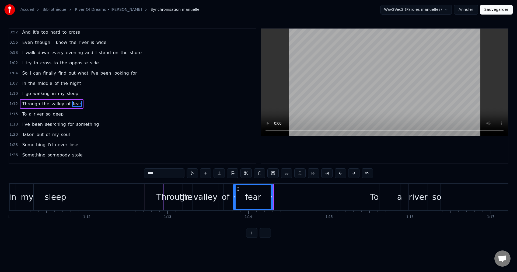
scroll to position [81, 0]
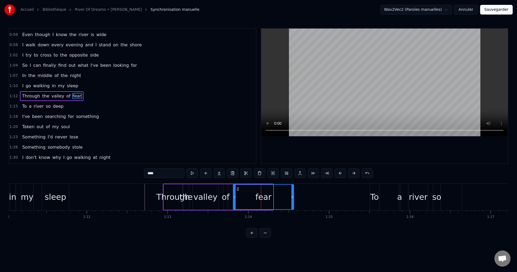
drag, startPoint x: 272, startPoint y: 198, endPoint x: 297, endPoint y: 200, distance: 24.6
click at [294, 200] on div at bounding box center [293, 197] width 2 height 25
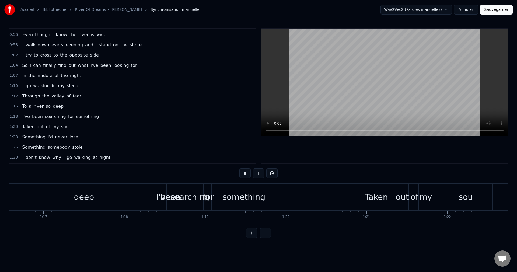
scroll to position [0, 6191]
click at [122, 201] on div "deep" at bounding box center [83, 197] width 139 height 27
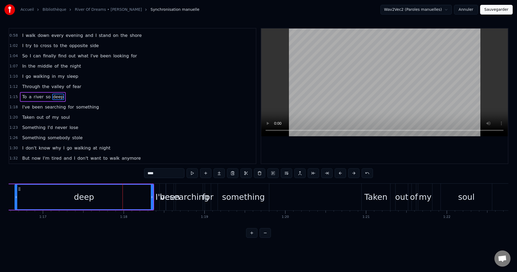
scroll to position [91, 0]
drag, startPoint x: 151, startPoint y: 197, endPoint x: 113, endPoint y: 203, distance: 37.9
click at [115, 203] on div at bounding box center [116, 197] width 2 height 25
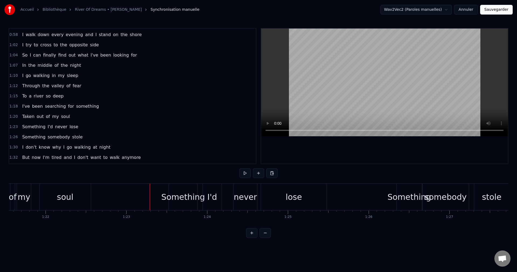
scroll to position [0, 6575]
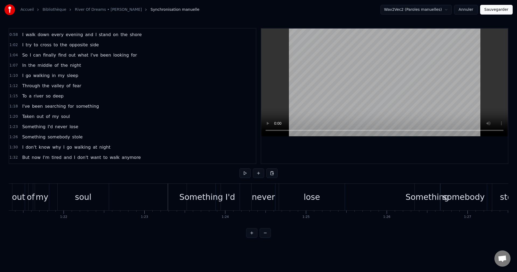
click at [91, 199] on div "soul" at bounding box center [83, 197] width 51 height 27
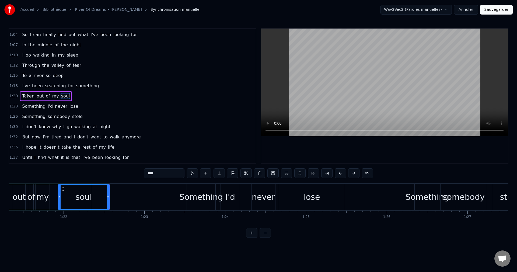
scroll to position [112, 0]
drag, startPoint x: 108, startPoint y: 197, endPoint x: 156, endPoint y: 207, distance: 48.7
click at [156, 207] on div at bounding box center [156, 197] width 2 height 25
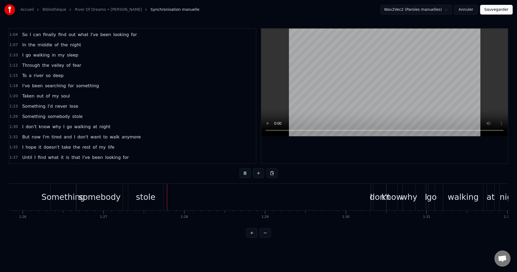
scroll to position [0, 7030]
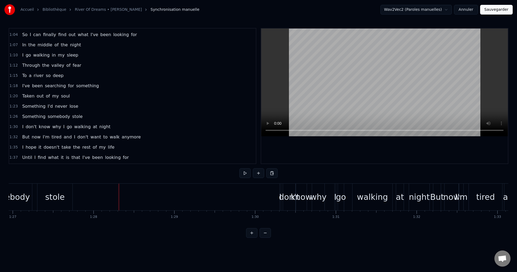
click at [64, 197] on div "stole" at bounding box center [54, 197] width 35 height 27
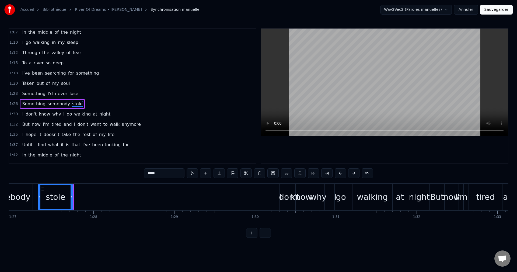
scroll to position [132, 0]
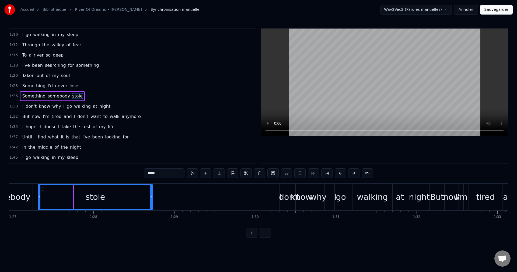
drag, startPoint x: 71, startPoint y: 197, endPoint x: 151, endPoint y: 208, distance: 80.5
click at [151, 208] on div at bounding box center [151, 197] width 2 height 25
click at [75, 200] on div "stole" at bounding box center [95, 197] width 114 height 25
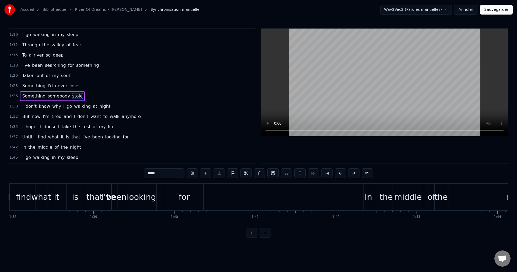
scroll to position [0, 7945]
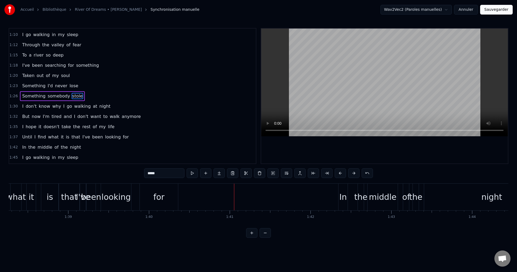
click at [166, 192] on div "for" at bounding box center [159, 197] width 38 height 27
type input "***"
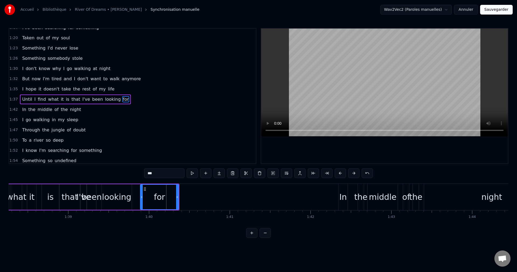
scroll to position [173, 0]
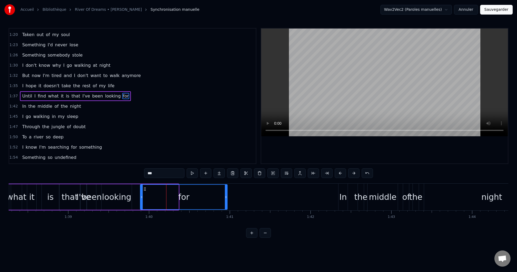
drag, startPoint x: 178, startPoint y: 195, endPoint x: 227, endPoint y: 200, distance: 49.0
click at [227, 200] on div at bounding box center [226, 197] width 2 height 25
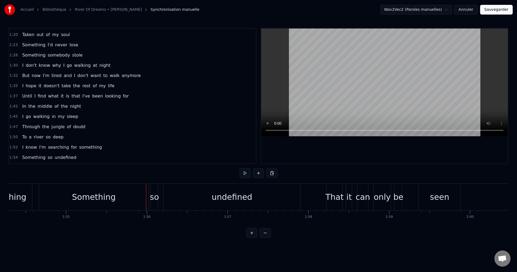
scroll to position [0, 9215]
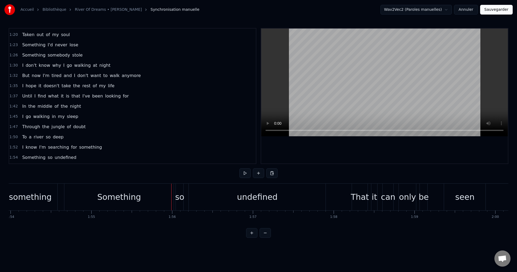
click at [124, 203] on div "Something" at bounding box center [118, 197] width 109 height 27
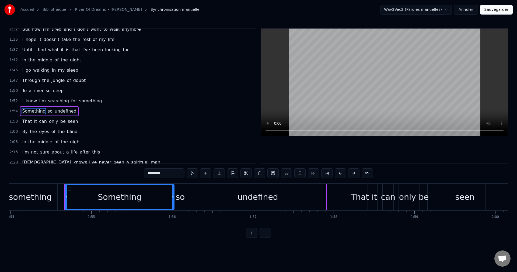
scroll to position [234, 0]
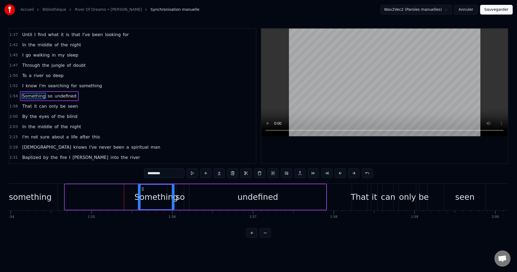
drag, startPoint x: 67, startPoint y: 197, endPoint x: 140, endPoint y: 205, distance: 73.7
click at [140, 205] on div at bounding box center [140, 197] width 2 height 25
click at [39, 204] on div "something" at bounding box center [30, 197] width 54 height 27
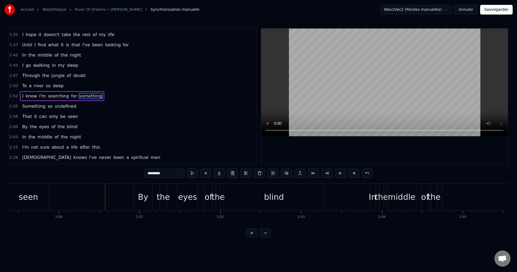
scroll to position [0, 9665]
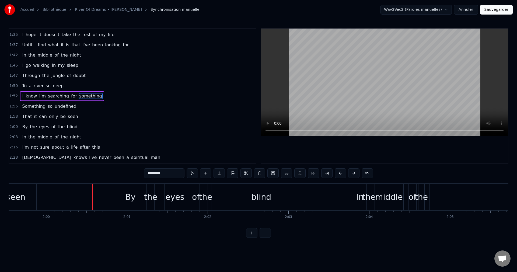
click at [30, 200] on div "seen" at bounding box center [16, 197] width 42 height 27
type input "****"
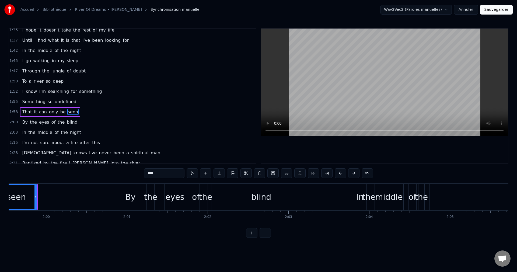
scroll to position [0, 9660]
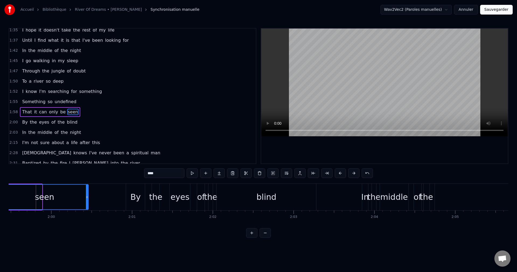
click at [88, 210] on div "In the middle of the night I go walking in my sleep From the mountains of faith…" at bounding box center [258, 197] width 19818 height 27
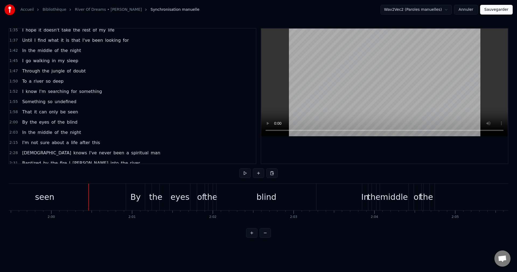
click at [39, 203] on div "seen" at bounding box center [44, 197] width 89 height 27
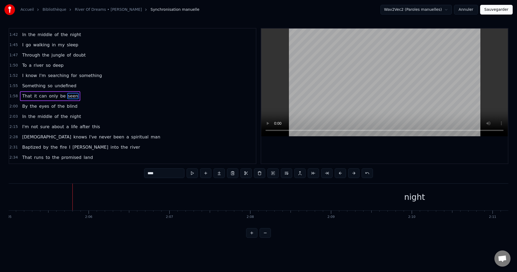
scroll to position [0, 10109]
click at [288, 201] on div "night" at bounding box center [412, 197] width 855 height 27
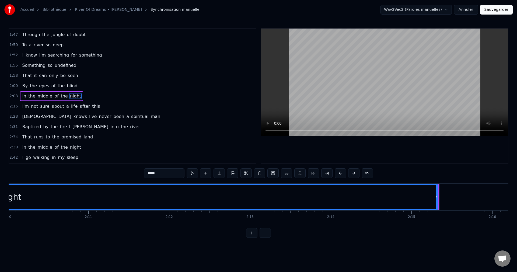
scroll to position [0, 10544]
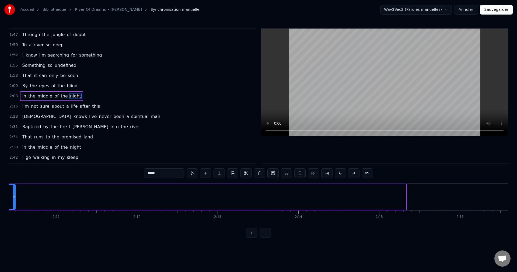
drag, startPoint x: 405, startPoint y: 197, endPoint x: 11, endPoint y: 213, distance: 394.1
click at [14, 212] on div "In the middle of the night I go walking in my sleep From the mountains of faith…" at bounding box center [259, 204] width 500 height 40
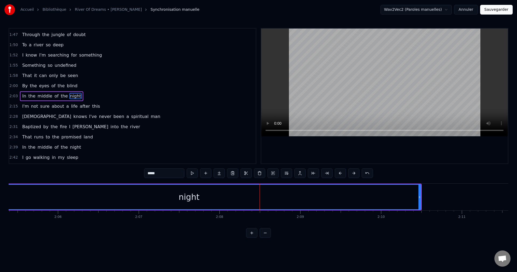
scroll to position [0, 10102]
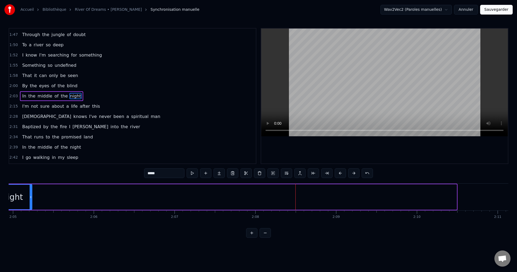
drag, startPoint x: 456, startPoint y: 197, endPoint x: 14, endPoint y: 217, distance: 442.2
click at [29, 212] on div "In the middle of the night I go walking in my sleep From the mountains of faith…" at bounding box center [259, 204] width 500 height 40
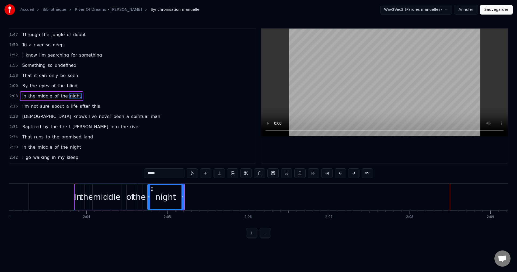
scroll to position [0, 9930]
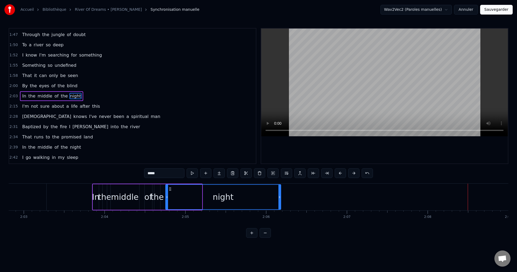
drag, startPoint x: 200, startPoint y: 197, endPoint x: 280, endPoint y: 203, distance: 80.0
click at [280, 203] on div at bounding box center [280, 197] width 2 height 25
click at [98, 203] on div "In" at bounding box center [96, 197] width 8 height 12
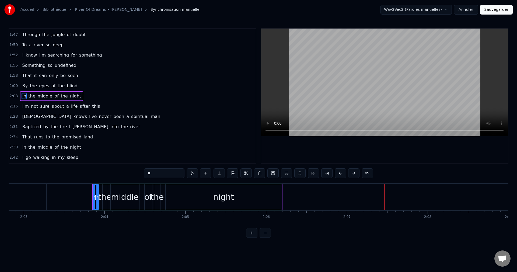
click at [272, 197] on div "night" at bounding box center [224, 197] width 116 height 26
type input "*****"
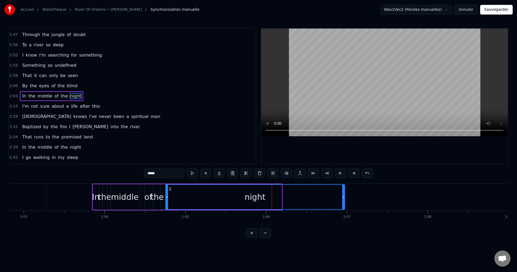
drag, startPoint x: 281, startPoint y: 197, endPoint x: 344, endPoint y: 197, distance: 63.1
click at [344, 197] on icon at bounding box center [344, 197] width 2 height 4
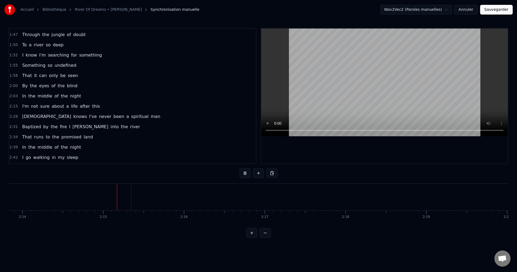
scroll to position [0, 10846]
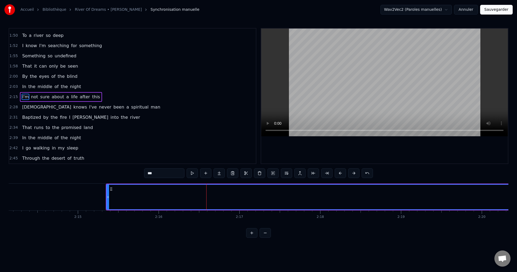
scroll to position [275, 0]
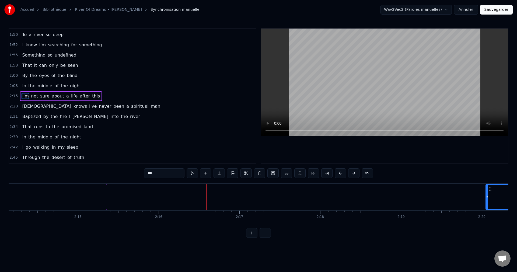
drag, startPoint x: 107, startPoint y: 197, endPoint x: 487, endPoint y: 211, distance: 379.7
click at [487, 211] on div "In the middle of the night I go walking in my sleep From the mountains of faith…" at bounding box center [259, 204] width 500 height 40
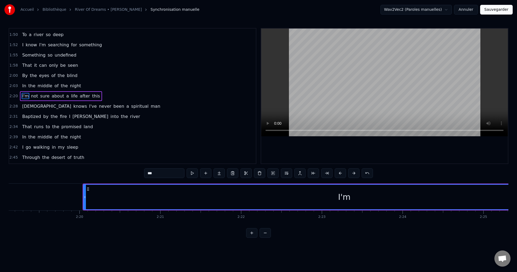
scroll to position [0, 11284]
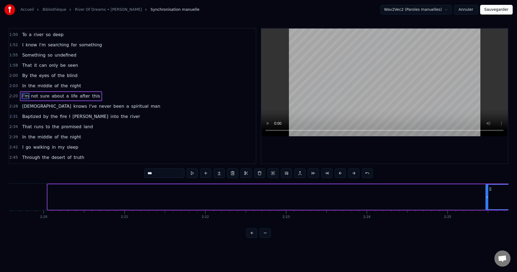
drag, startPoint x: 48, startPoint y: 198, endPoint x: 487, endPoint y: 213, distance: 439.8
click at [487, 212] on div "In the middle of the night I go walking in my sleep From the mountains of faith…" at bounding box center [259, 204] width 500 height 40
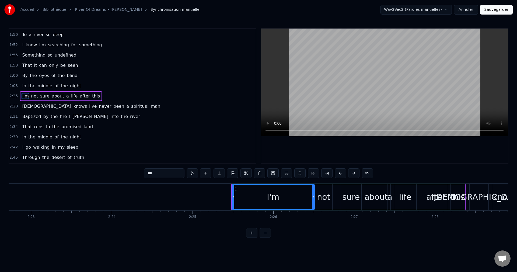
scroll to position [0, 11572]
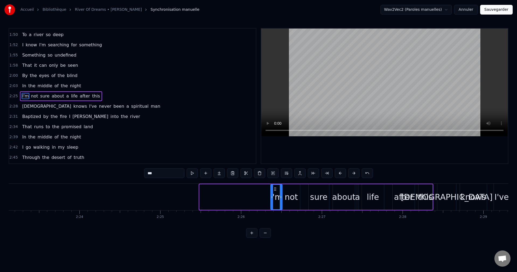
drag, startPoint x: 201, startPoint y: 196, endPoint x: 273, endPoint y: 206, distance: 72.4
click at [273, 206] on div at bounding box center [272, 197] width 2 height 25
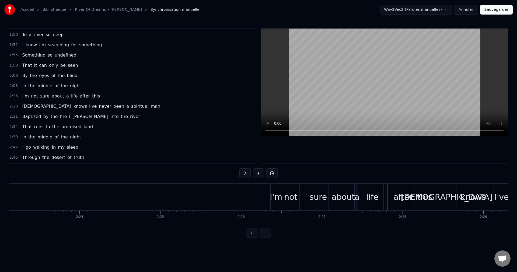
click at [278, 192] on div "I'm" at bounding box center [276, 197] width 12 height 12
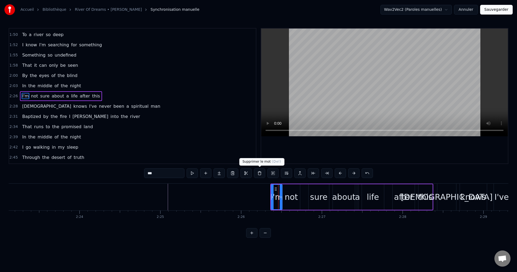
click at [261, 172] on button at bounding box center [259, 173] width 11 height 10
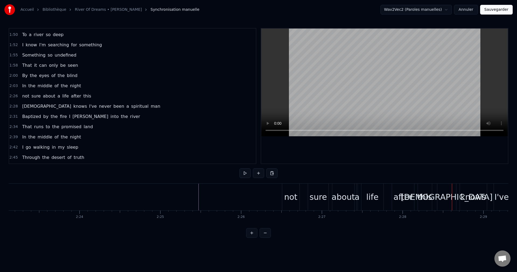
click at [289, 197] on div "not" at bounding box center [290, 197] width 13 height 12
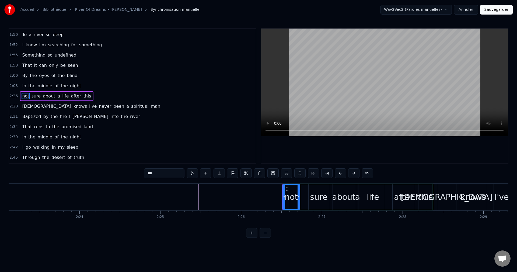
click at [149, 174] on input "***" at bounding box center [164, 173] width 40 height 10
type input "*"
type input "***"
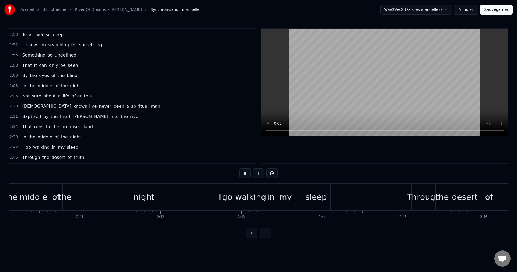
scroll to position [0, 12946]
click at [313, 199] on div "sleep" at bounding box center [316, 197] width 22 height 12
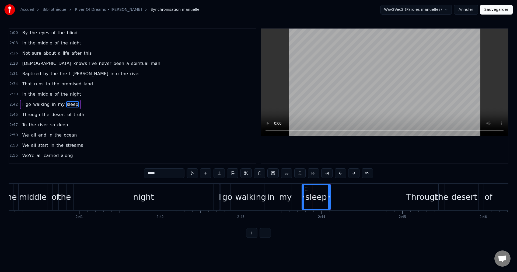
scroll to position [327, 0]
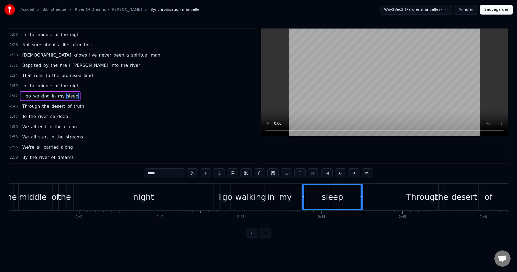
drag, startPoint x: 329, startPoint y: 198, endPoint x: 361, endPoint y: 206, distance: 33.5
click at [361, 206] on div at bounding box center [362, 197] width 2 height 25
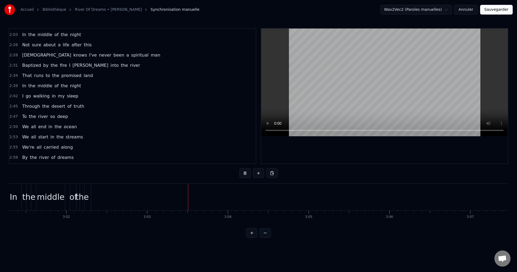
scroll to position [0, 14763]
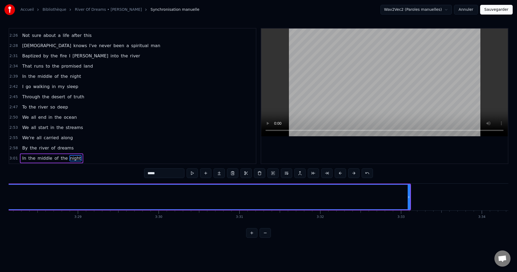
scroll to position [0, 16850]
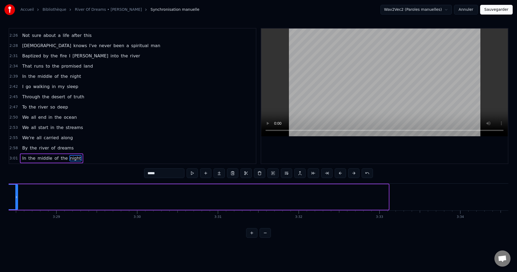
drag, startPoint x: 388, startPoint y: 199, endPoint x: 17, endPoint y: 220, distance: 371.7
click at [17, 220] on div "In the middle of the night I go walking in my sleep From the mountains of faith…" at bounding box center [259, 204] width 500 height 40
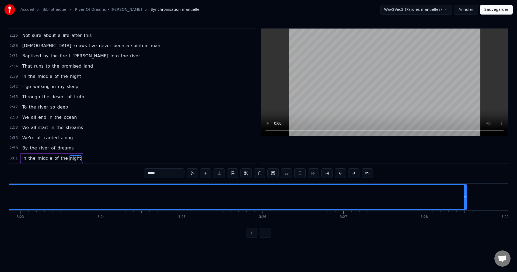
scroll to position [0, 16397]
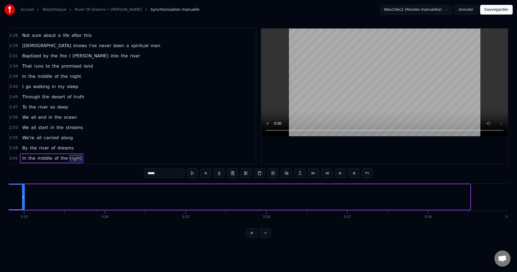
drag, startPoint x: 469, startPoint y: 196, endPoint x: 21, endPoint y: 215, distance: 448.6
click at [21, 215] on div "In the middle of the night I go walking in my sleep From the mountains of faith…" at bounding box center [259, 204] width 500 height 40
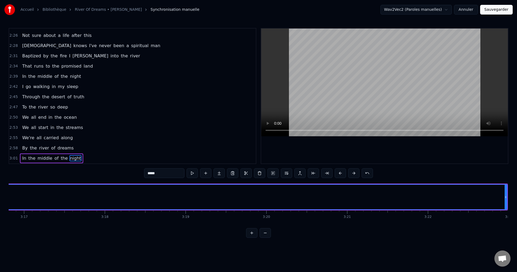
scroll to position [0, 15916]
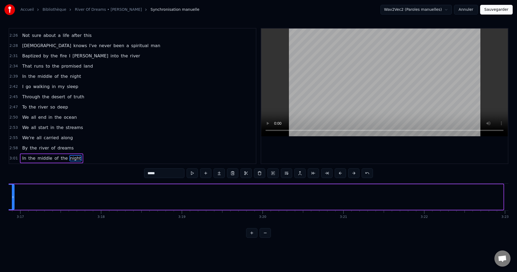
drag, startPoint x: 502, startPoint y: 196, endPoint x: 13, endPoint y: 216, distance: 489.8
click at [13, 216] on div "In the middle of the night I go walking in my sleep From the mountains of faith…" at bounding box center [259, 204] width 500 height 40
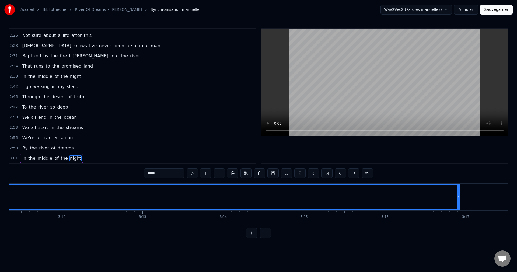
scroll to position [0, 15442]
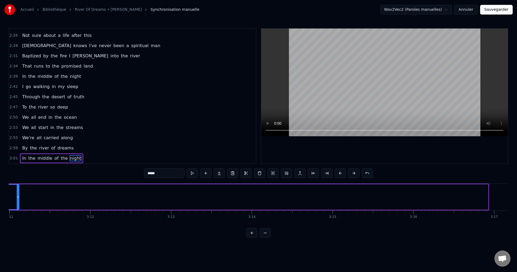
drag, startPoint x: 487, startPoint y: 198, endPoint x: 16, endPoint y: 218, distance: 471.0
click at [16, 218] on div "In the middle of the night I go walking in my sleep From the mountains of faith…" at bounding box center [259, 204] width 500 height 40
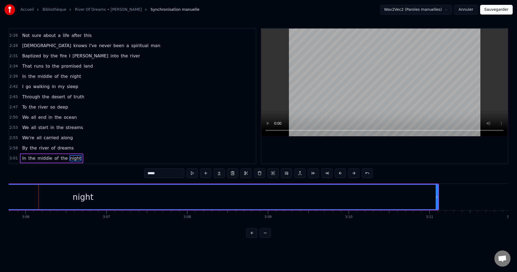
scroll to position [0, 14996]
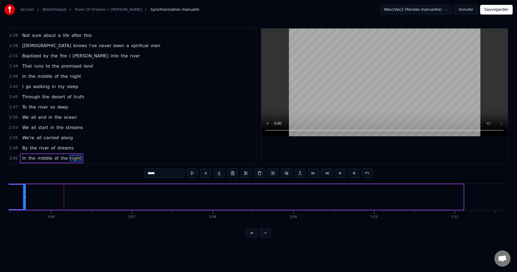
drag, startPoint x: 463, startPoint y: 195, endPoint x: 25, endPoint y: 209, distance: 438.4
click at [25, 209] on div at bounding box center [24, 197] width 2 height 25
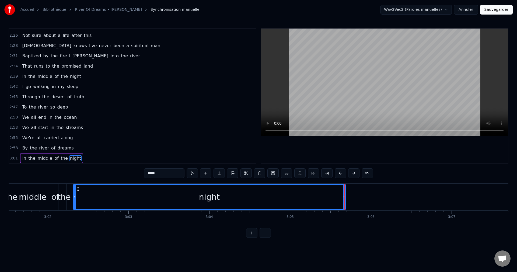
scroll to position [0, 14661]
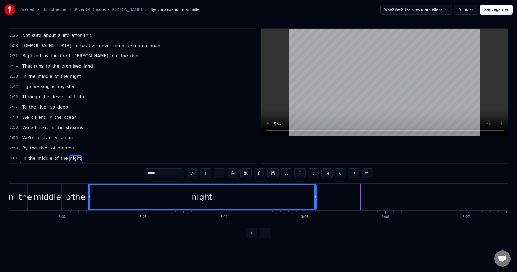
drag, startPoint x: 358, startPoint y: 196, endPoint x: 281, endPoint y: 208, distance: 78.3
click at [302, 206] on div "night" at bounding box center [202, 197] width 228 height 25
click at [54, 199] on div "middle" at bounding box center [46, 197] width 27 height 12
type input "******"
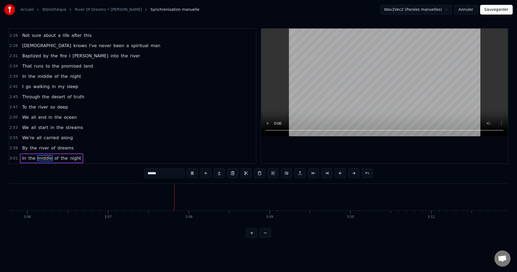
scroll to position [0, 15109]
click at [509, 12] on button "Sauvegarder" at bounding box center [497, 10] width 33 height 10
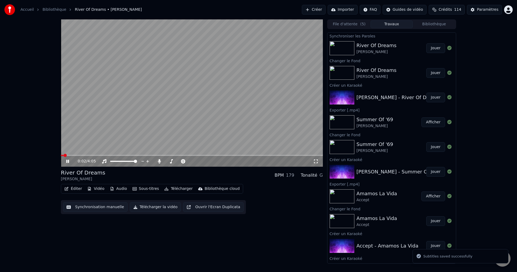
click at [129, 156] on span at bounding box center [192, 155] width 262 height 1
click at [168, 160] on div at bounding box center [183, 161] width 43 height 5
click at [169, 161] on span at bounding box center [178, 161] width 27 height 1
click at [168, 161] on span at bounding box center [169, 161] width 3 height 3
click at [70, 160] on icon at bounding box center [71, 161] width 13 height 4
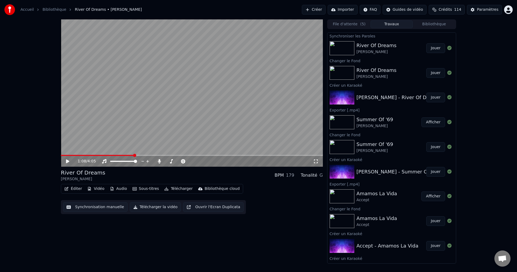
click at [155, 206] on button "Télécharger la vidéo" at bounding box center [155, 207] width 51 height 10
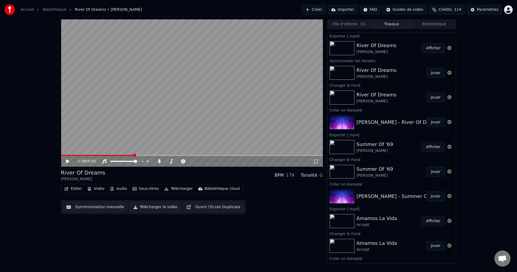
click at [433, 25] on button "Bibliothèque" at bounding box center [434, 24] width 43 height 8
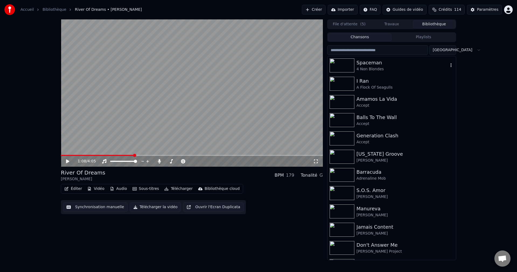
click at [364, 67] on div "4 Non Blondes" at bounding box center [403, 69] width 92 height 5
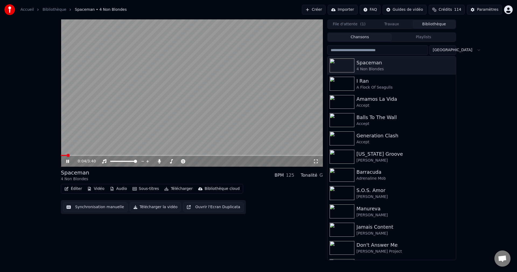
click at [112, 155] on span at bounding box center [192, 155] width 262 height 1
click at [168, 163] on span at bounding box center [169, 161] width 3 height 3
click at [70, 161] on icon at bounding box center [71, 161] width 13 height 4
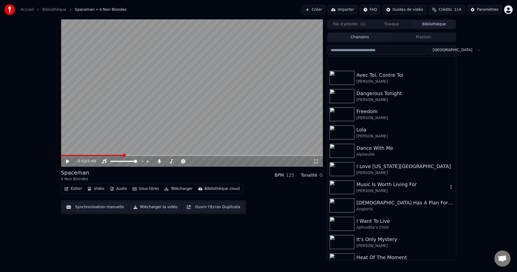
scroll to position [243, 0]
